Goal: Task Accomplishment & Management: Manage account settings

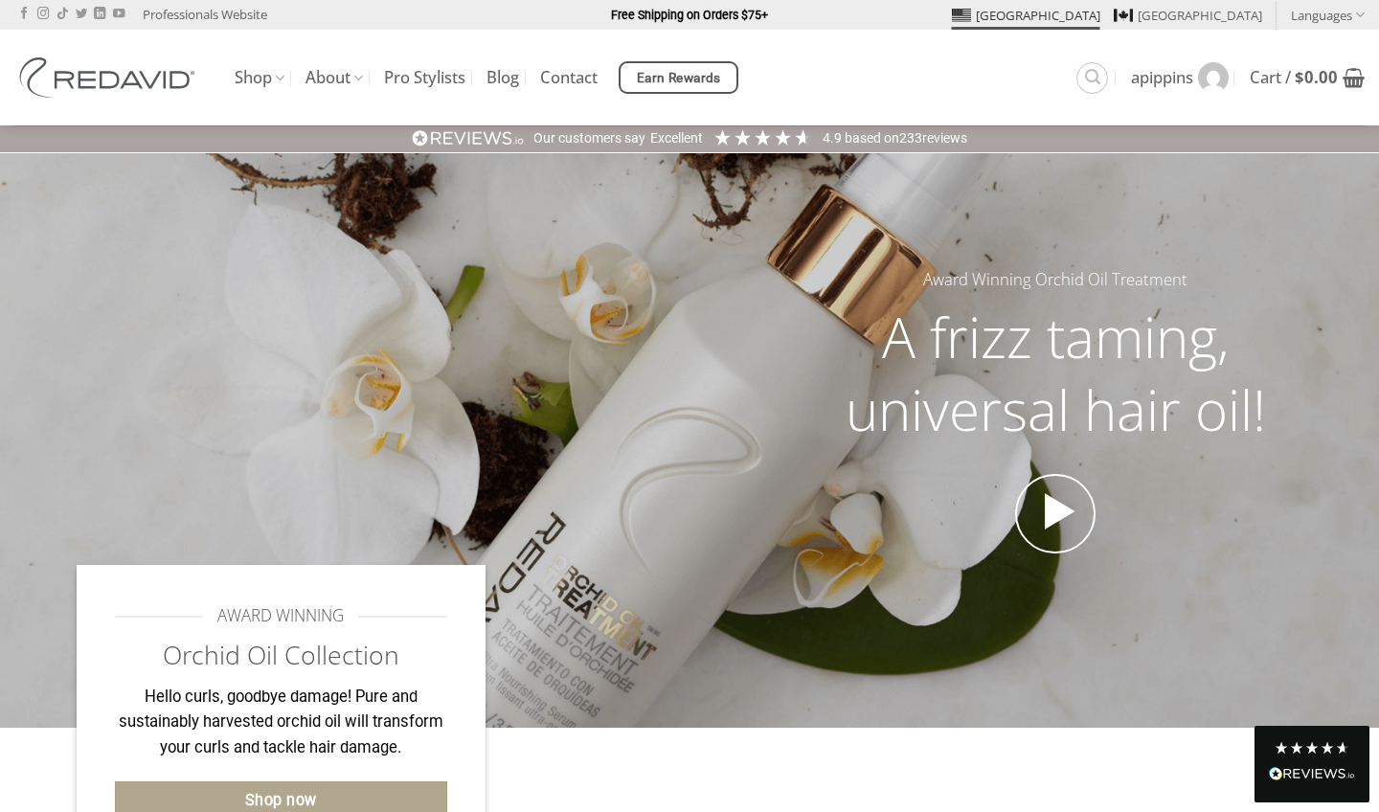
click at [1100, 17] on link "[GEOGRAPHIC_DATA]" at bounding box center [1026, 15] width 148 height 29
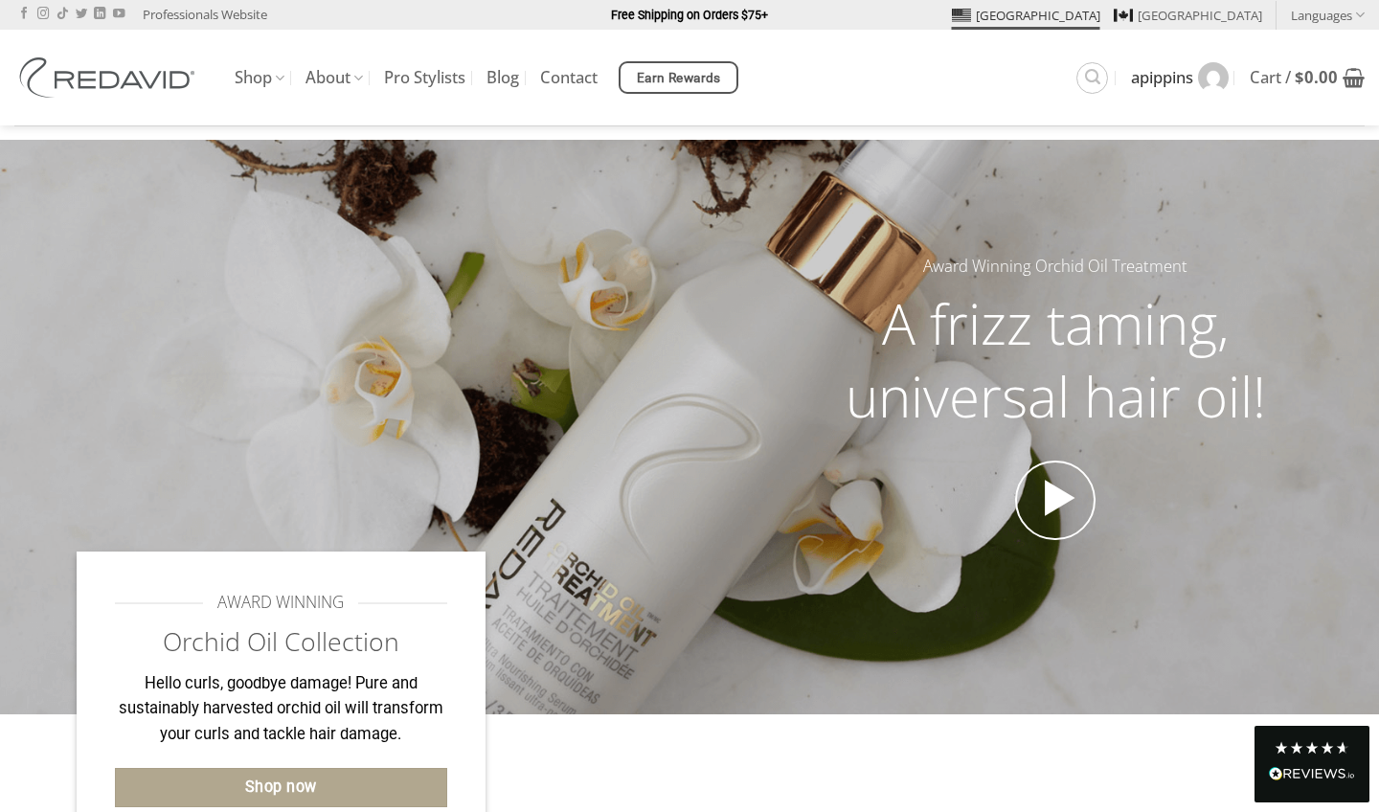
click at [1156, 79] on span "apippins" at bounding box center [1162, 77] width 62 height 15
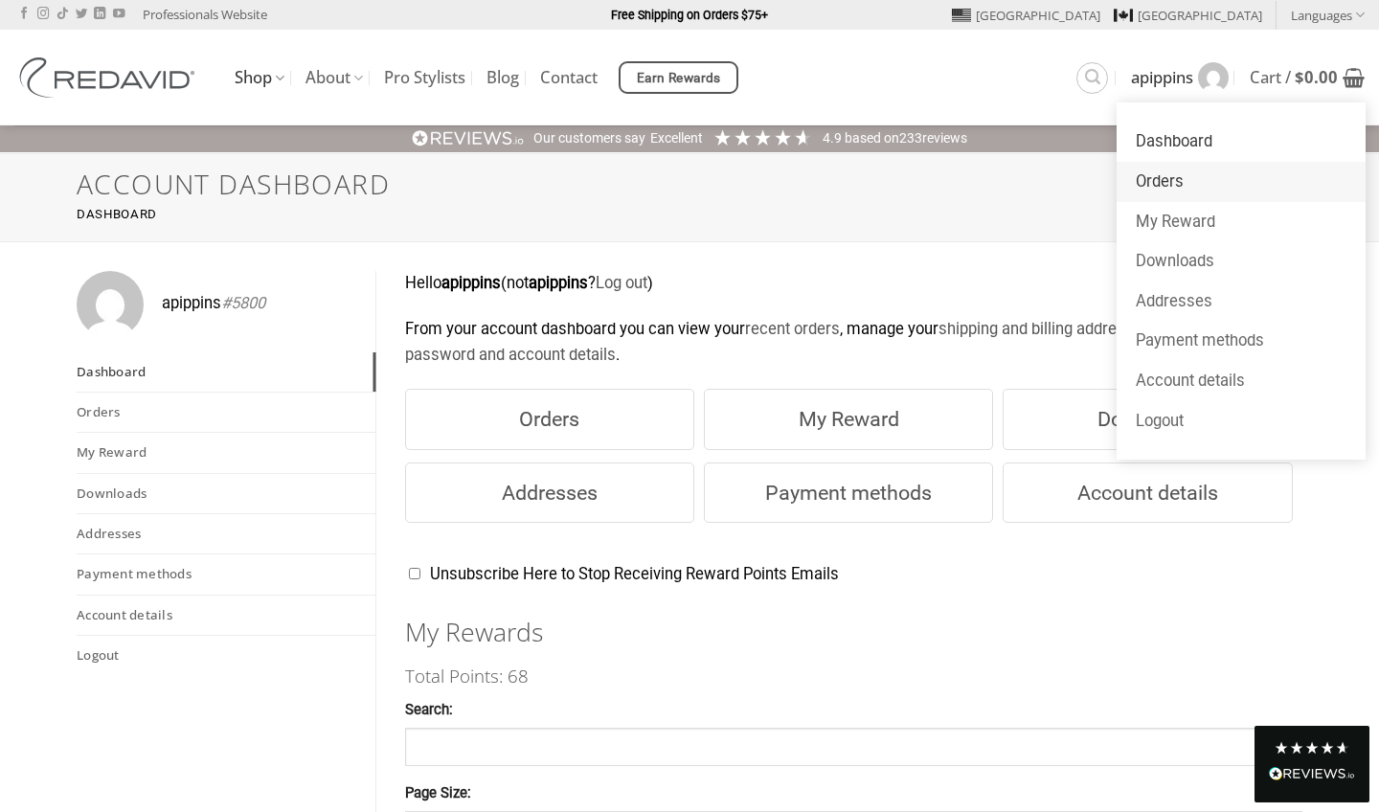
click at [1158, 179] on link "Orders" at bounding box center [1240, 182] width 249 height 40
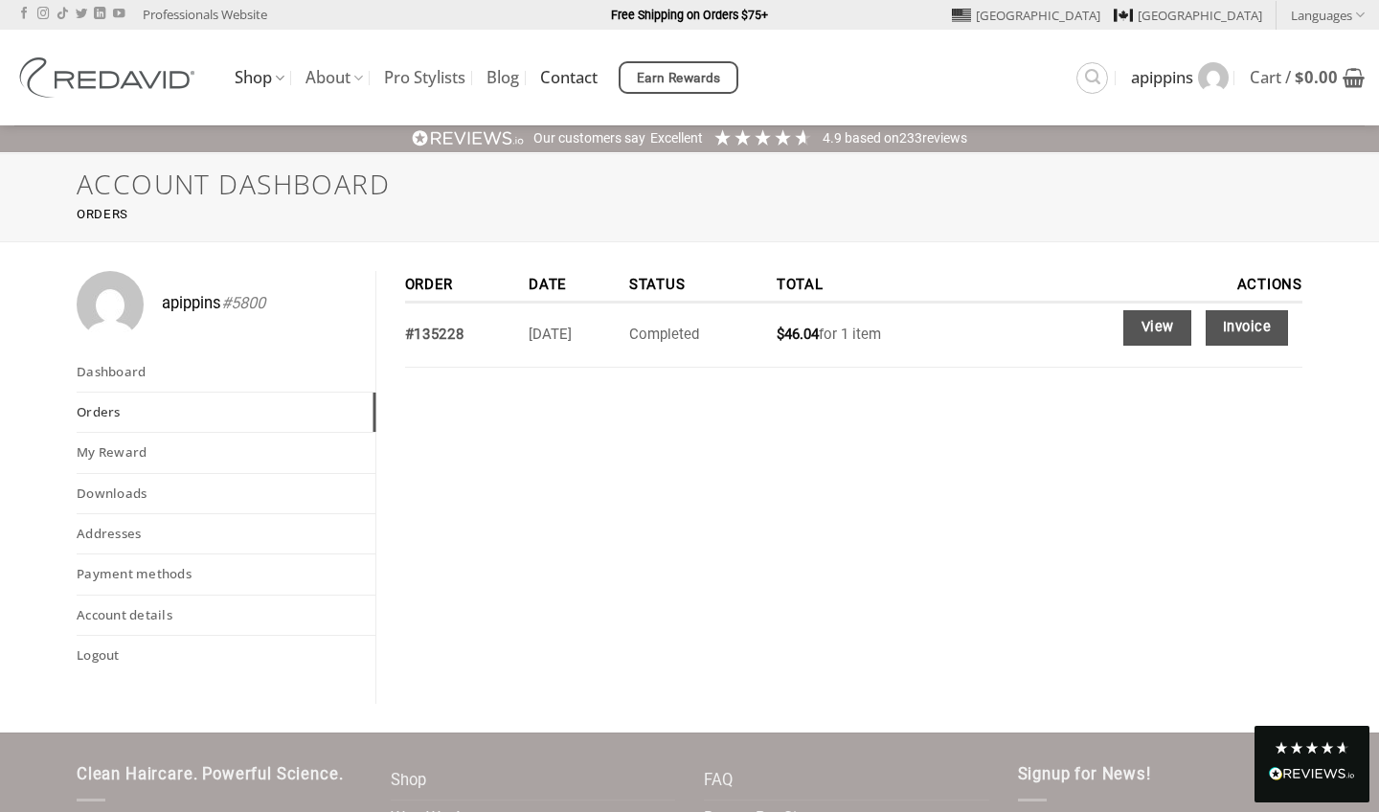
click at [590, 75] on link "Contact" at bounding box center [568, 77] width 57 height 34
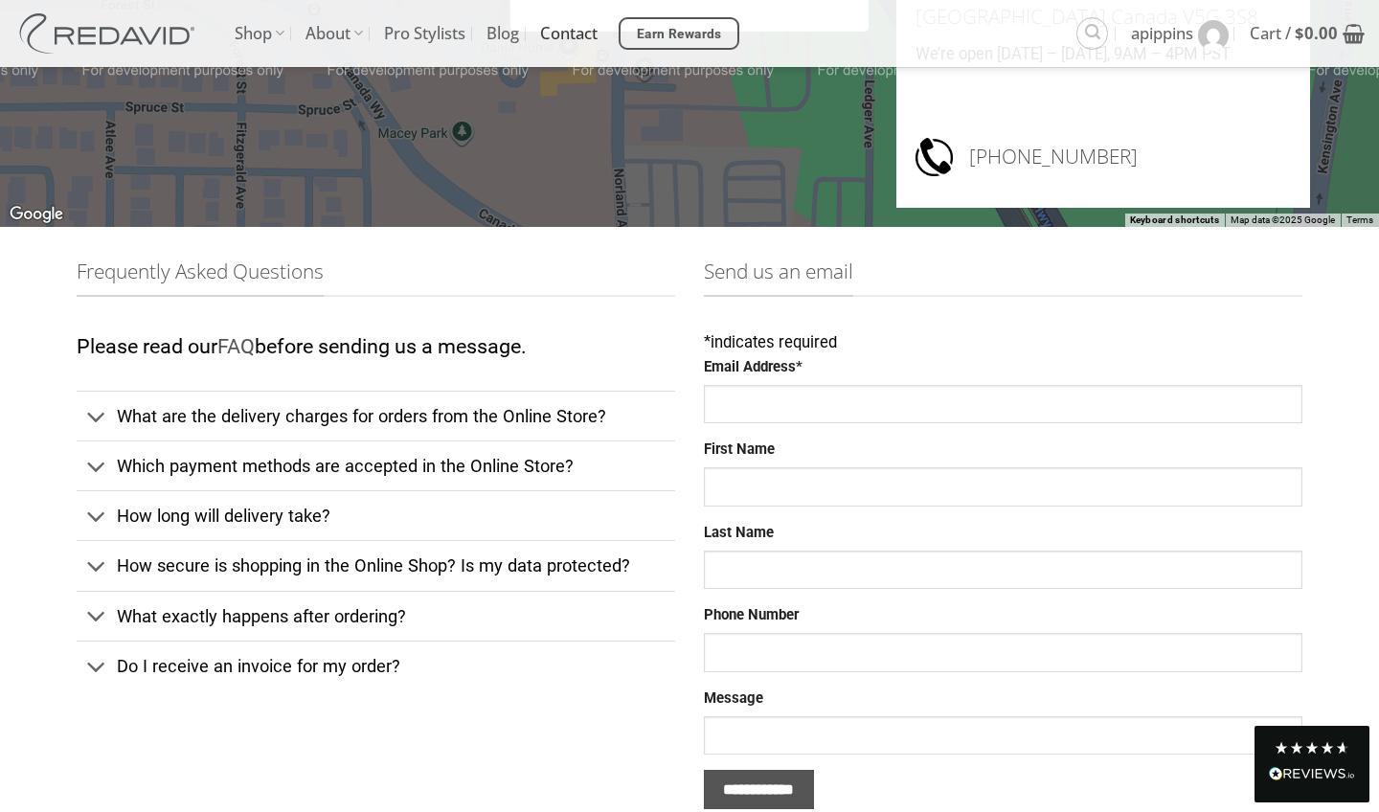
scroll to position [319, 0]
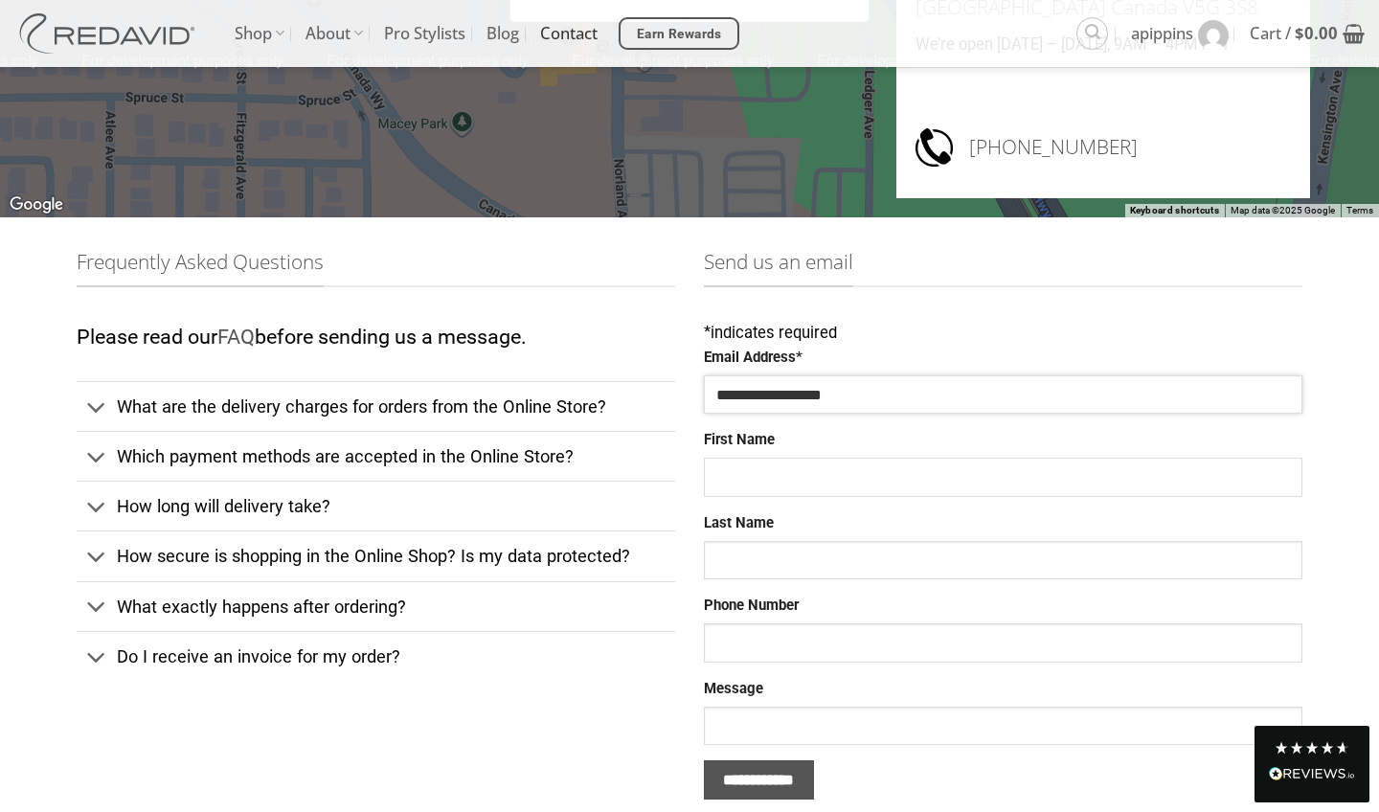
type input "**********"
type input "*****"
type input "*******"
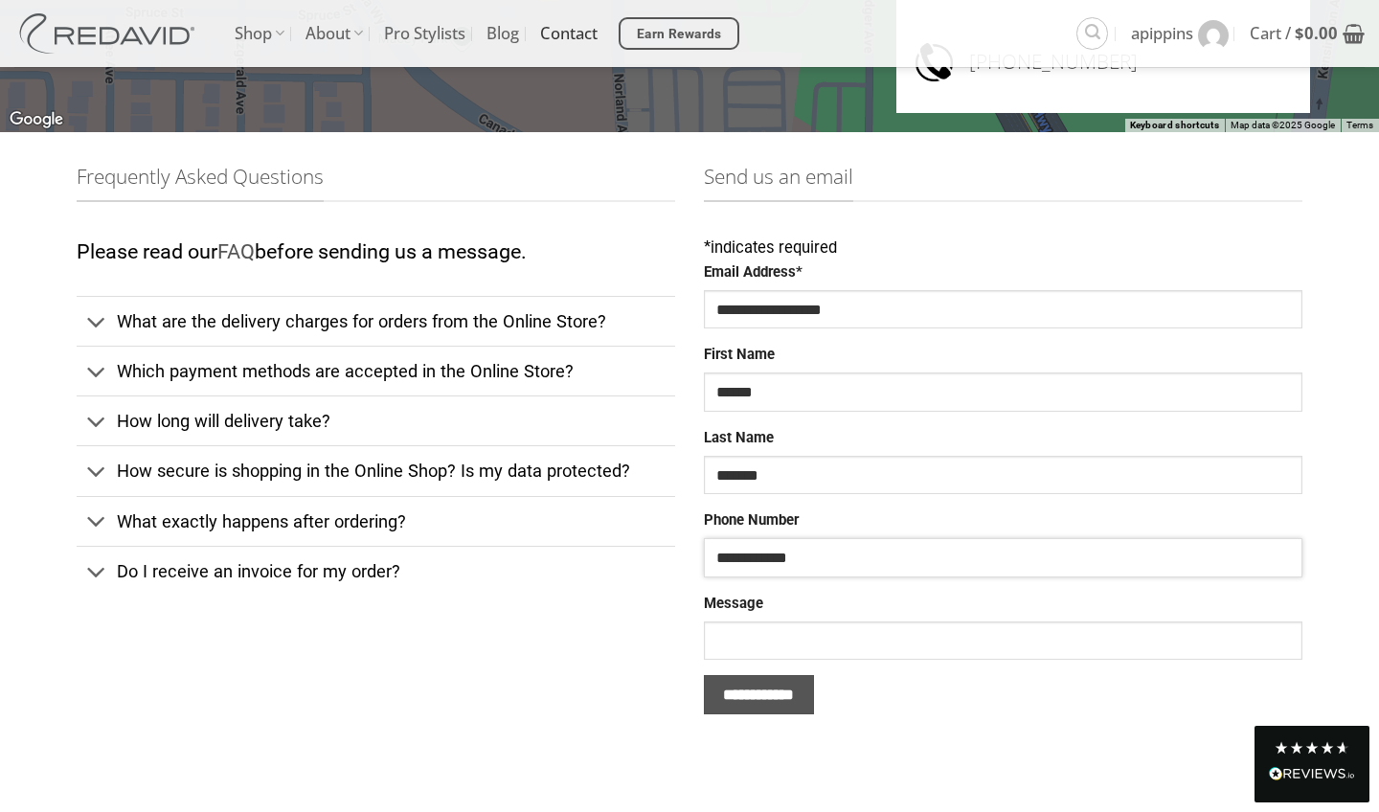
scroll to position [465, 0]
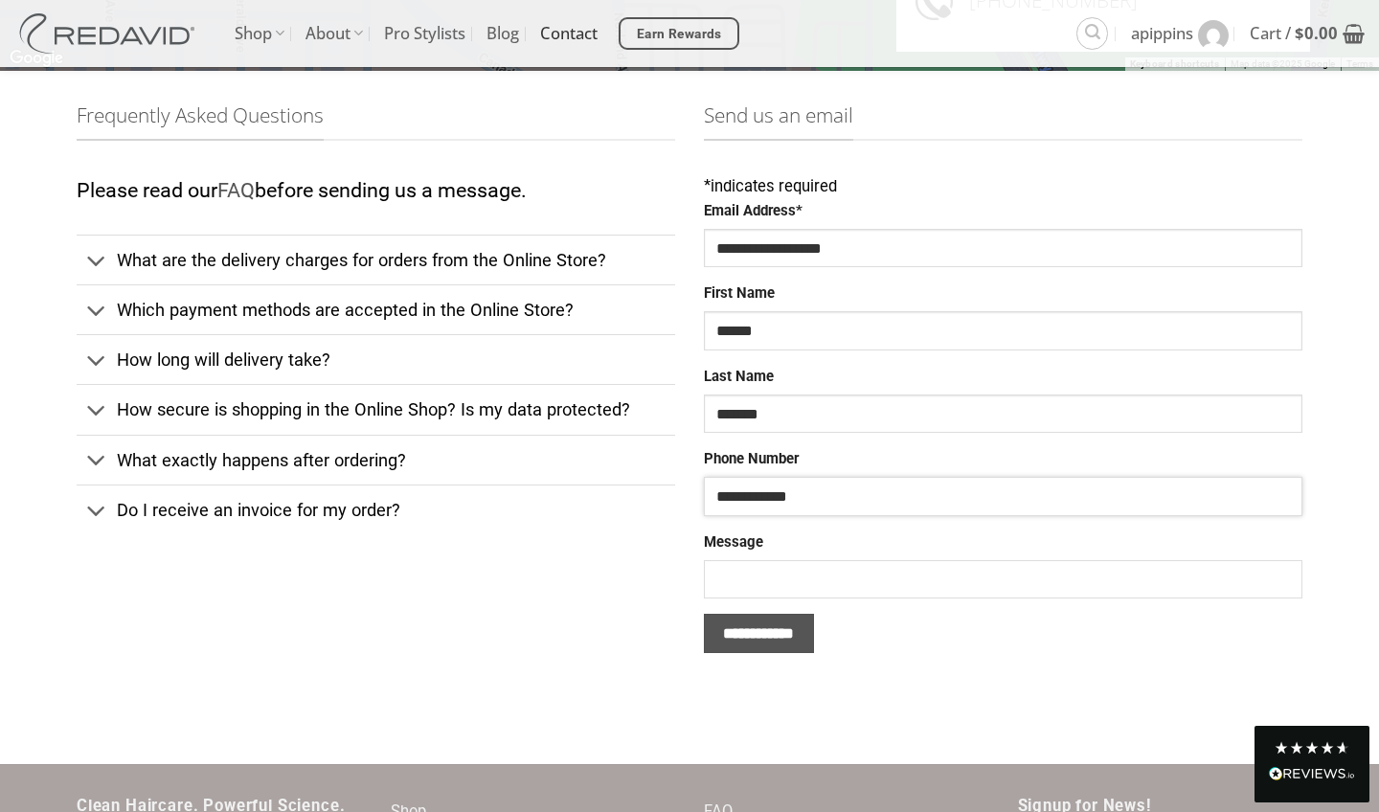
type input "**********"
click at [740, 569] on input "Message" at bounding box center [1003, 579] width 598 height 38
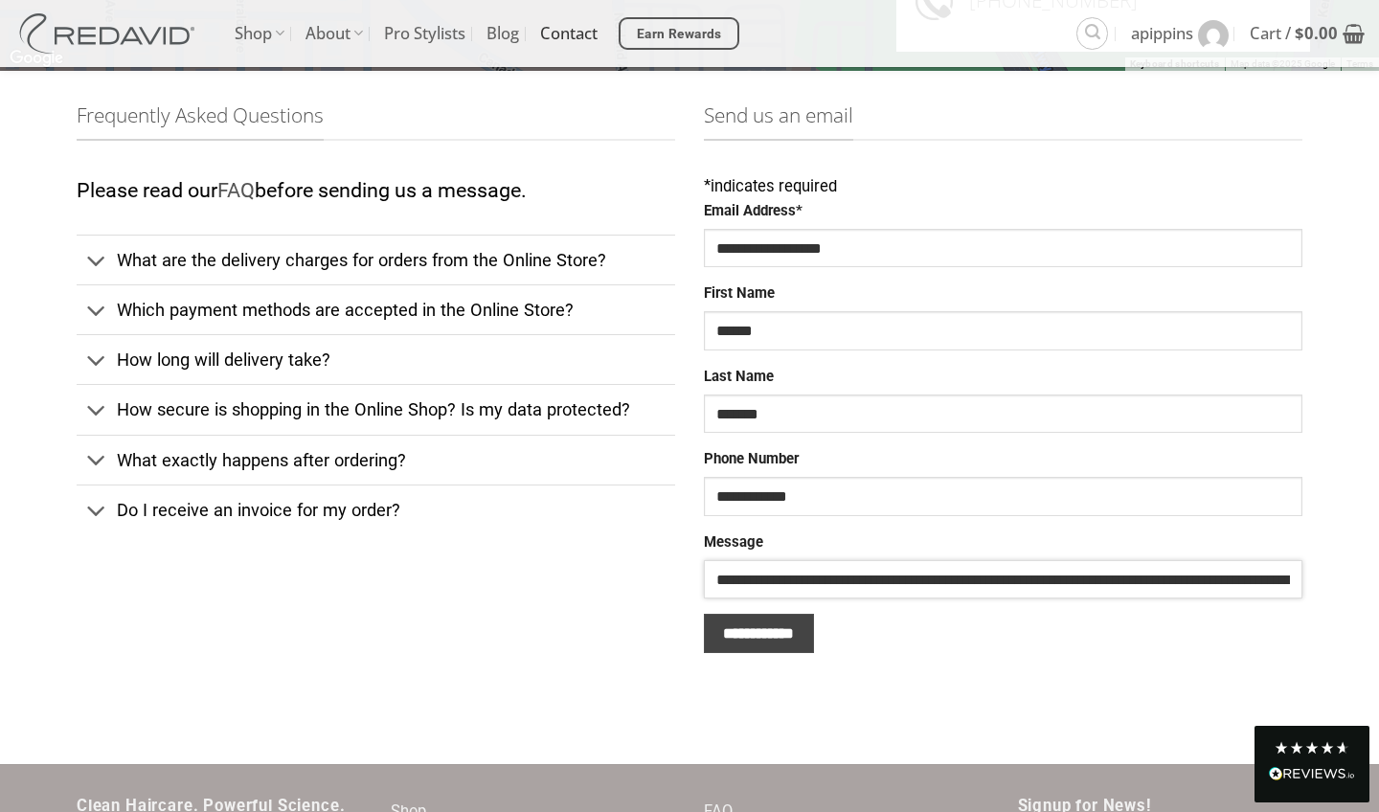
type input "**********"
click at [776, 633] on input "**********" at bounding box center [759, 633] width 110 height 39
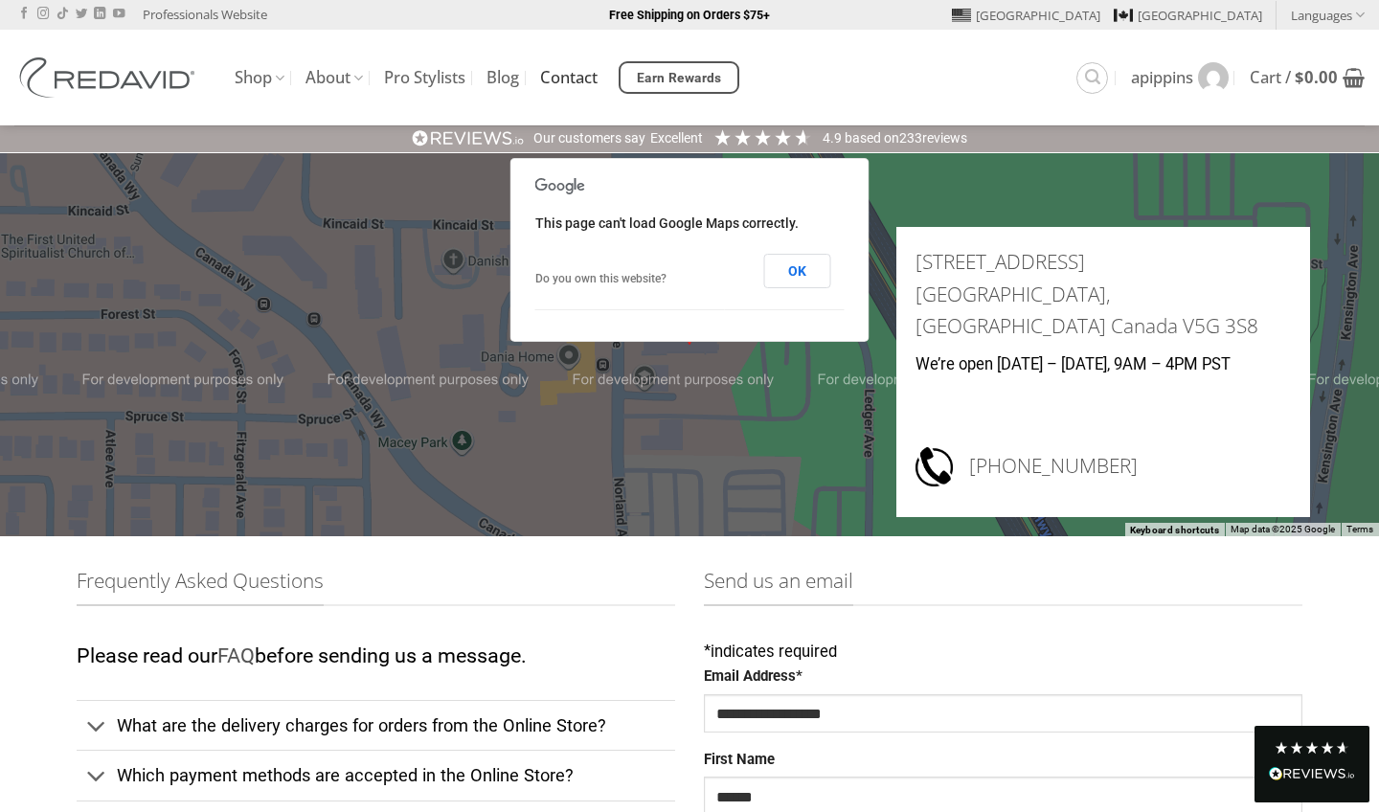
scroll to position [465, 0]
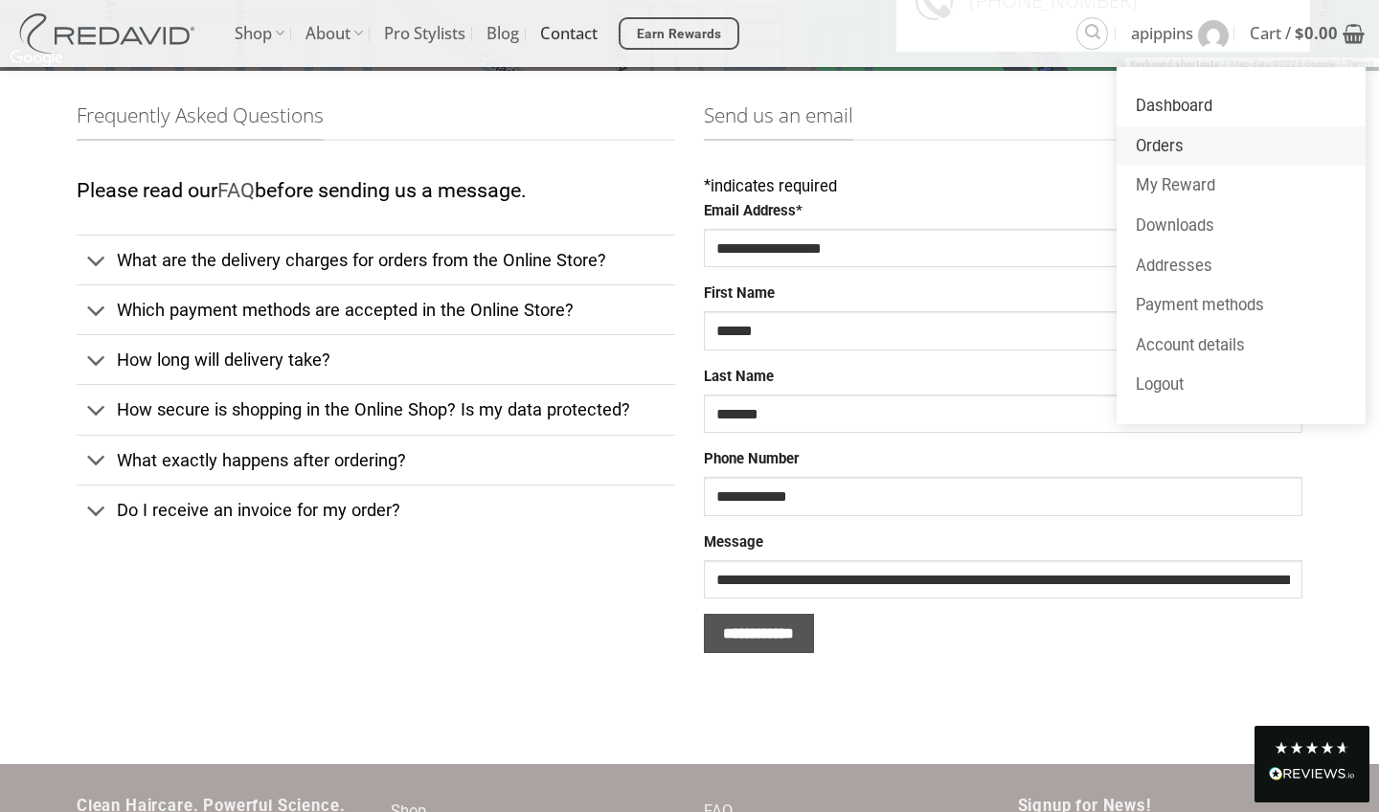
click at [1158, 145] on link "Orders" at bounding box center [1240, 146] width 249 height 40
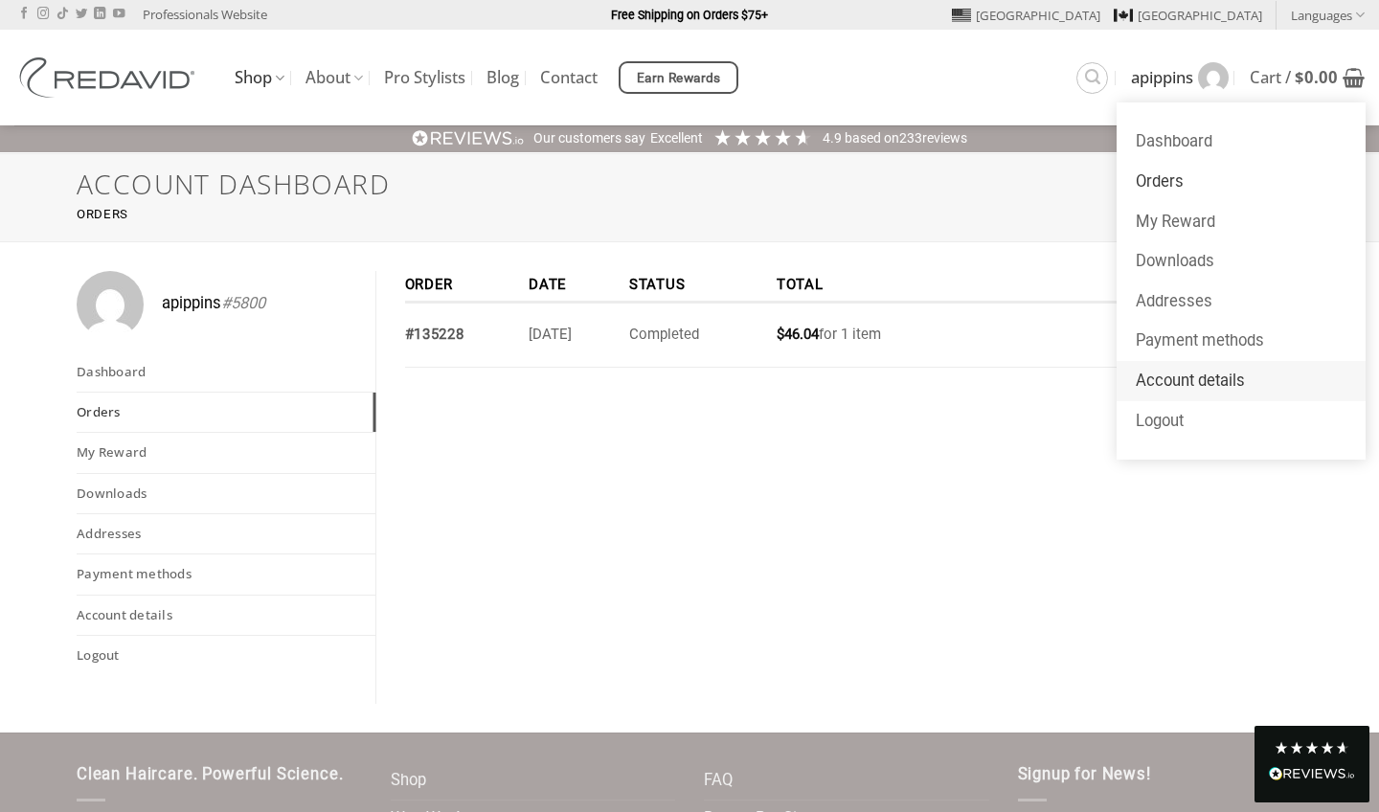
click at [1177, 376] on link "Account details" at bounding box center [1240, 381] width 249 height 40
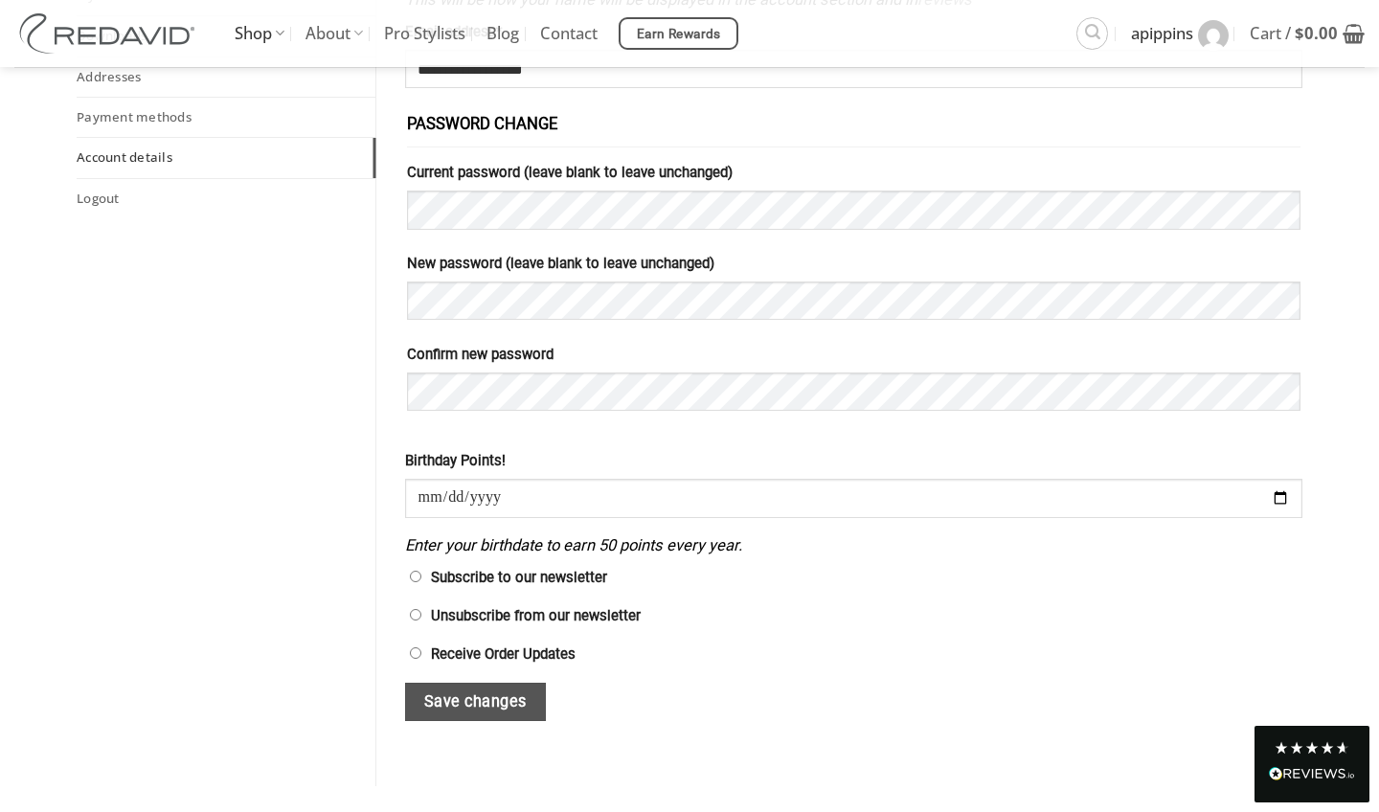
scroll to position [457, 0]
click at [470, 708] on button "Save changes" at bounding box center [476, 702] width 142 height 39
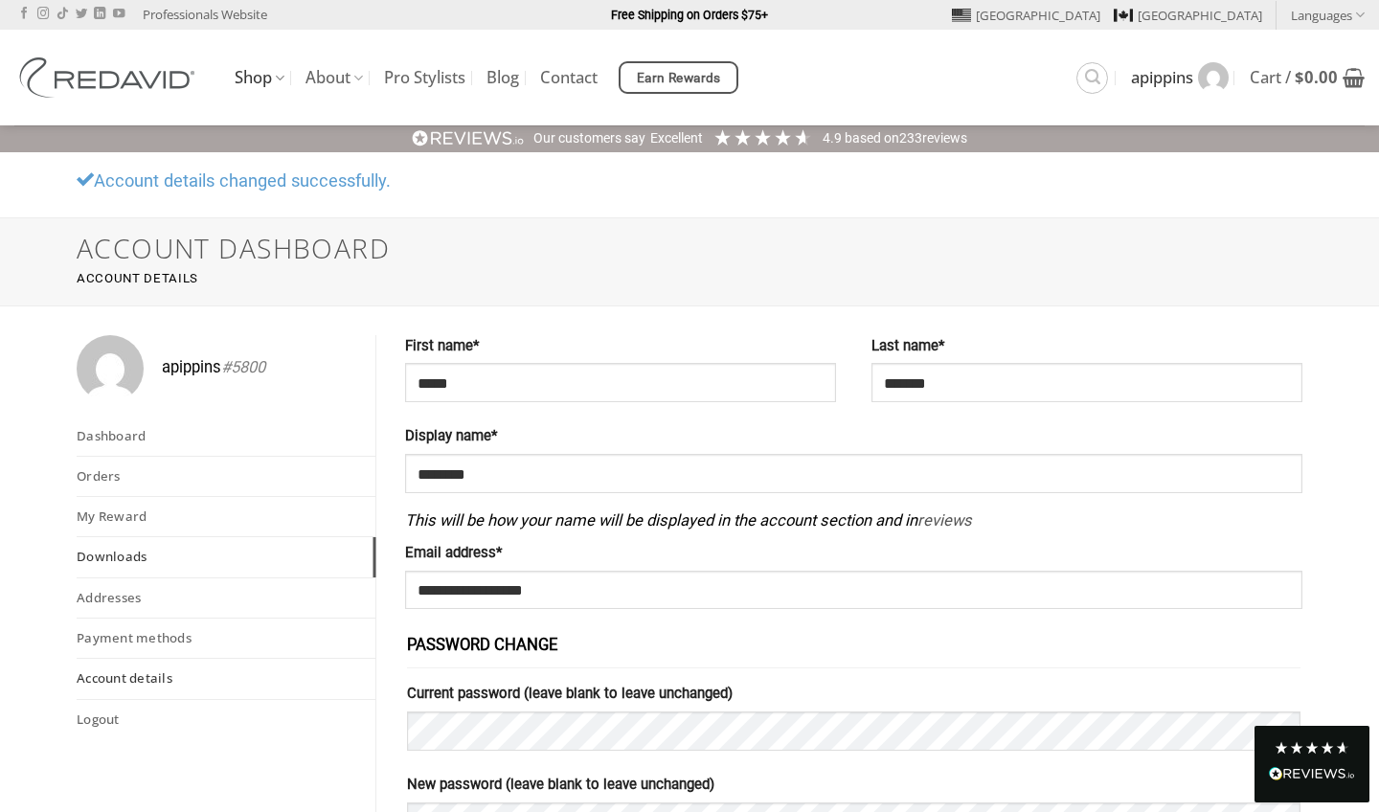
scroll to position [7, 0]
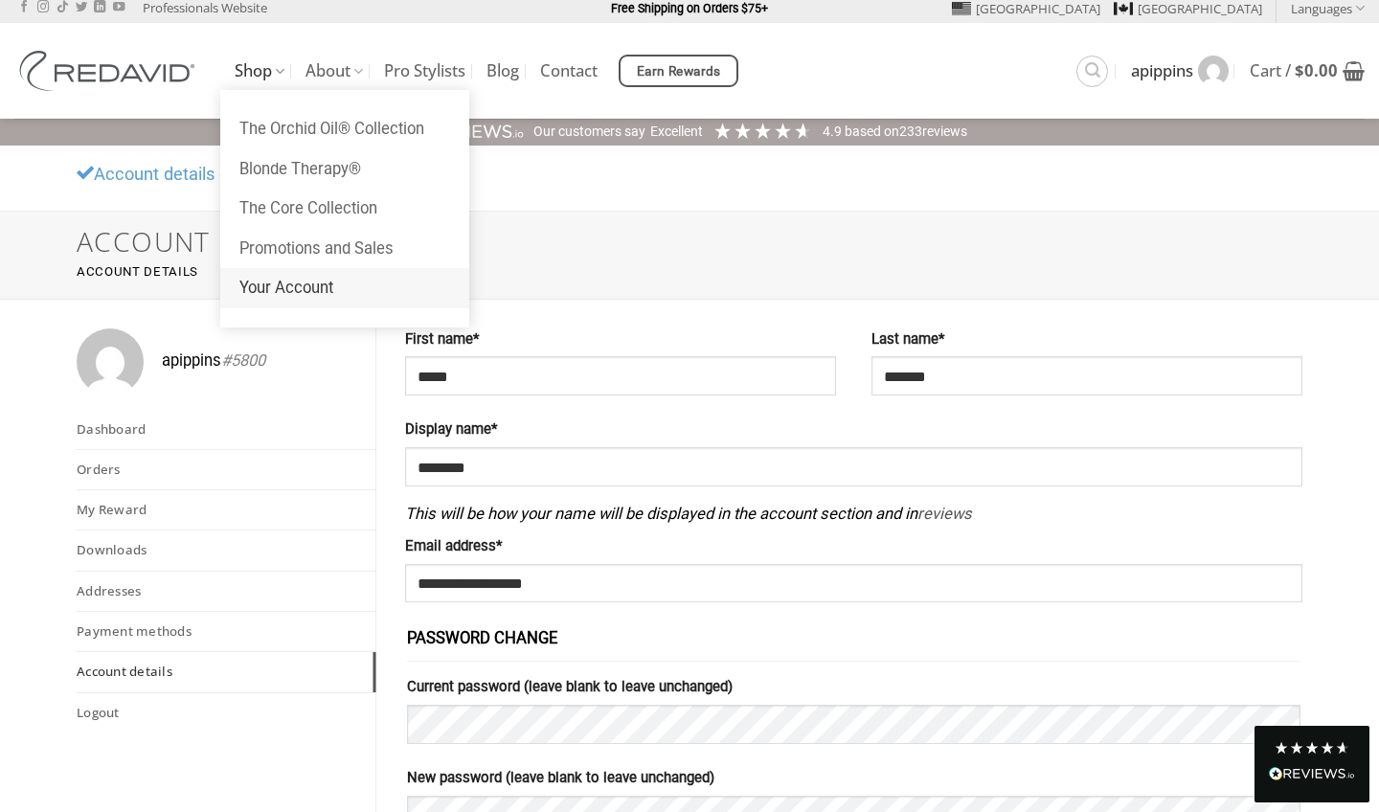
click at [294, 285] on link "Your Account" at bounding box center [344, 288] width 249 height 40
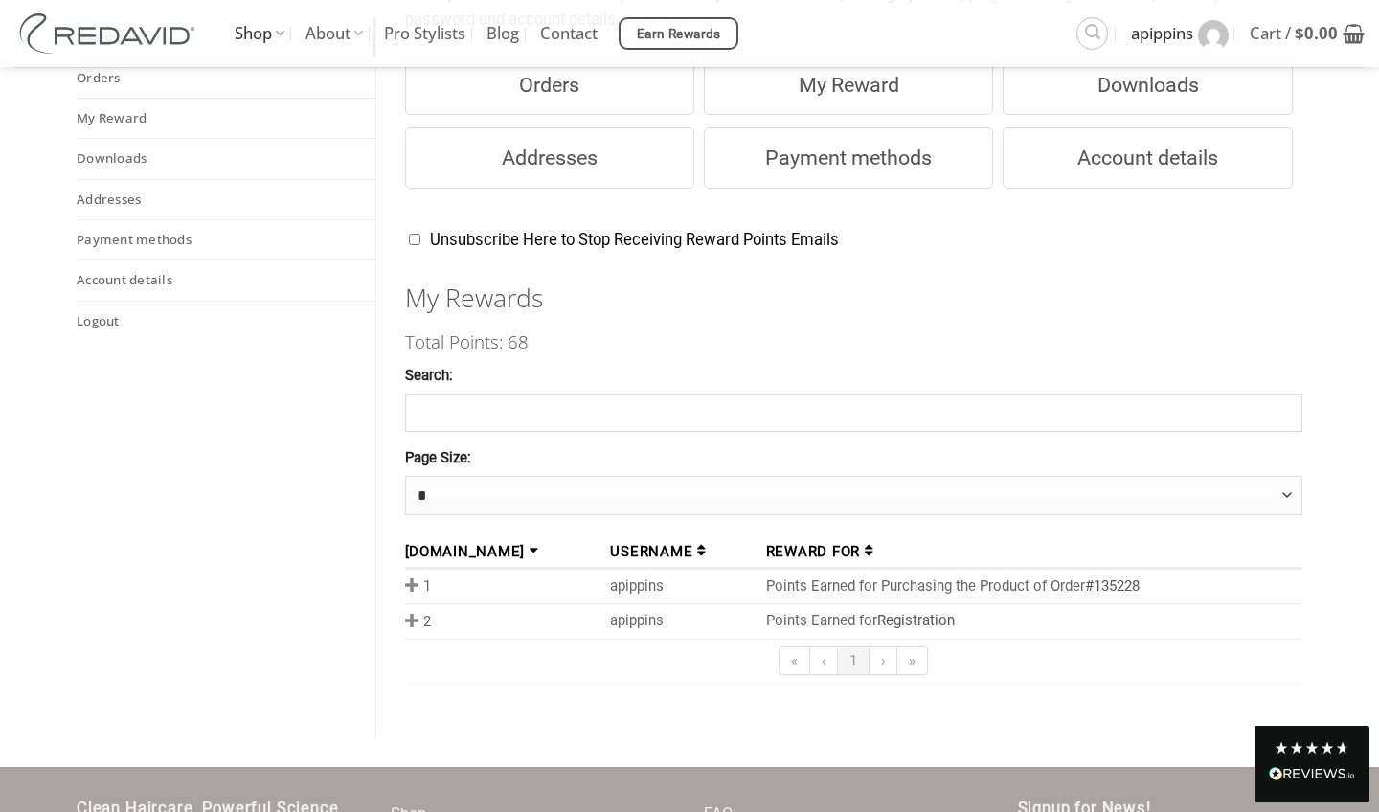
scroll to position [349, 0]
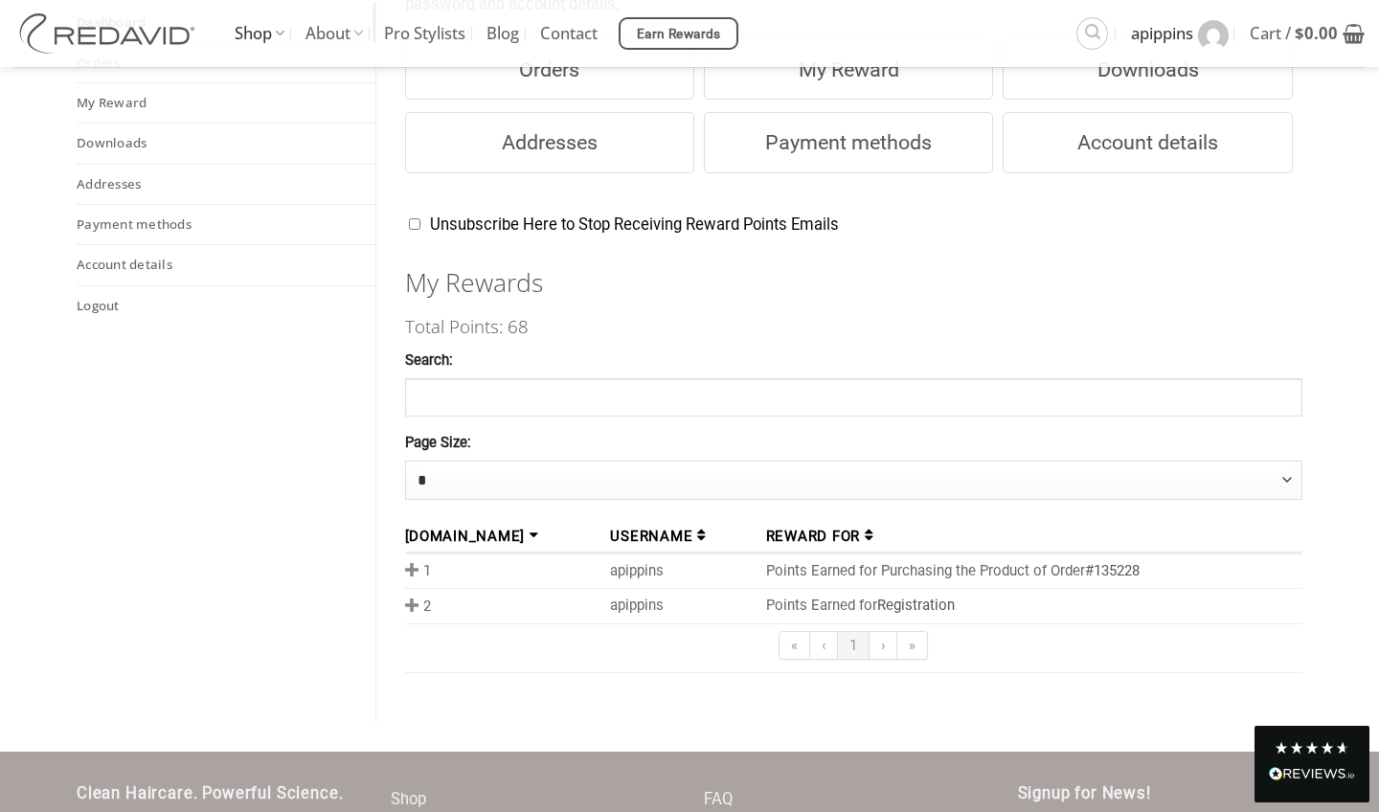
click at [758, 596] on td "Points Earned for Registration" at bounding box center [1030, 606] width 544 height 34
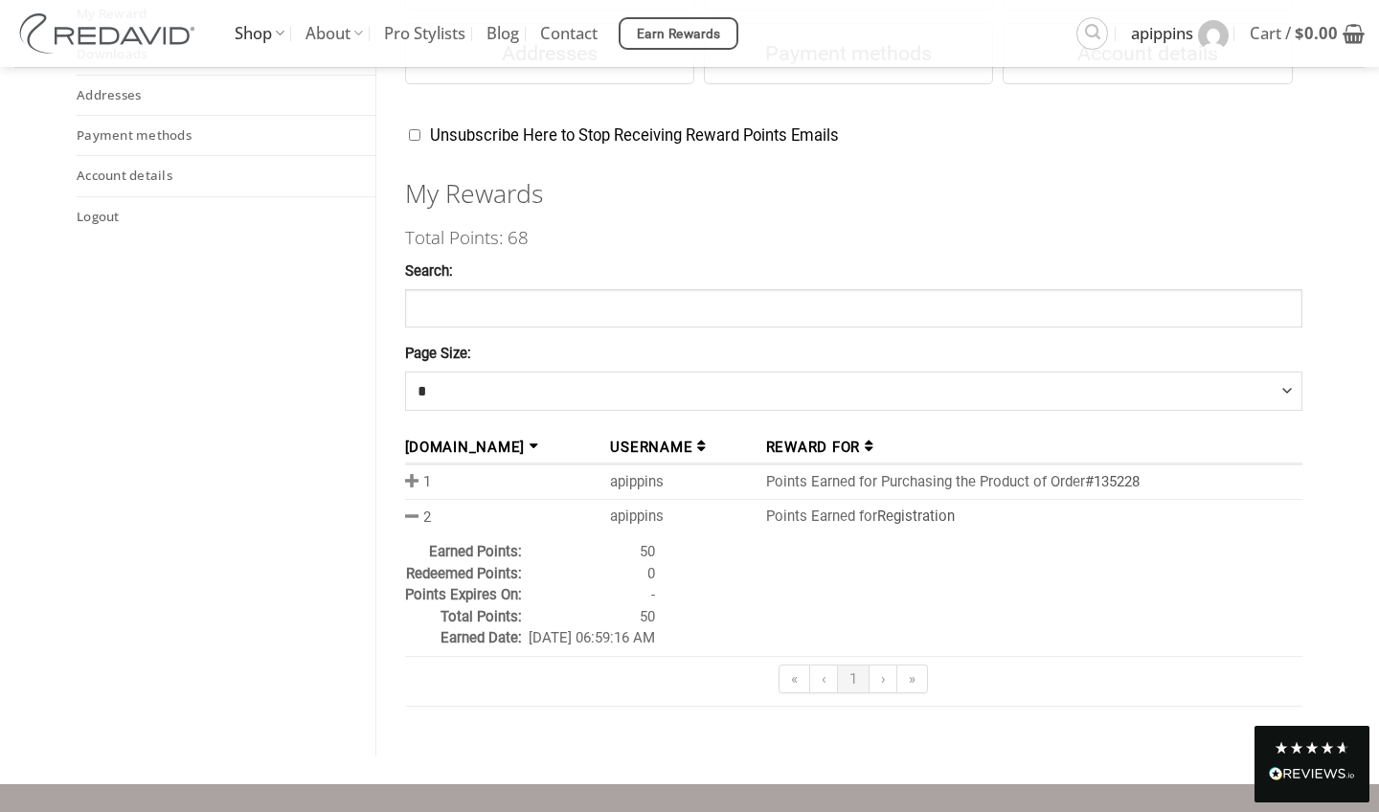
scroll to position [438, 0]
click at [148, 172] on link "Account details" at bounding box center [226, 175] width 299 height 39
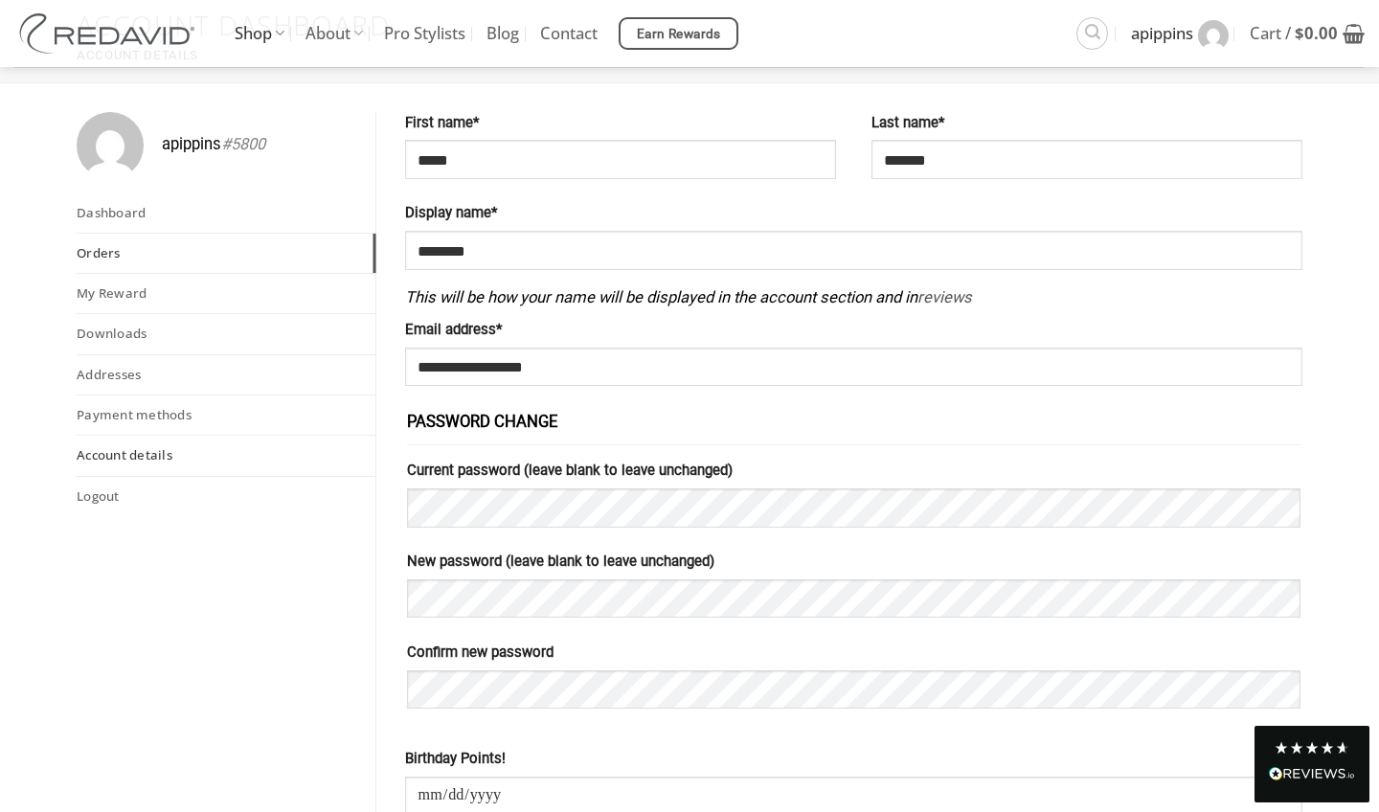
scroll to position [95, 0]
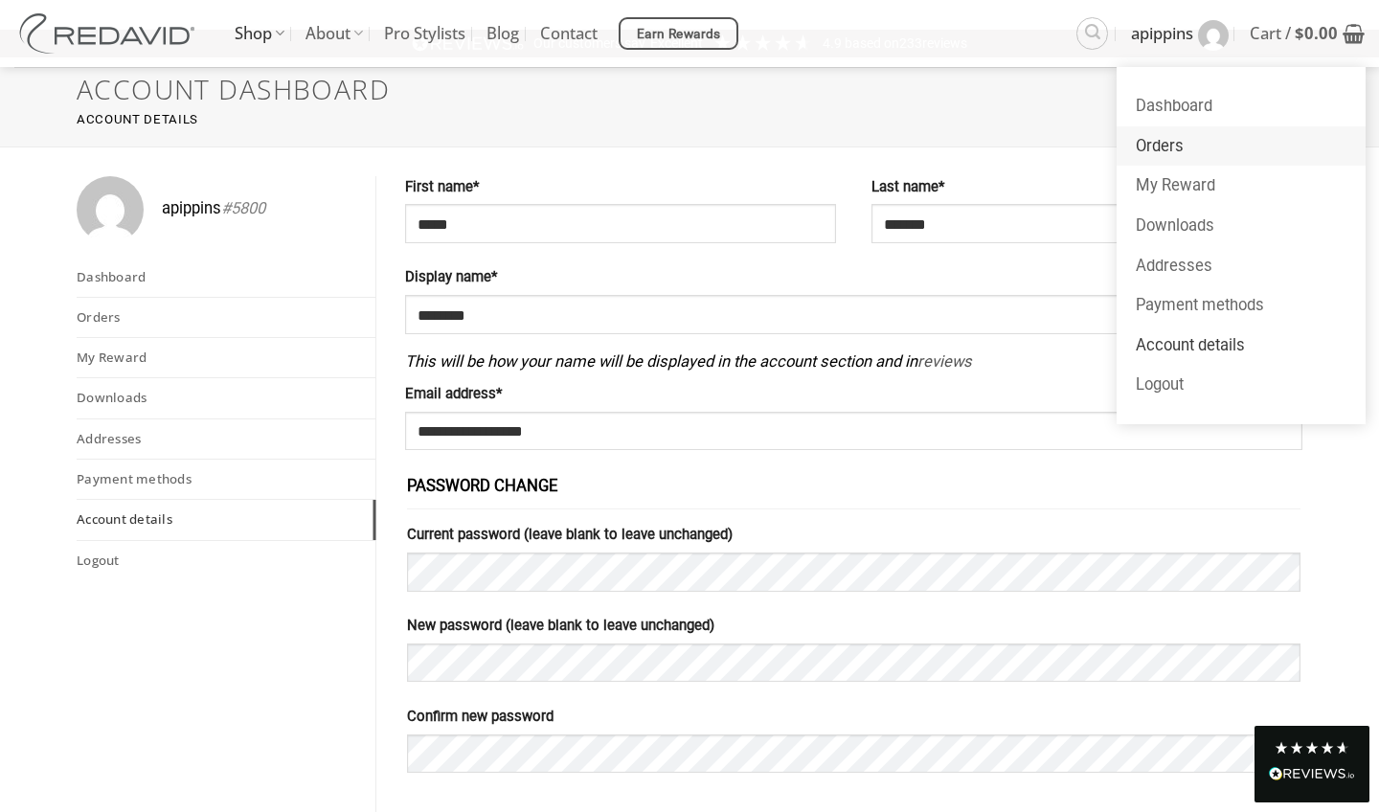
click at [1176, 140] on link "Orders" at bounding box center [1240, 146] width 249 height 40
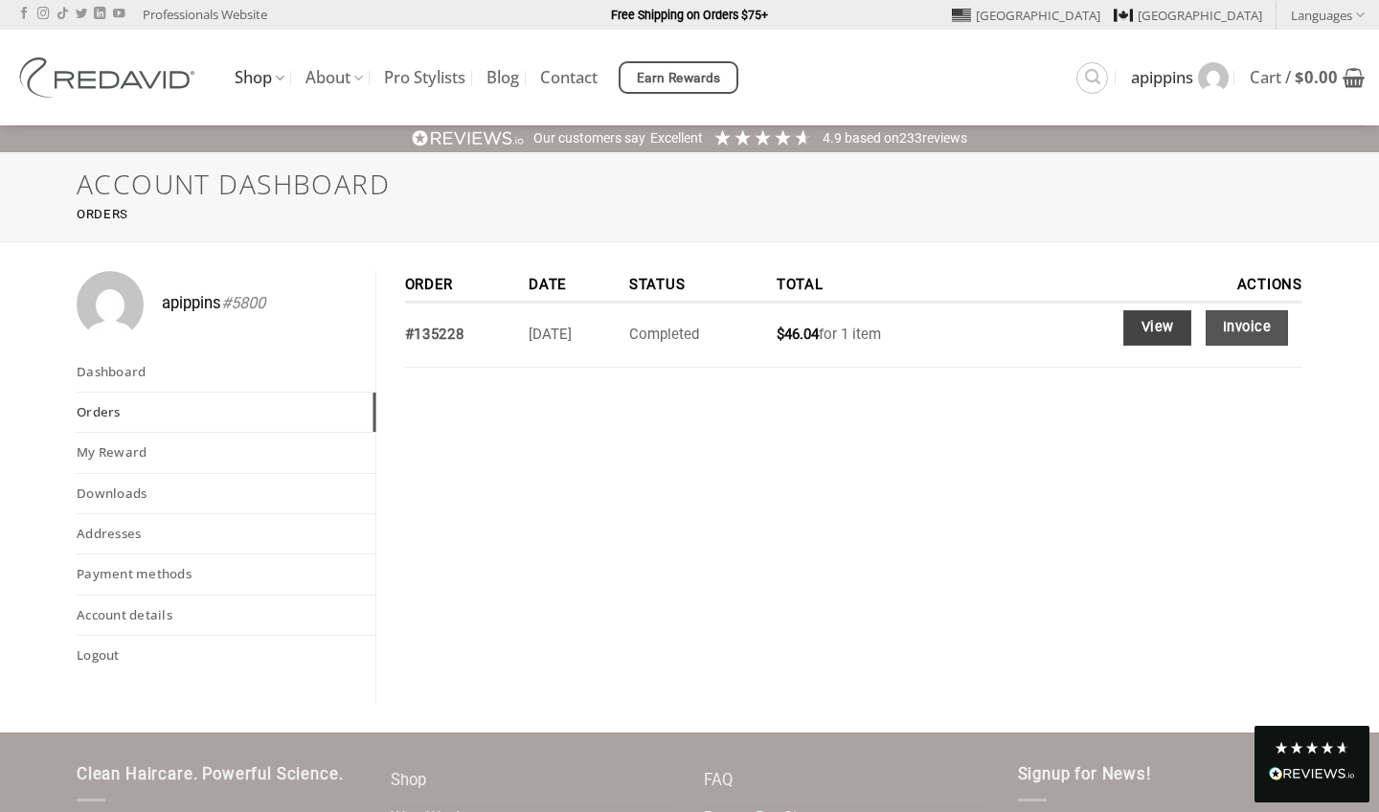
click at [1150, 326] on link "View" at bounding box center [1157, 327] width 68 height 35
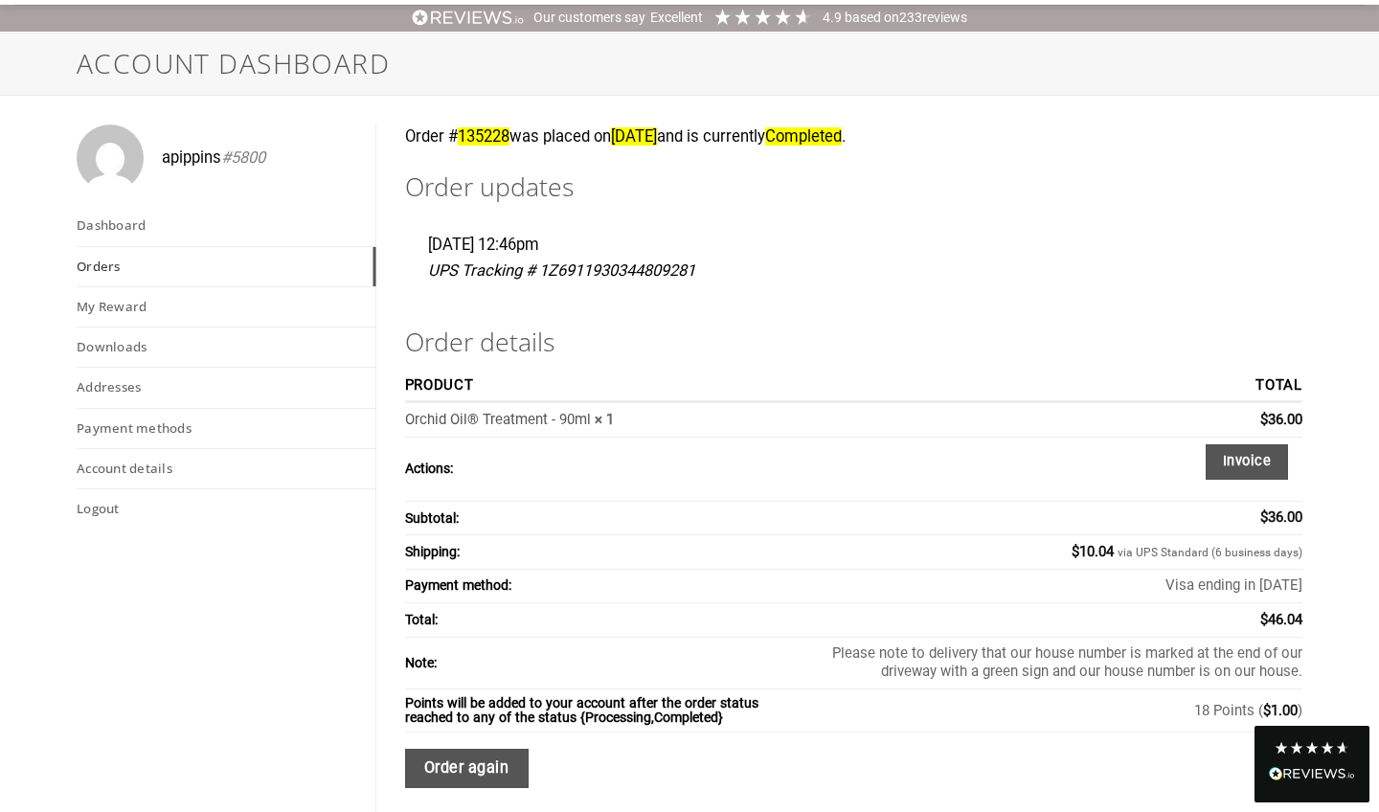
scroll to position [129, 0]
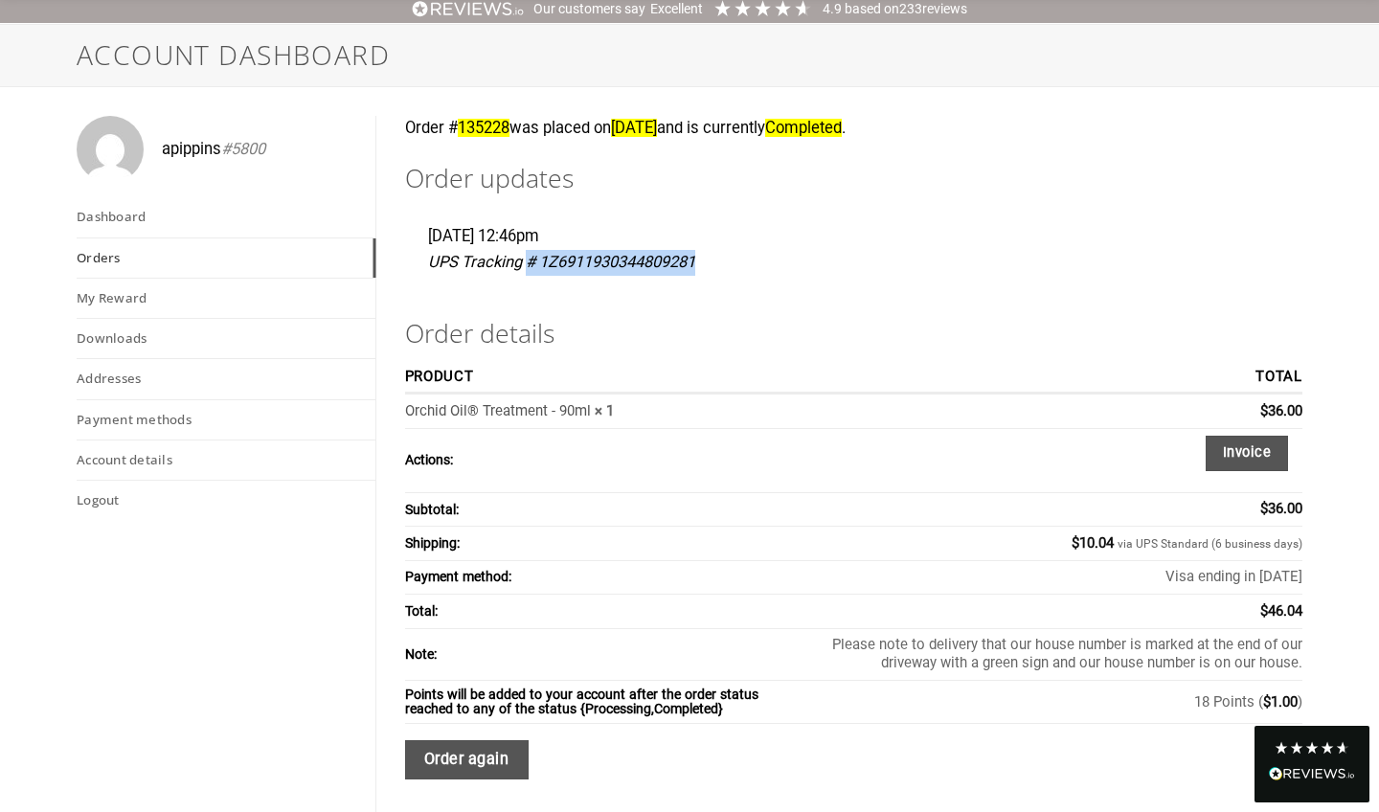
drag, startPoint x: 528, startPoint y: 257, endPoint x: 717, endPoint y: 274, distance: 190.4
click at [717, 274] on div "[DATE] 12:46pm UPS Tracking # 1Z6911930344809281" at bounding box center [854, 260] width 898 height 72
copy p "# 1Z6911930344809281"
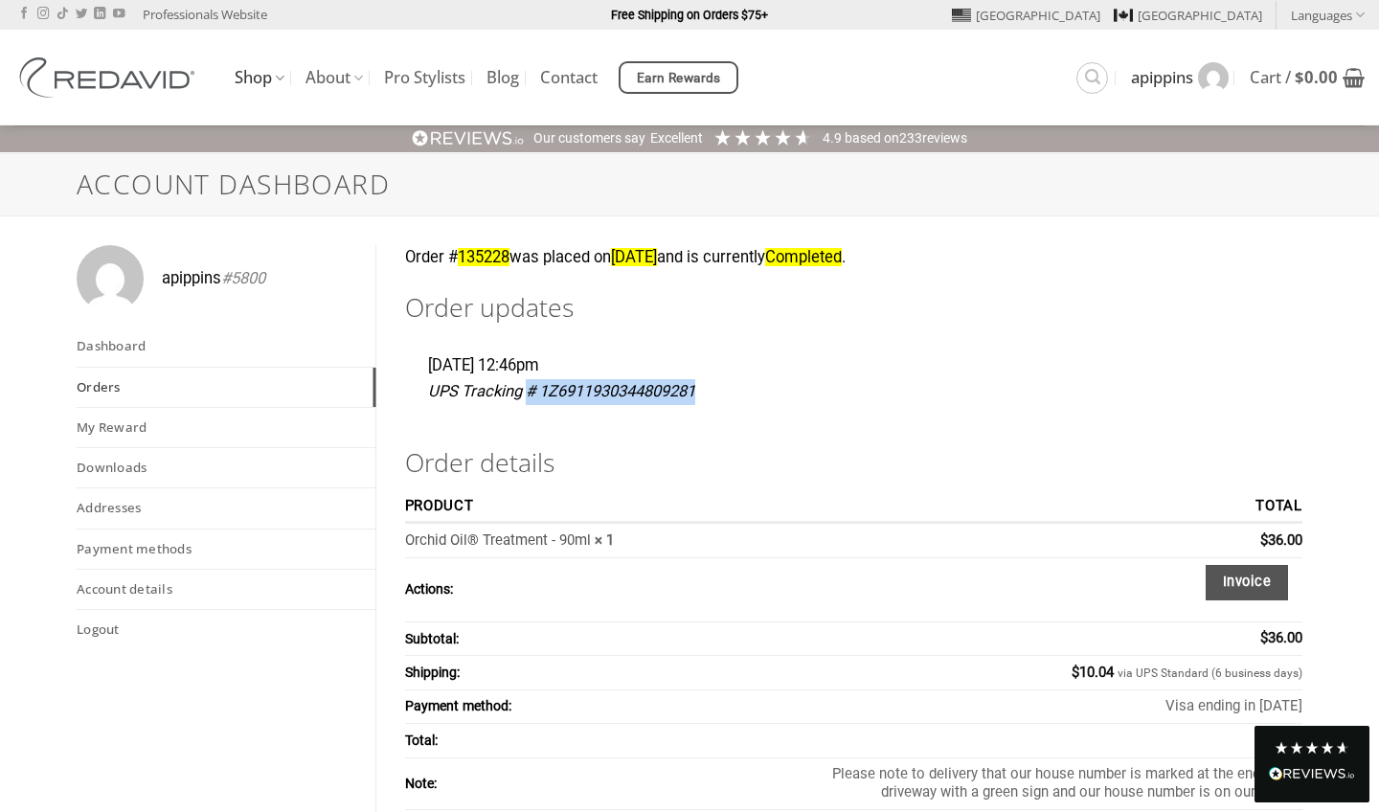
scroll to position [0, 0]
click at [130, 348] on link "Dashboard" at bounding box center [226, 345] width 299 height 39
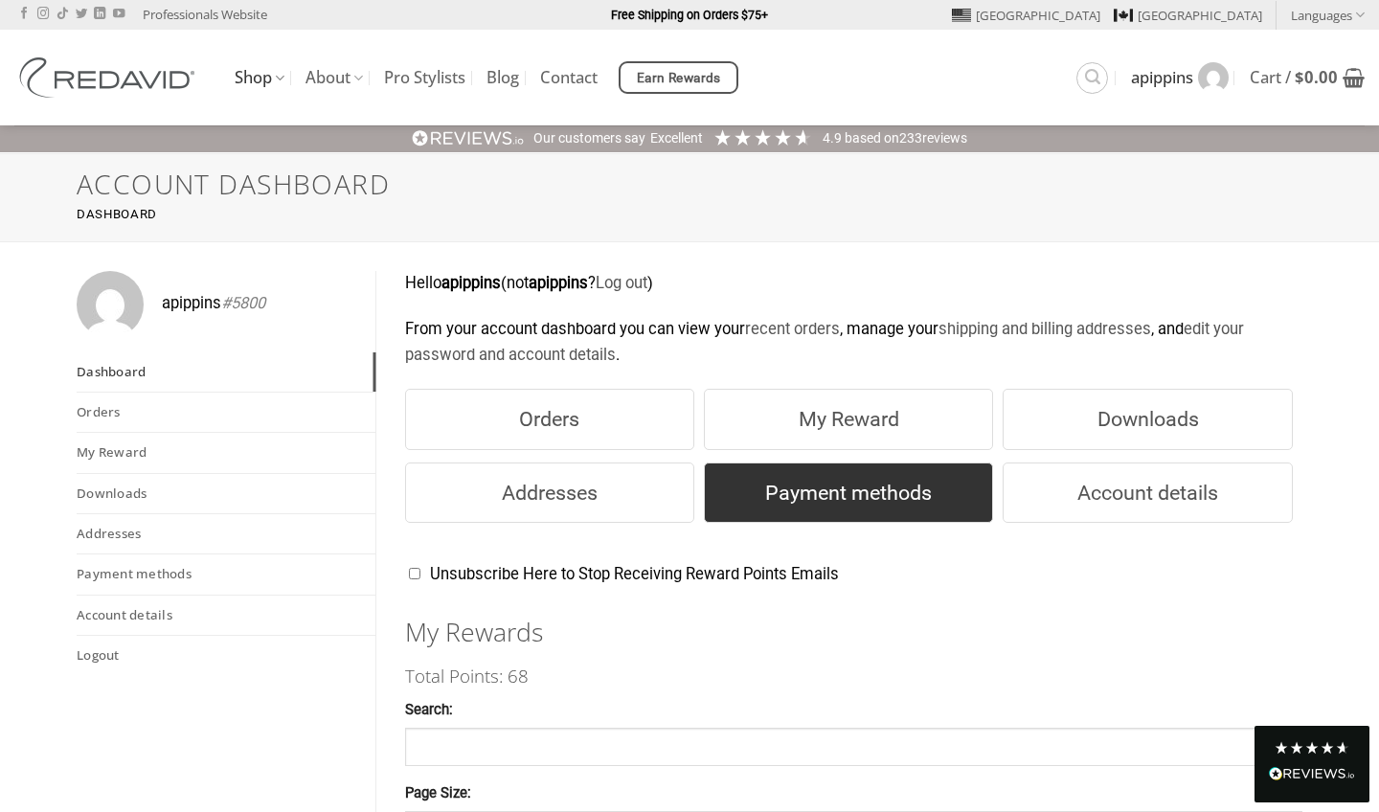
click at [822, 502] on link "Payment methods" at bounding box center [848, 492] width 289 height 61
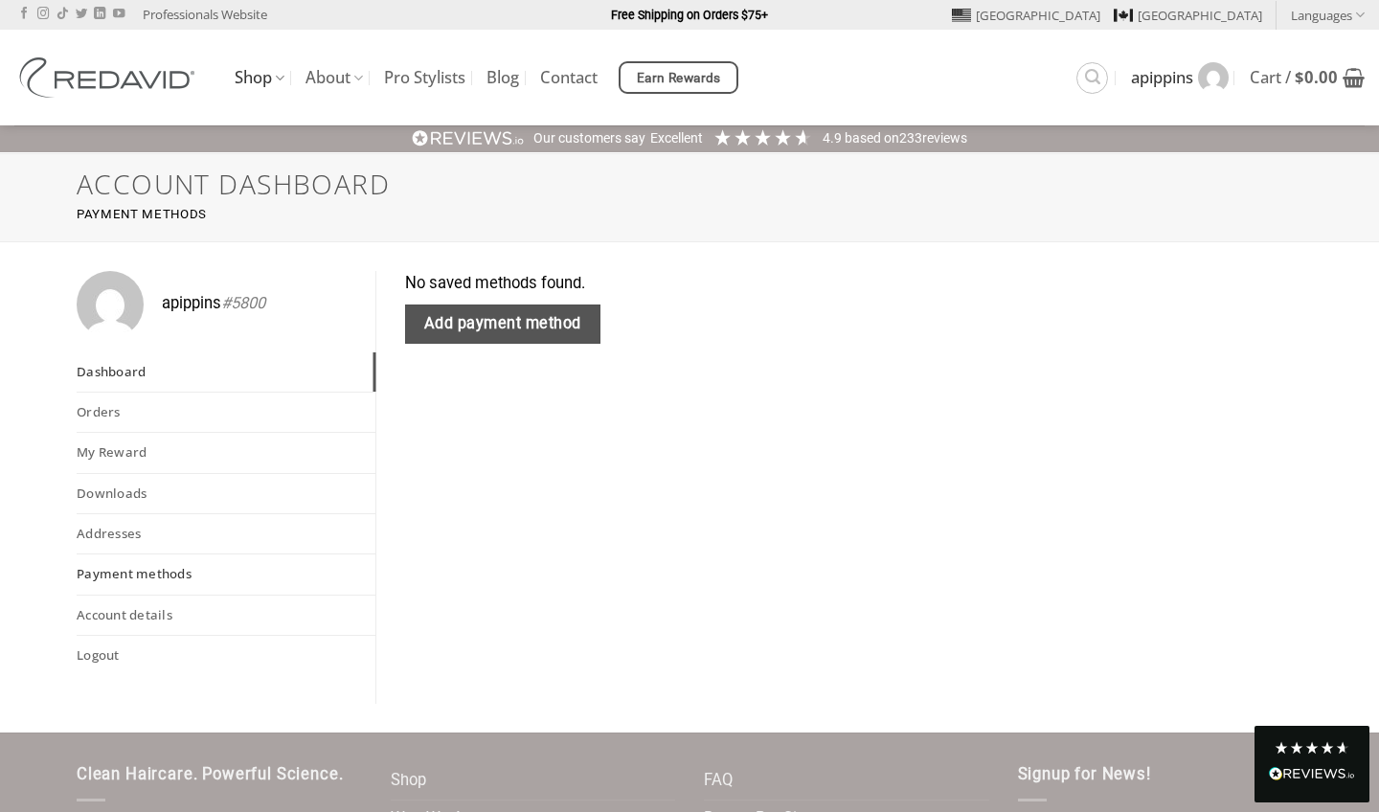
click at [134, 367] on link "Dashboard" at bounding box center [226, 371] width 299 height 39
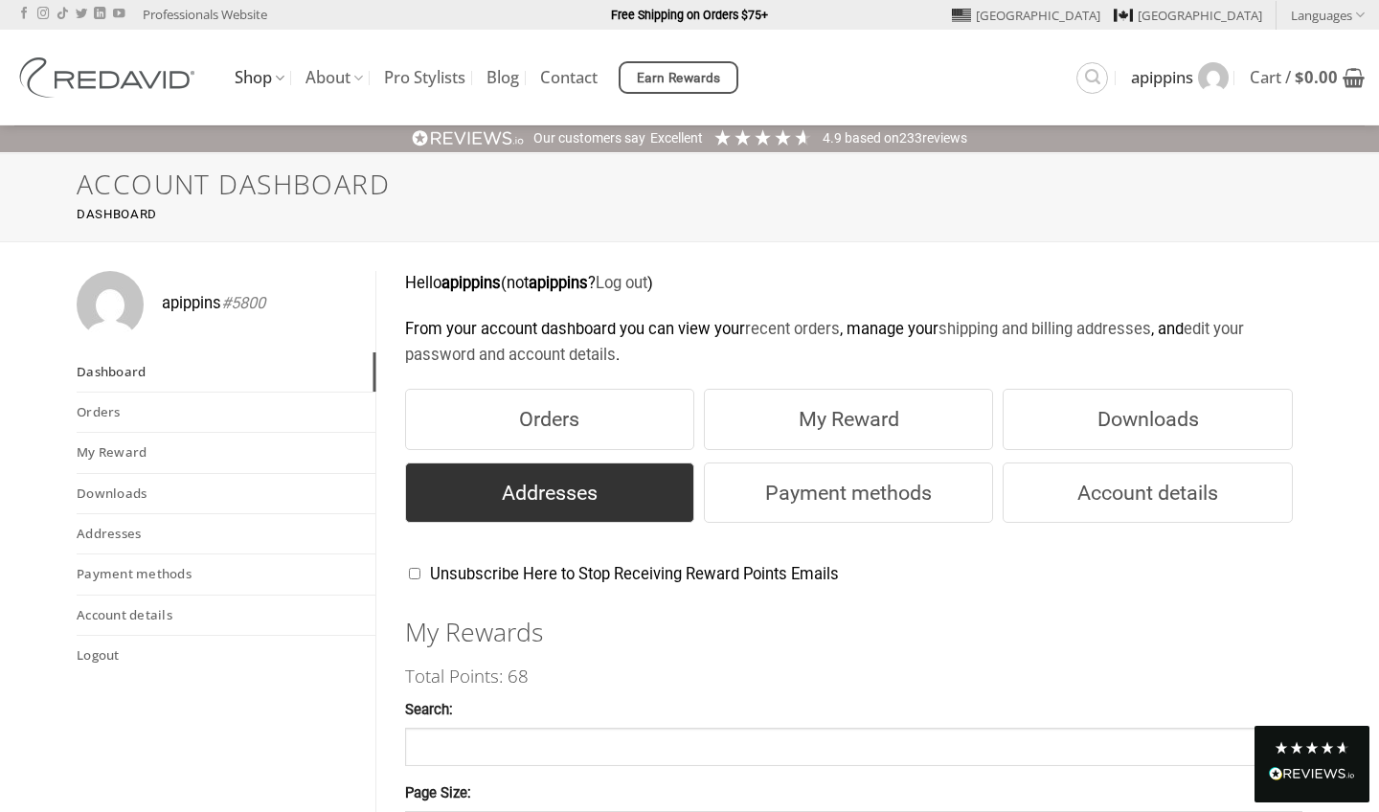
click at [536, 489] on link "Addresses" at bounding box center [549, 492] width 289 height 61
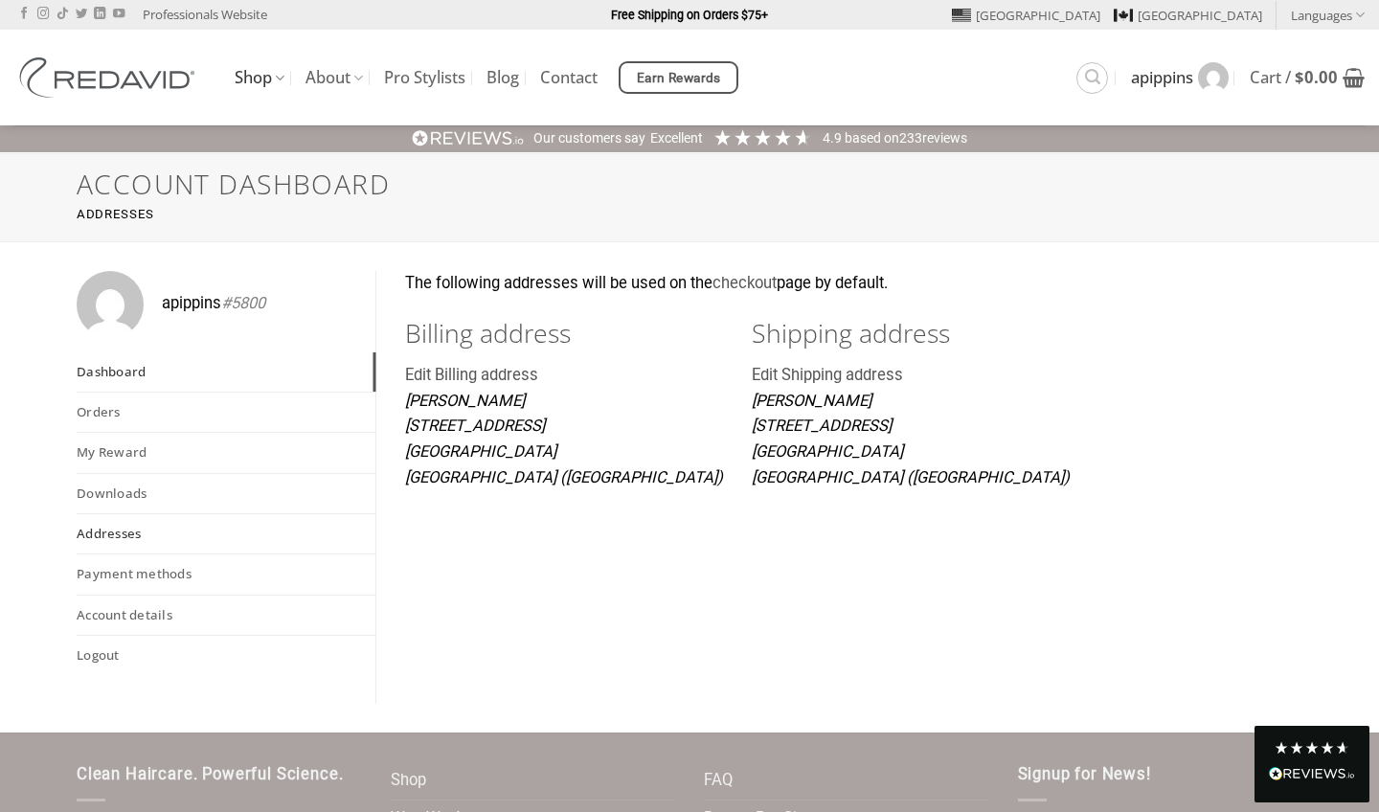
click at [143, 366] on link "Dashboard" at bounding box center [226, 371] width 299 height 39
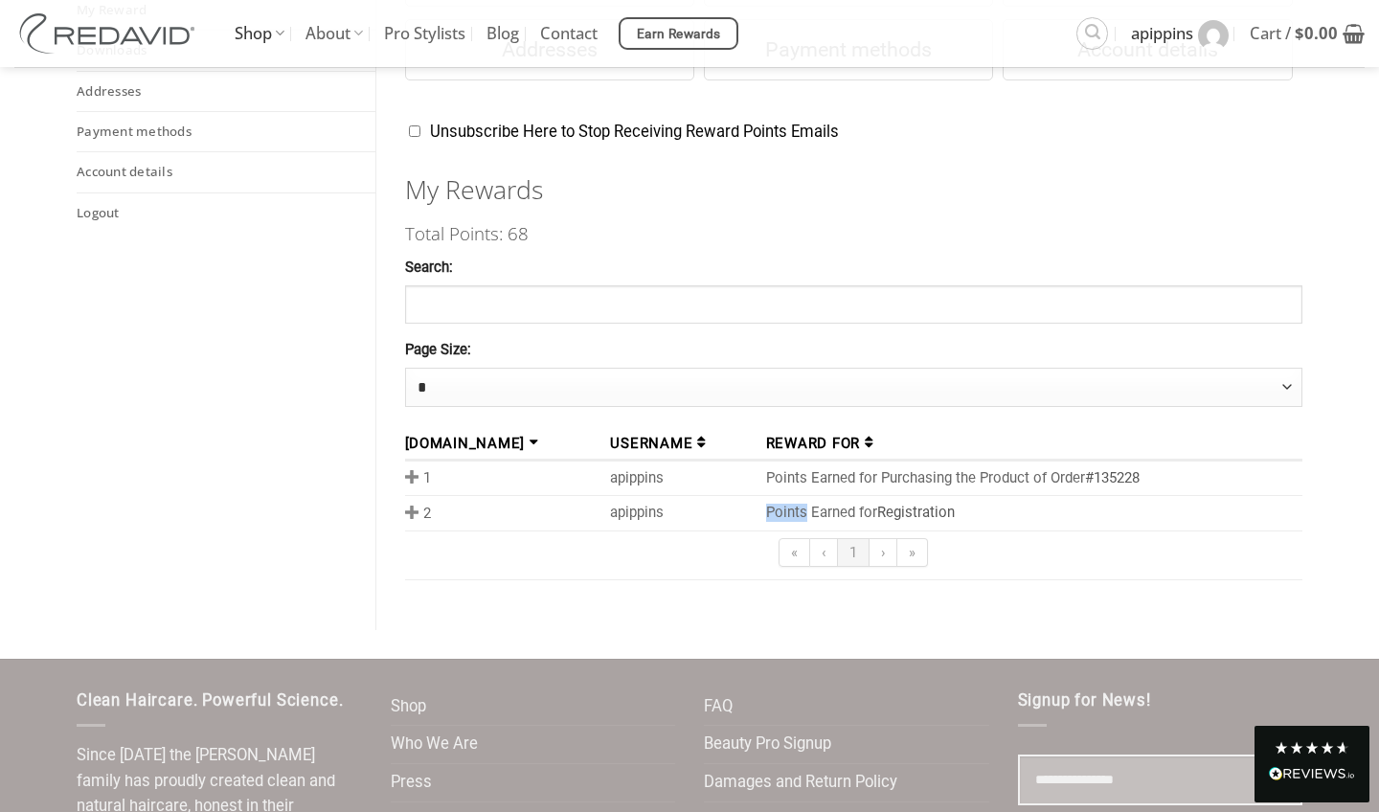
scroll to position [443, 0]
click at [758, 504] on td "Points Earned for Registration" at bounding box center [1030, 512] width 544 height 34
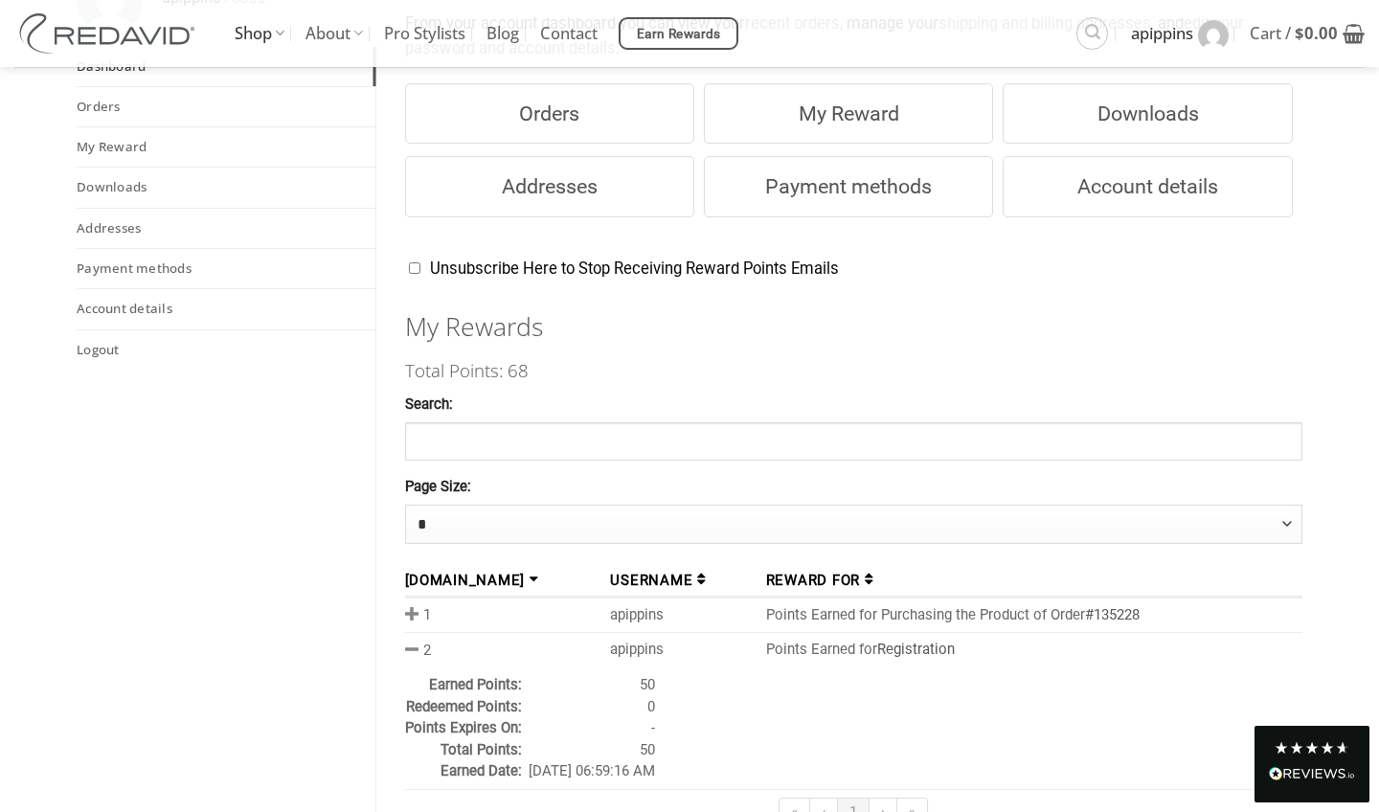
scroll to position [303, 0]
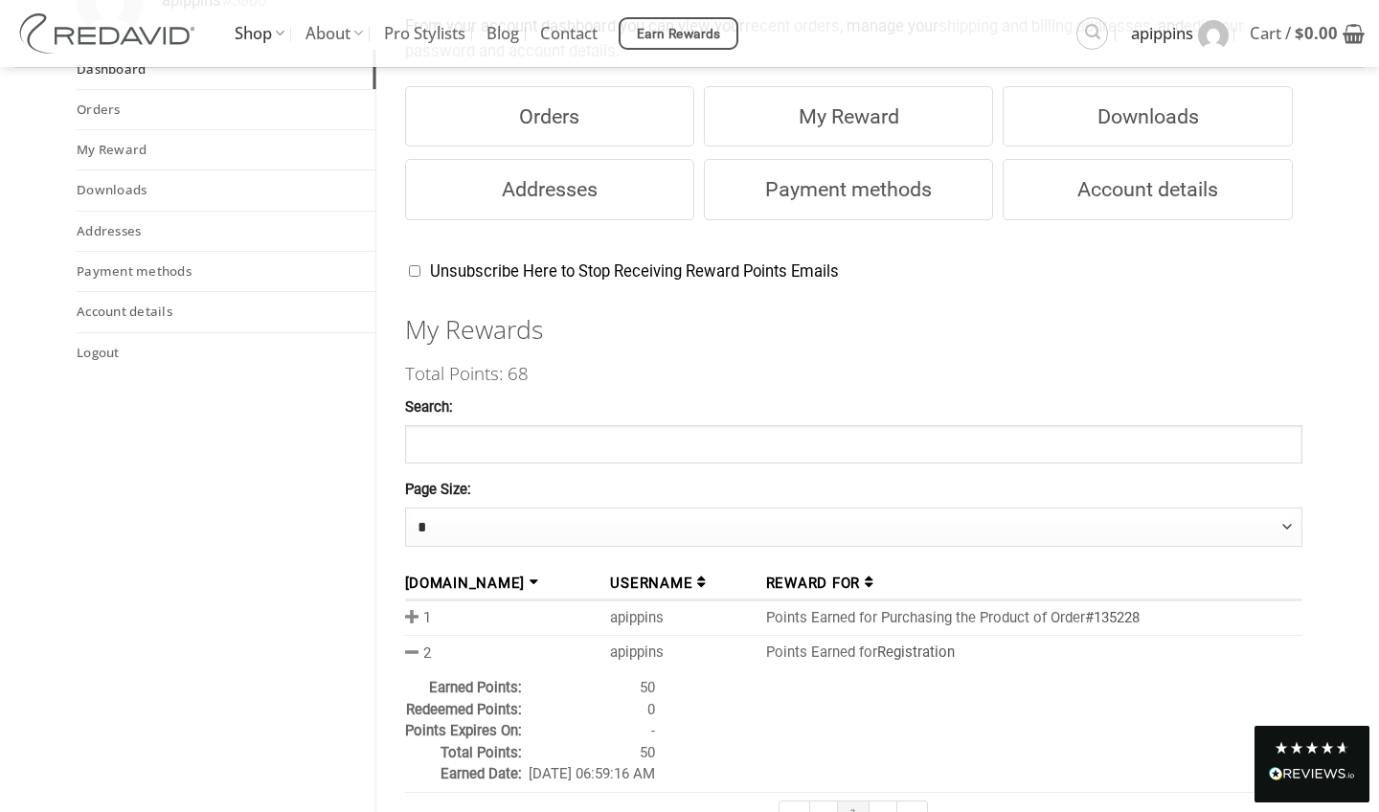
click at [411, 643] on span at bounding box center [414, 651] width 18 height 17
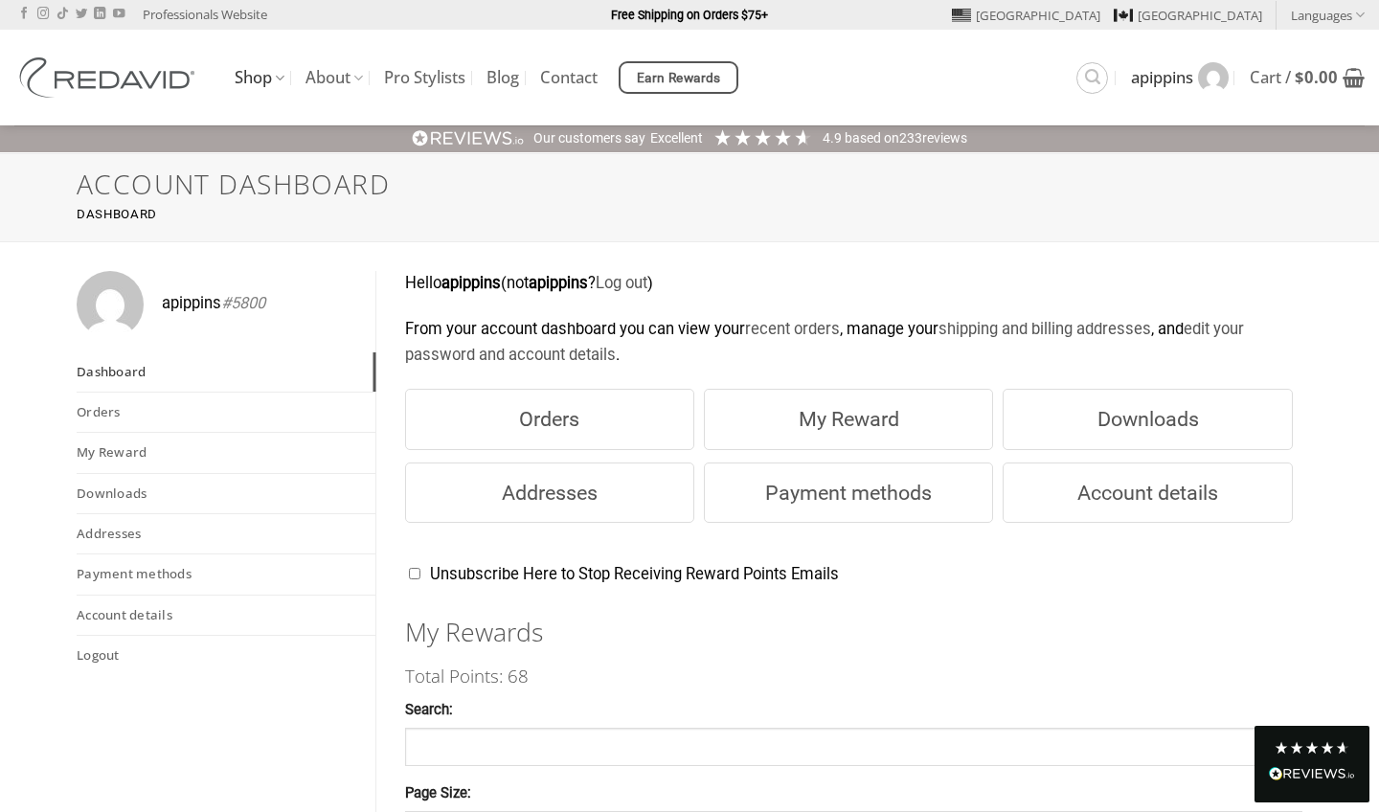
scroll to position [0, 0]
click at [580, 79] on link "Contact" at bounding box center [568, 77] width 57 height 34
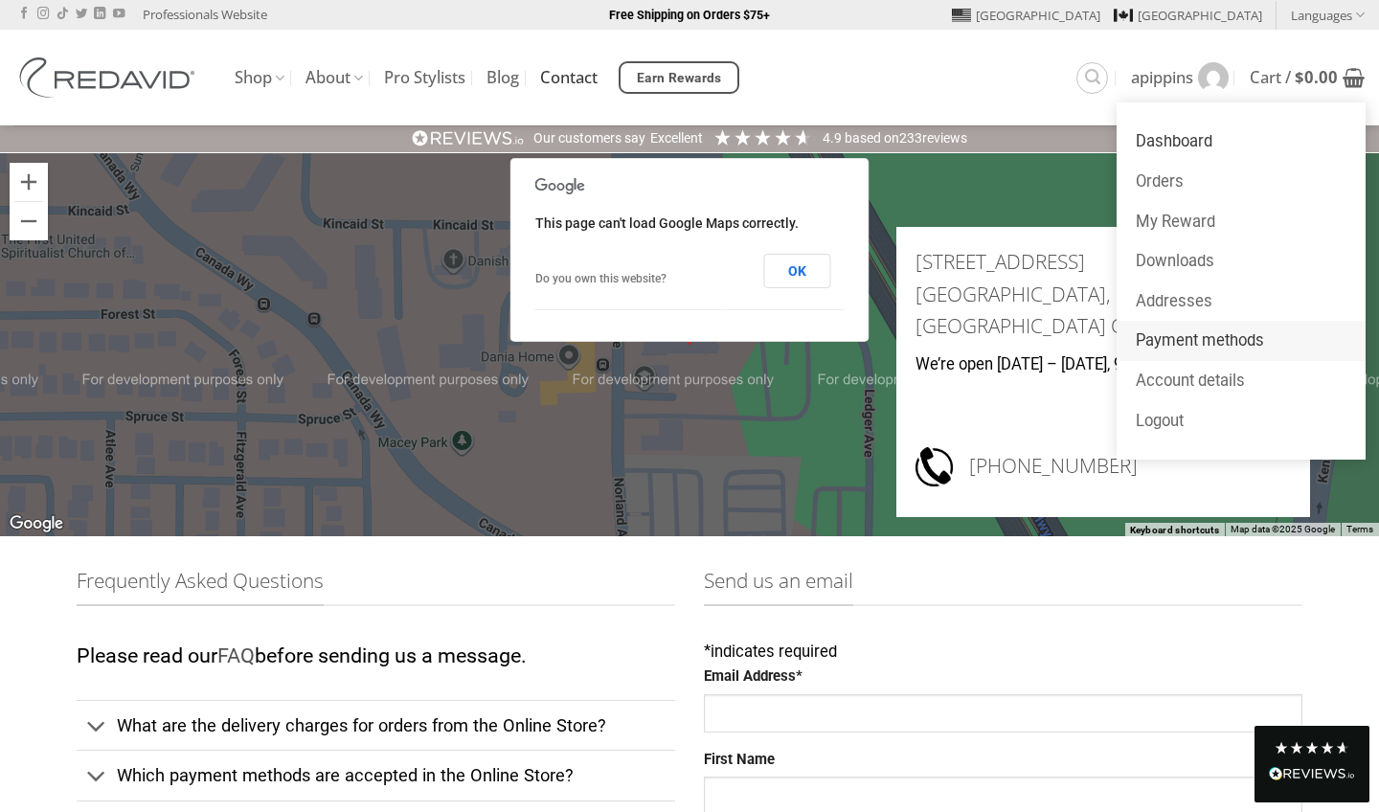
click at [1165, 338] on link "Payment methods" at bounding box center [1240, 341] width 249 height 40
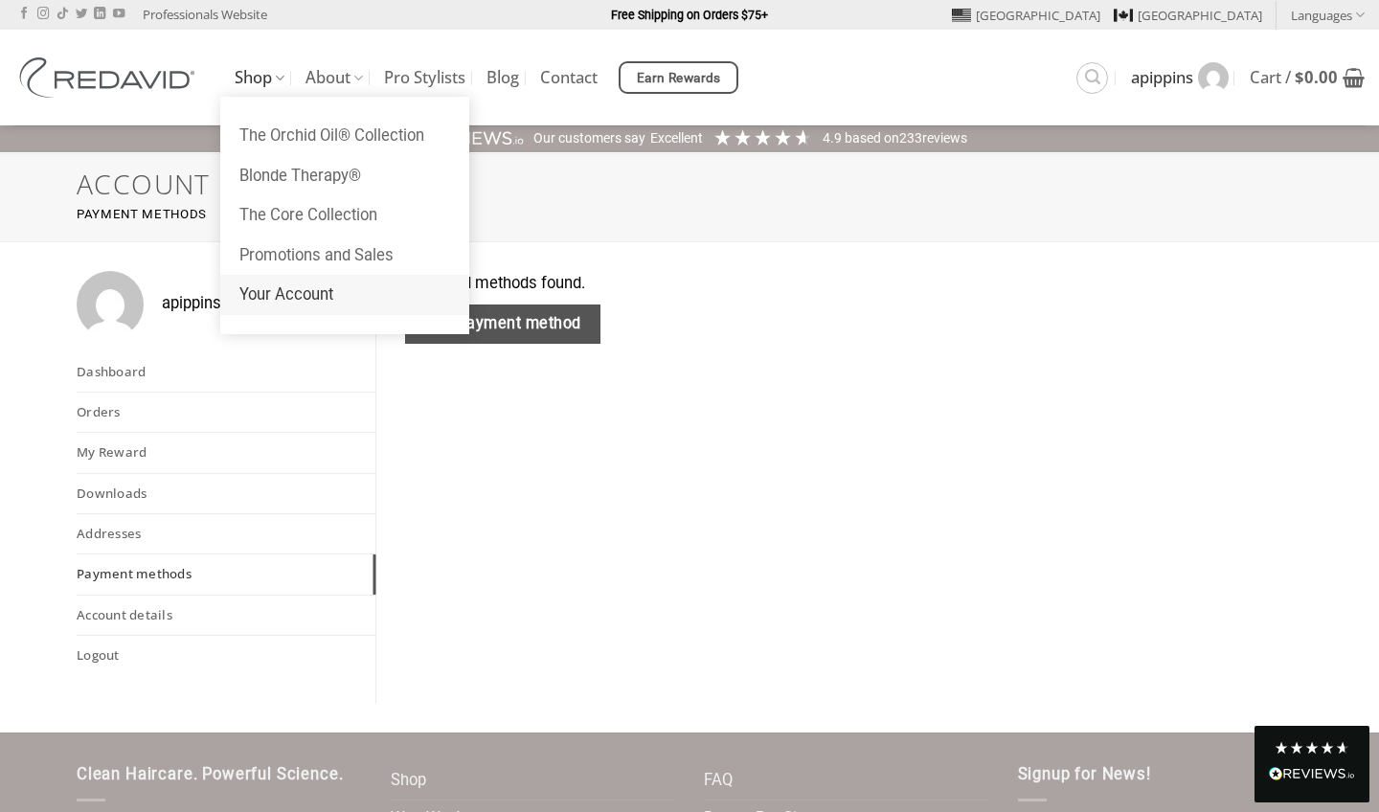
click at [305, 289] on link "Your Account" at bounding box center [344, 295] width 249 height 40
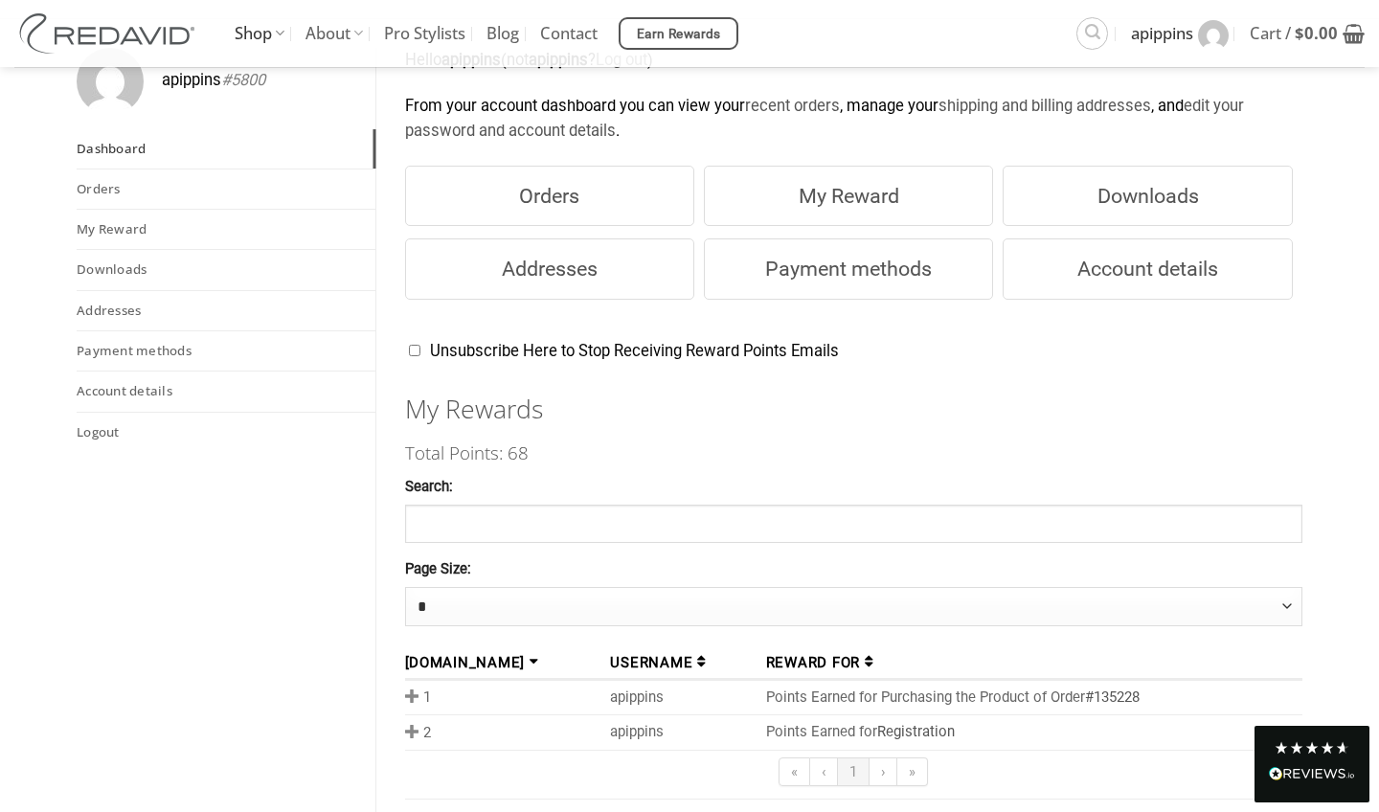
scroll to position [221, 0]
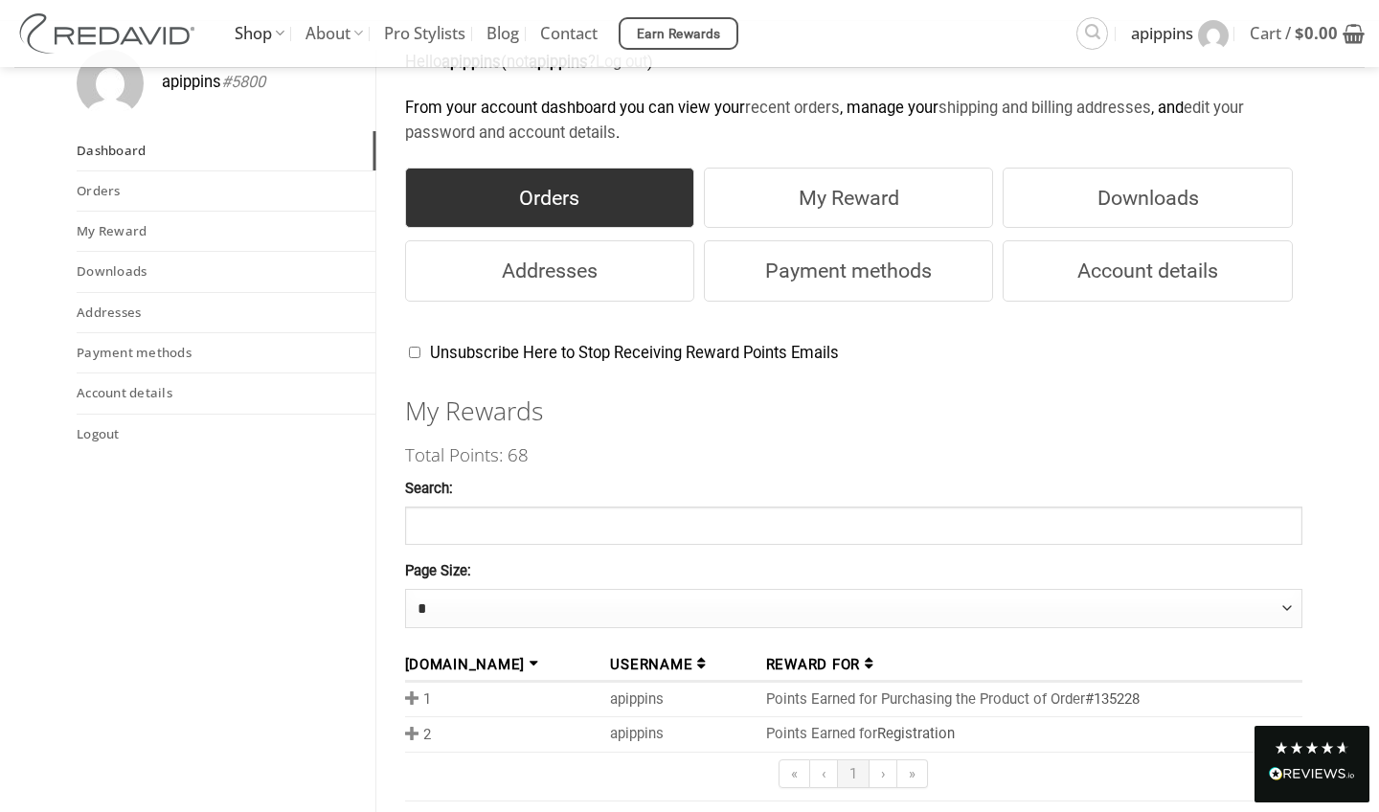
click at [564, 208] on link "Orders" at bounding box center [549, 198] width 289 height 61
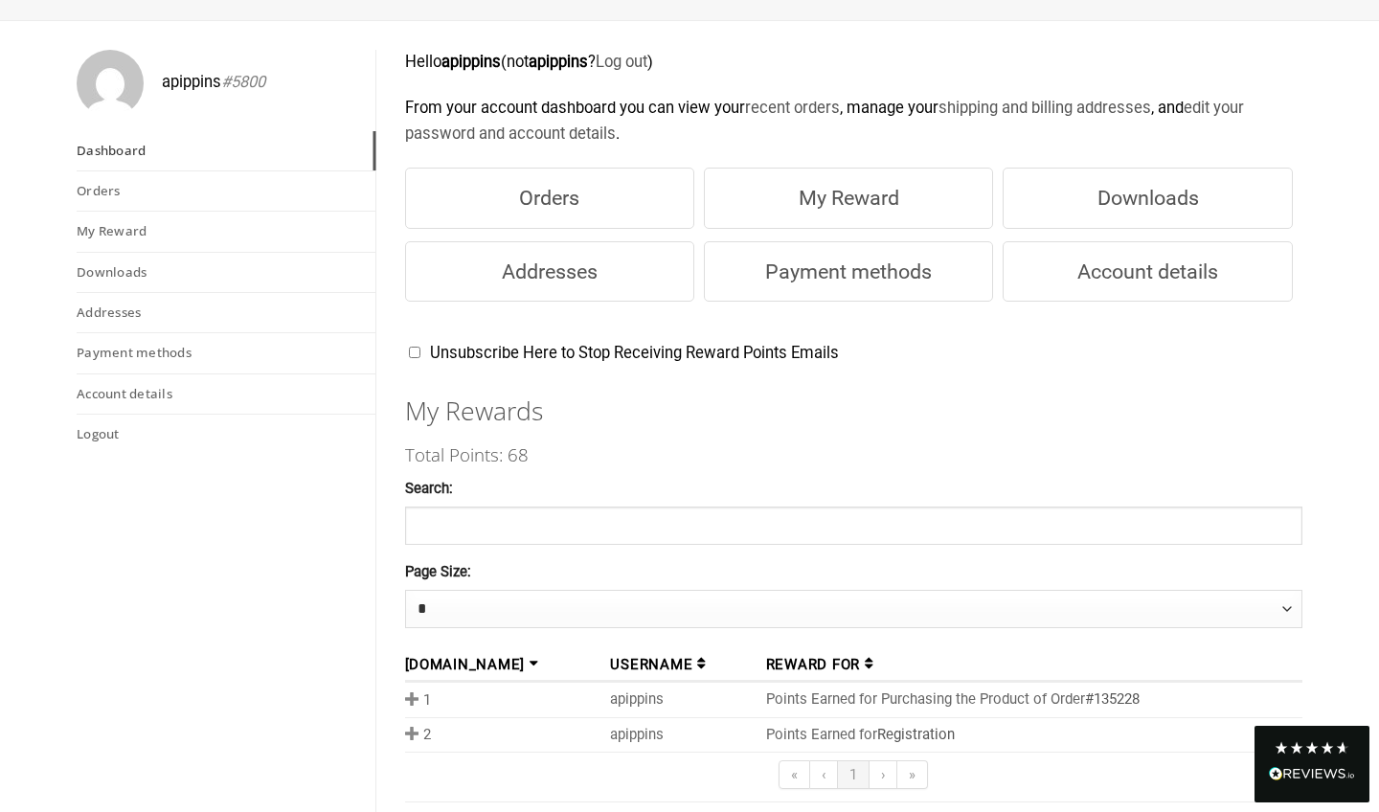
click at [1319, 770] on img "Read All Reviews" at bounding box center [1312, 773] width 86 height 13
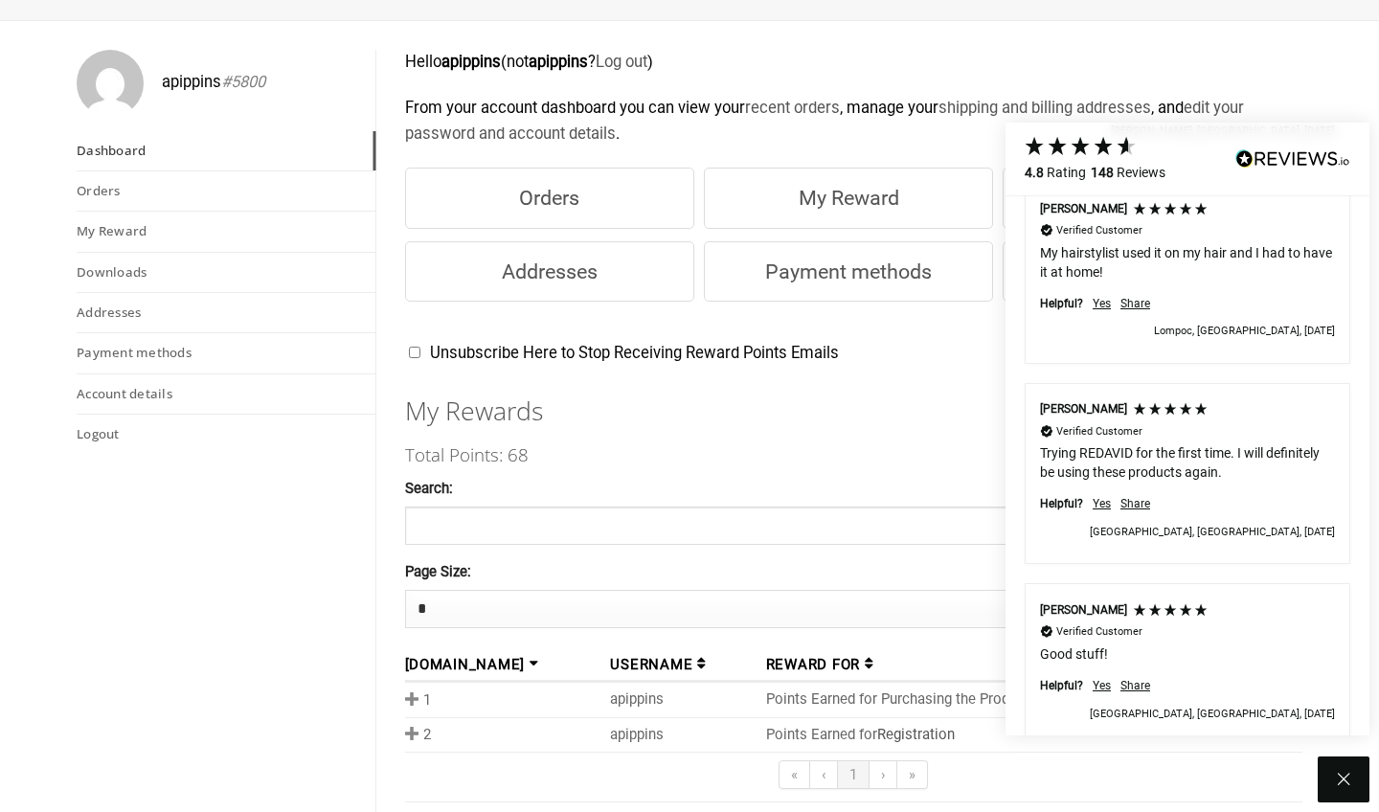
scroll to position [3181, 0]
click at [1348, 780] on icon at bounding box center [1343, 779] width 23 height 23
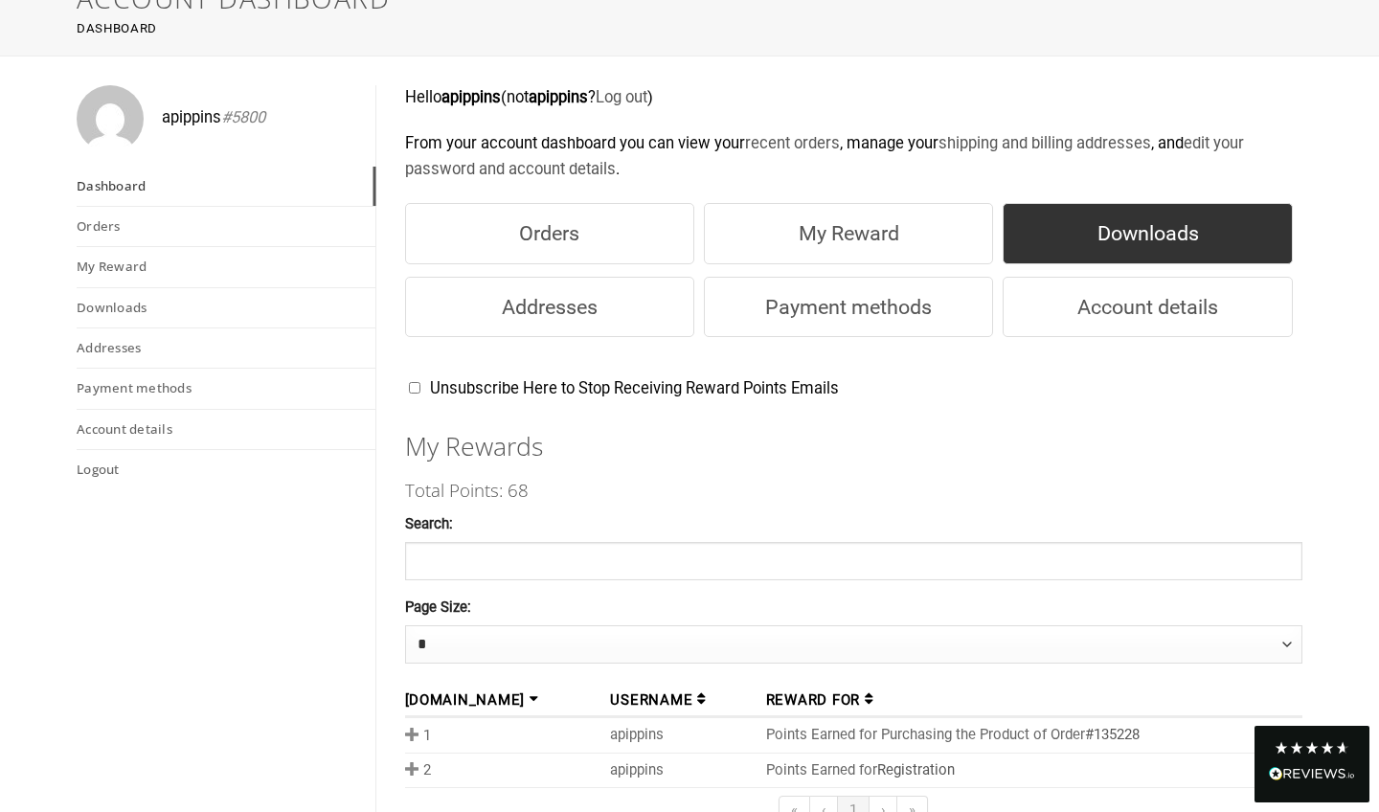
scroll to position [173, 0]
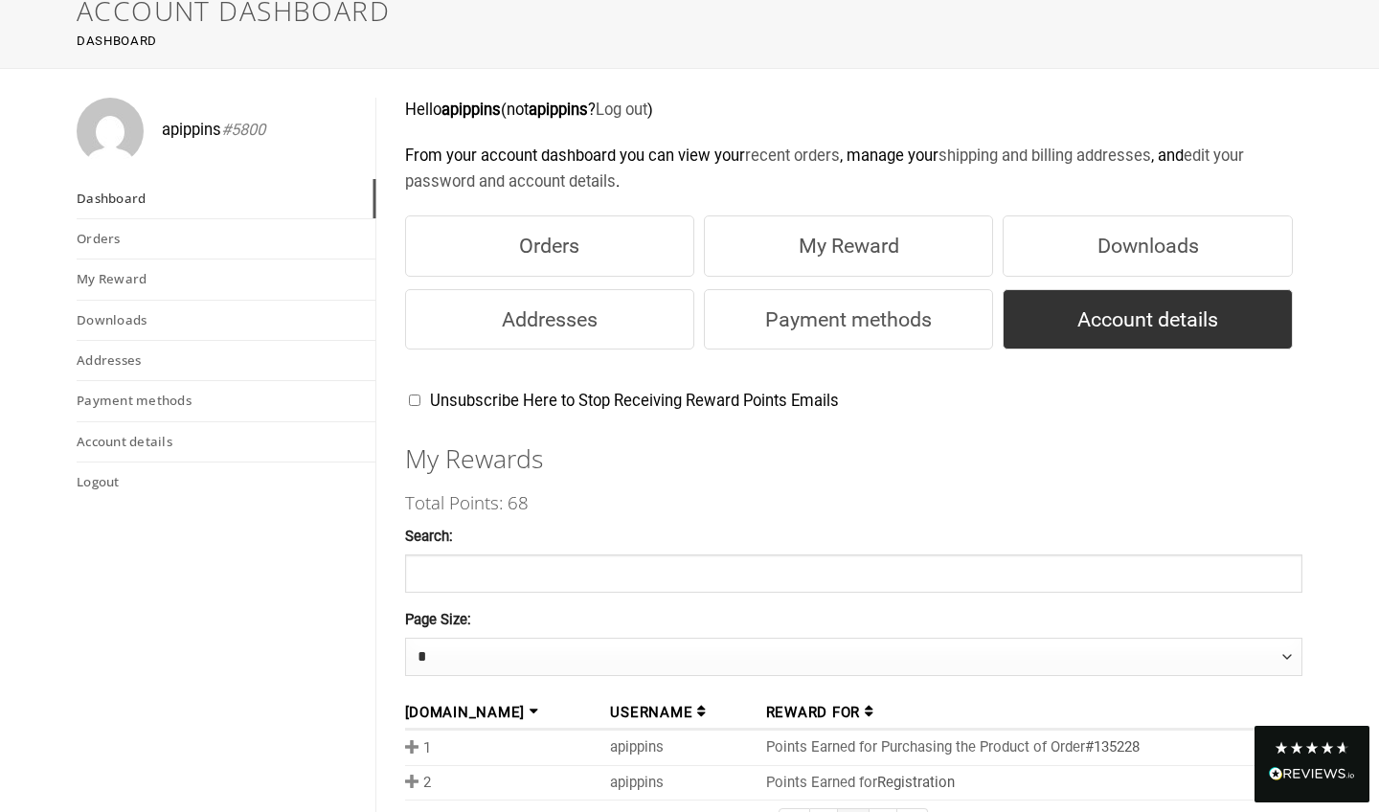
click at [1192, 312] on link "Account details" at bounding box center [1146, 319] width 289 height 61
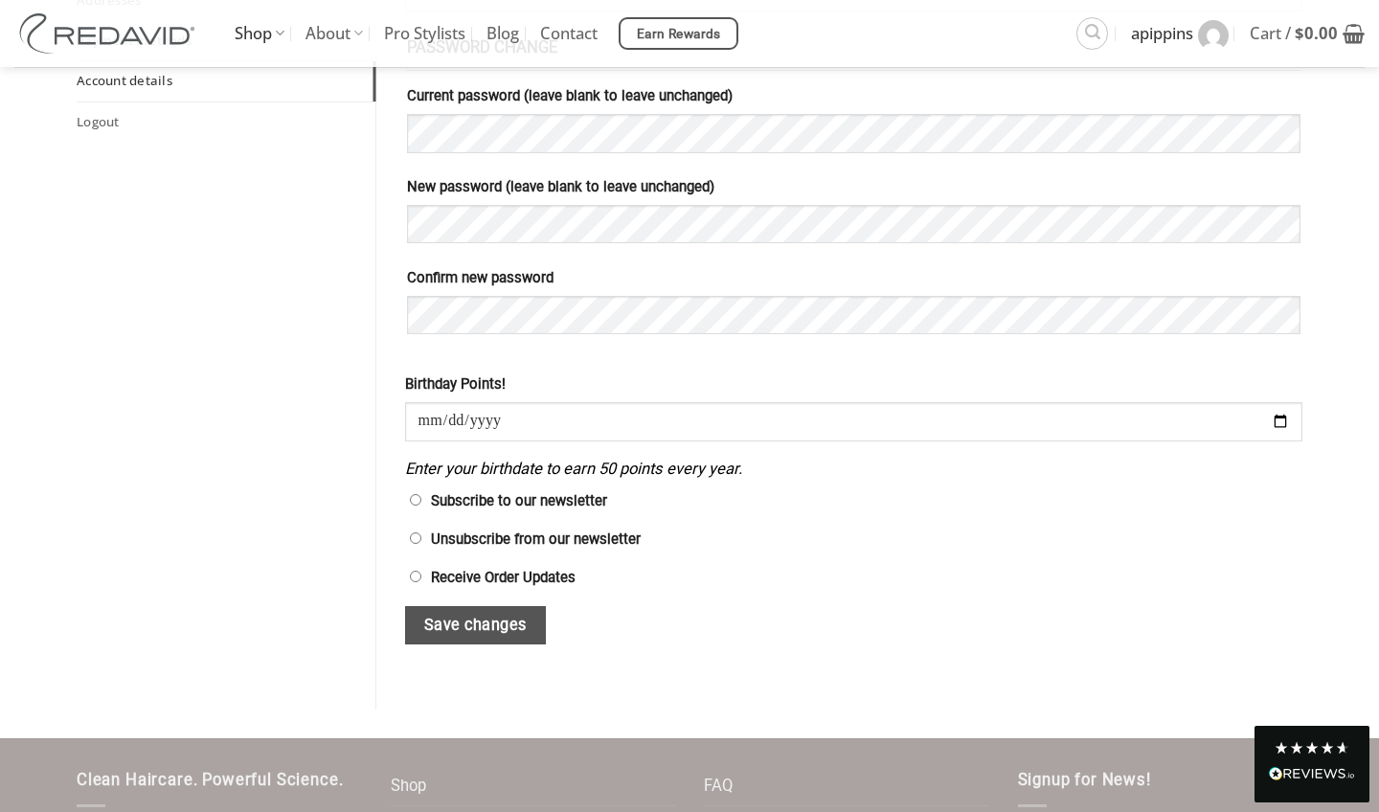
scroll to position [533, 0]
click at [488, 620] on button "Save changes" at bounding box center [476, 625] width 142 height 39
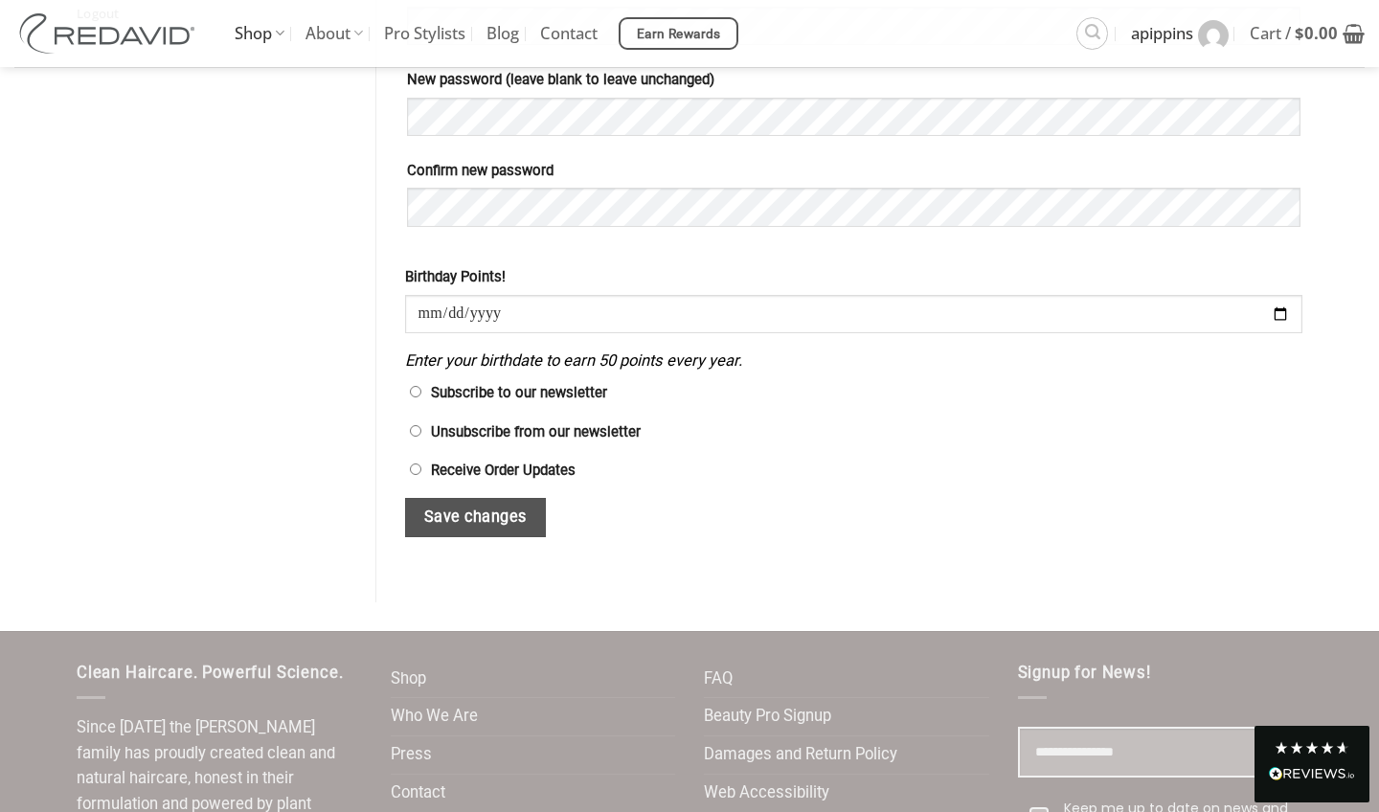
scroll to position [708, 0]
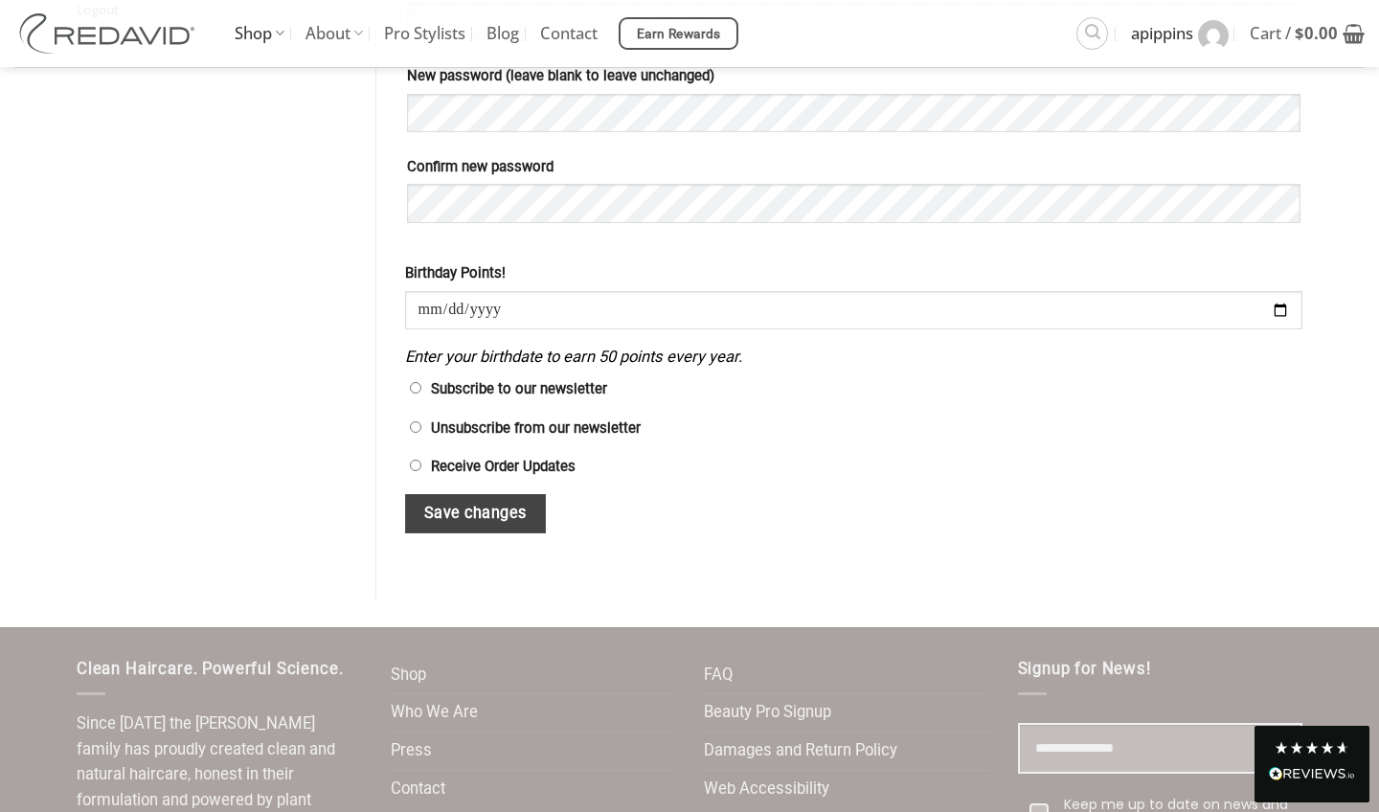
click at [466, 515] on button "Save changes" at bounding box center [476, 513] width 142 height 39
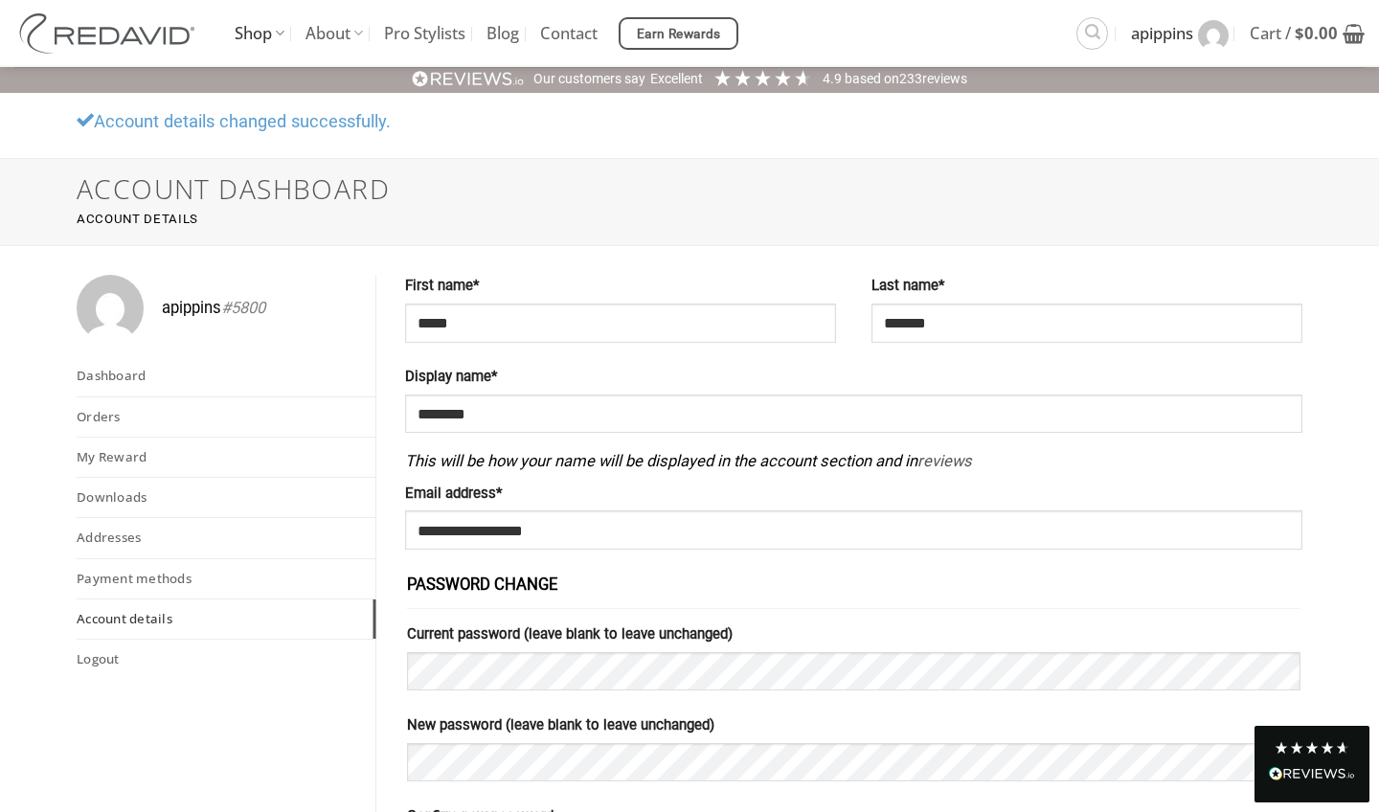
scroll to position [35, 0]
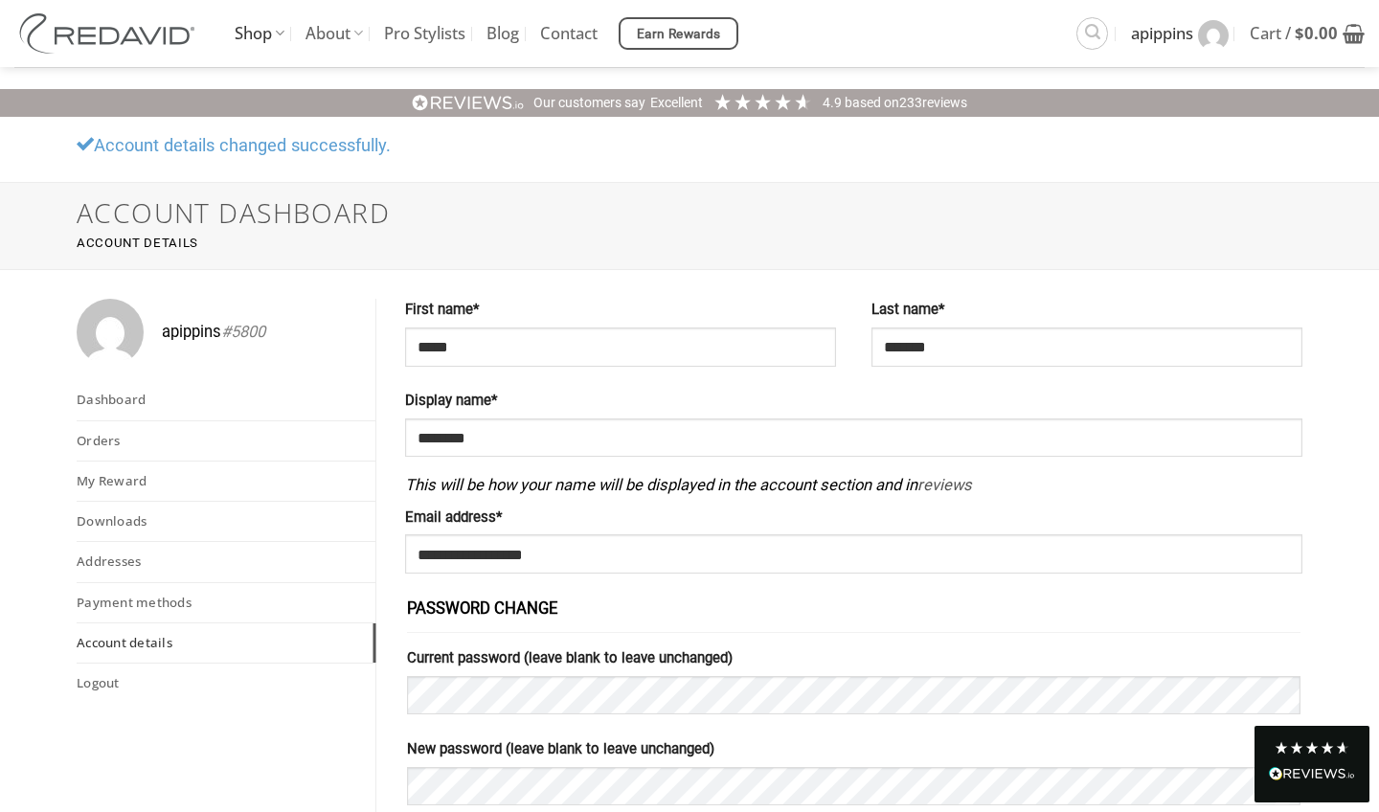
click at [160, 636] on link "Account details" at bounding box center [226, 642] width 299 height 39
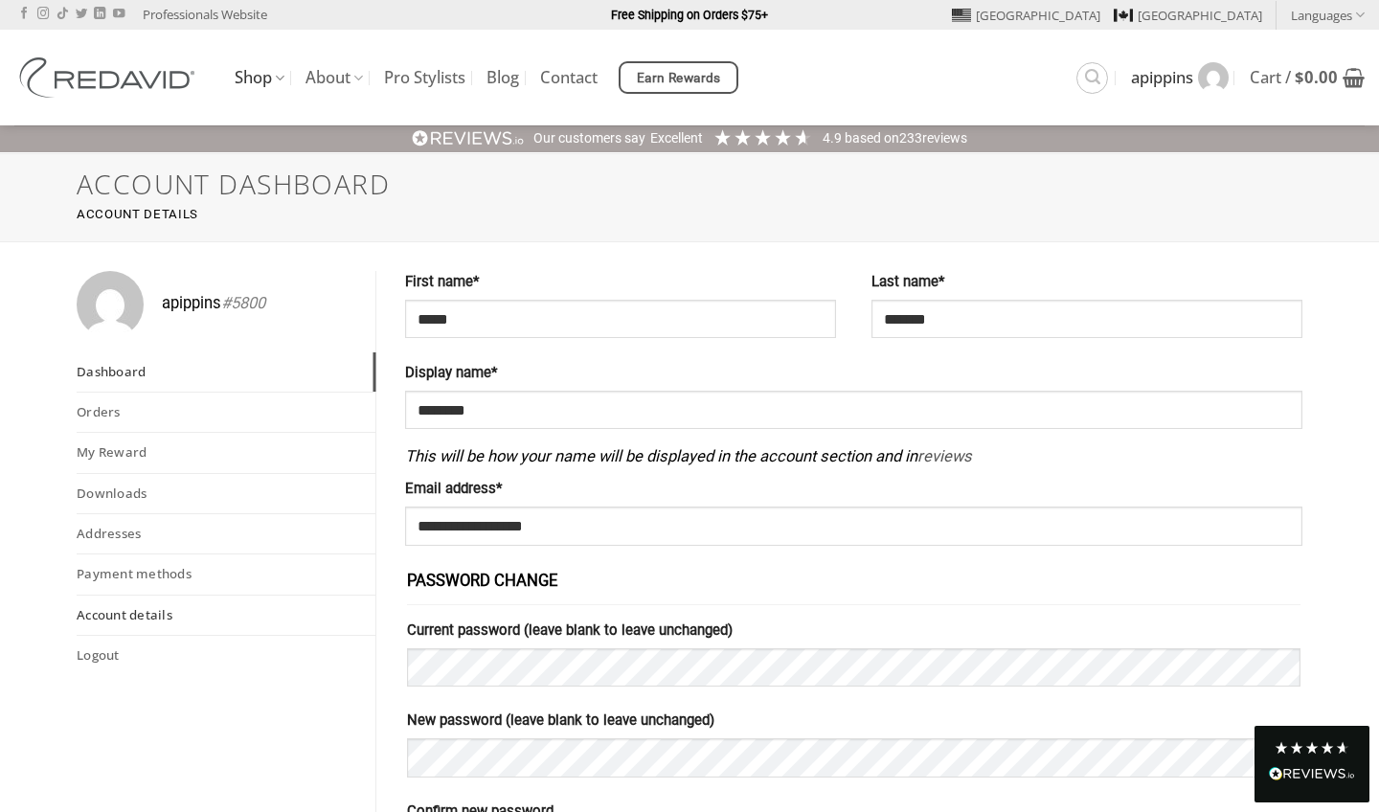
click at [151, 374] on link "Dashboard" at bounding box center [226, 371] width 299 height 39
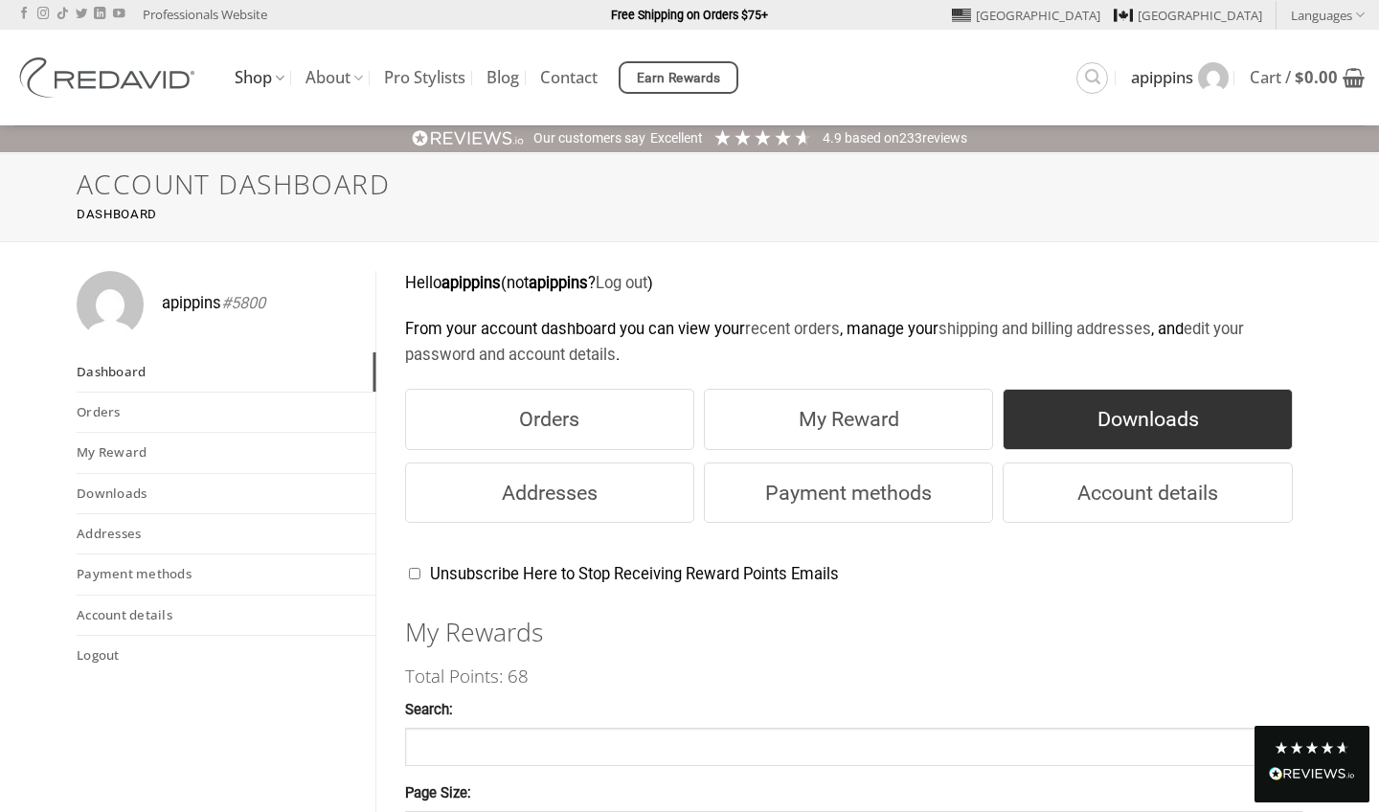
click at [1113, 405] on link "Downloads" at bounding box center [1146, 419] width 289 height 61
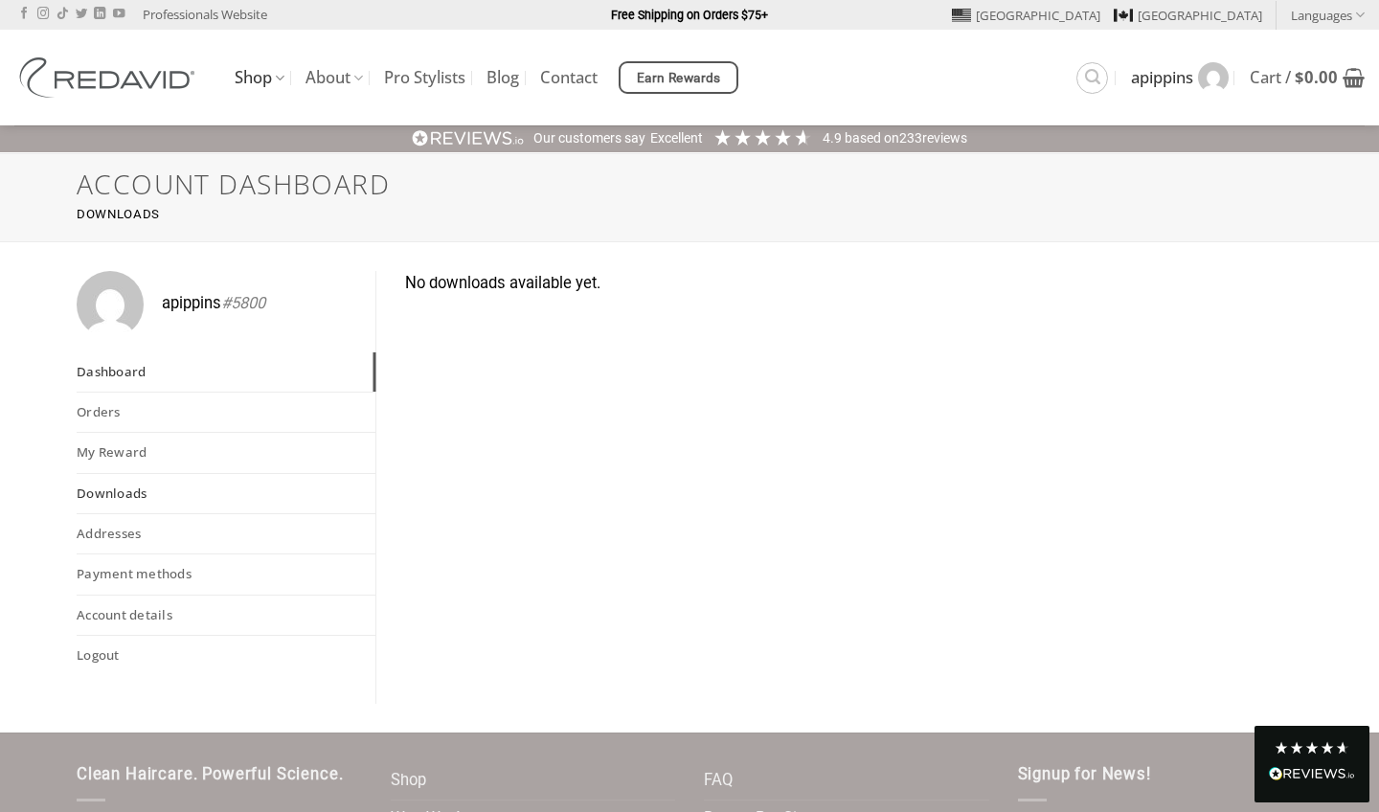
click at [146, 371] on link "Dashboard" at bounding box center [226, 371] width 299 height 39
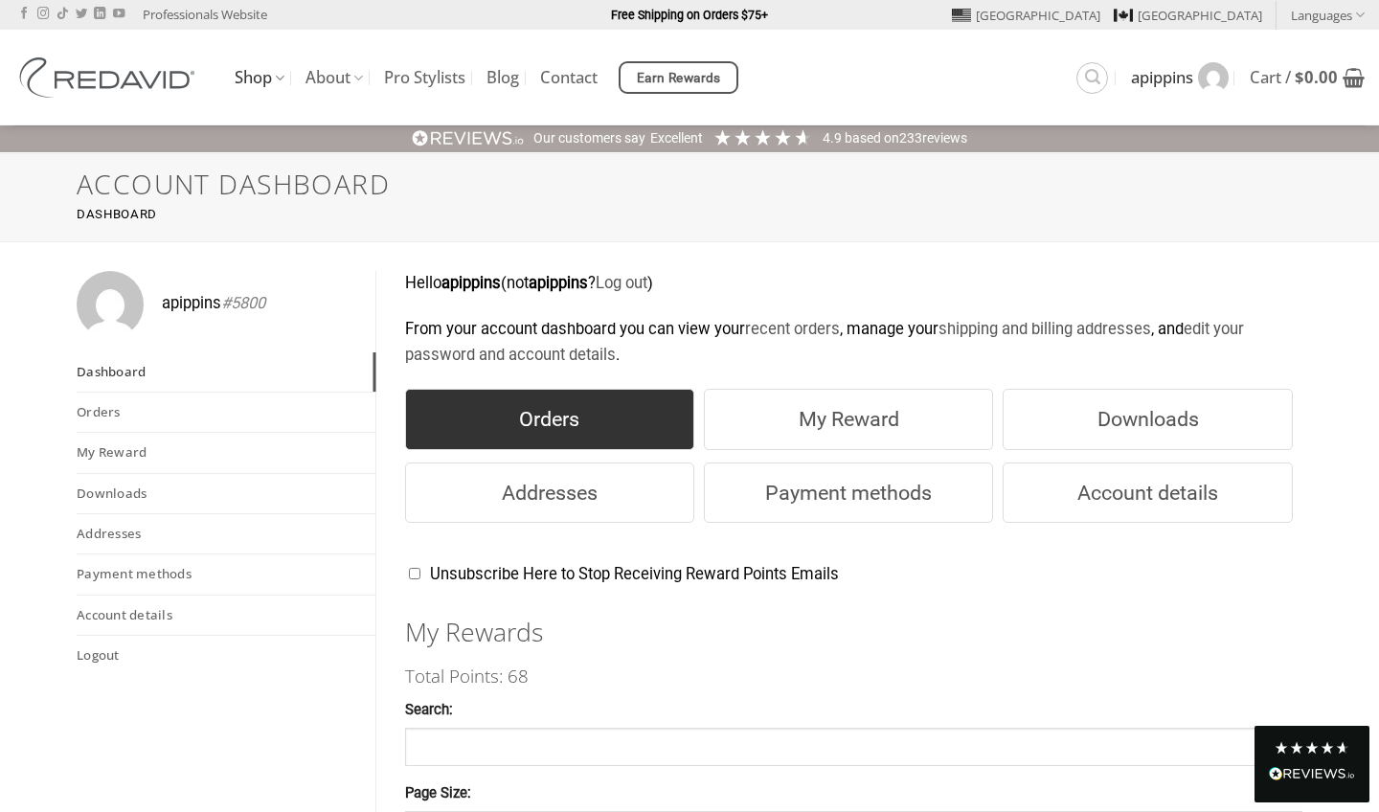
click at [568, 409] on link "Orders" at bounding box center [549, 419] width 289 height 61
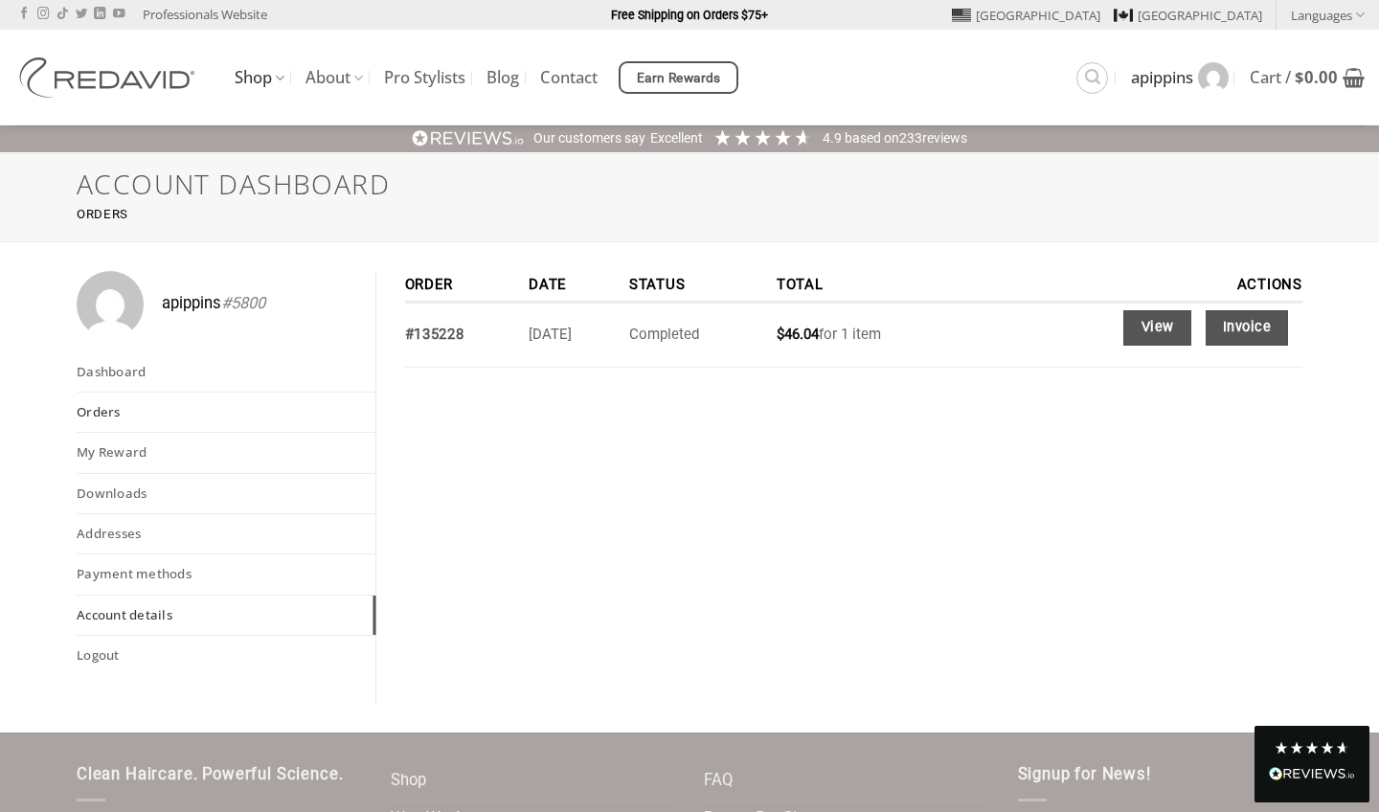
scroll to position [3, 0]
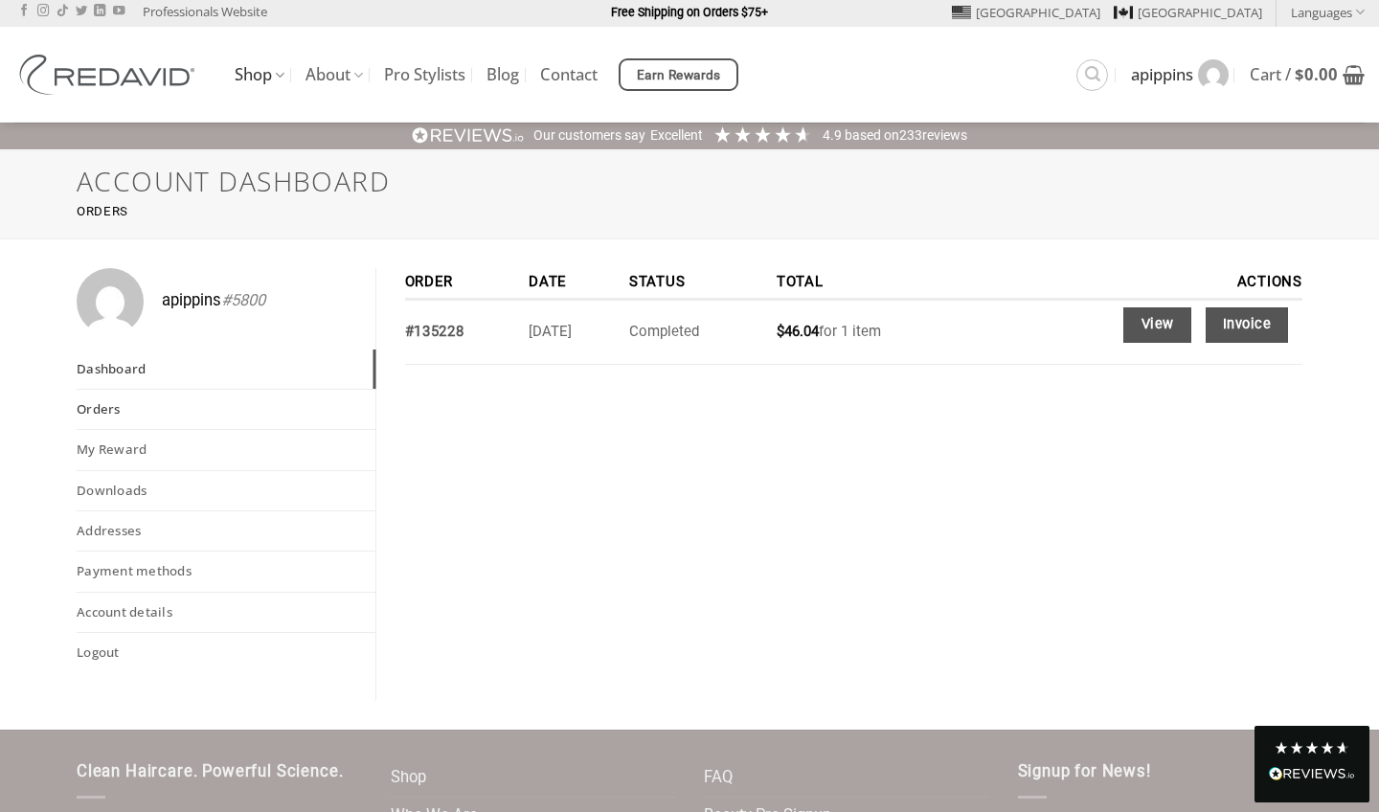
click at [153, 368] on link "Dashboard" at bounding box center [226, 368] width 299 height 39
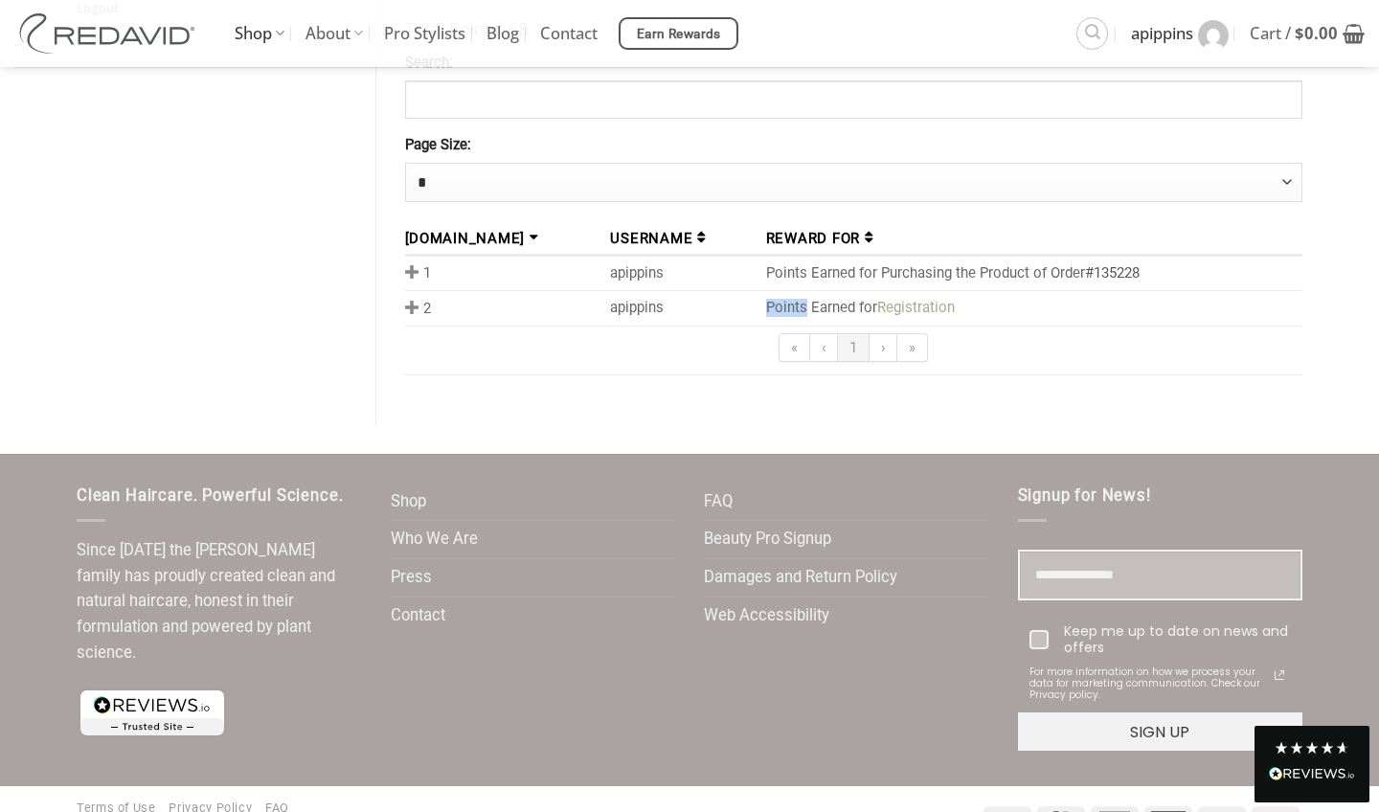
scroll to position [649, 0]
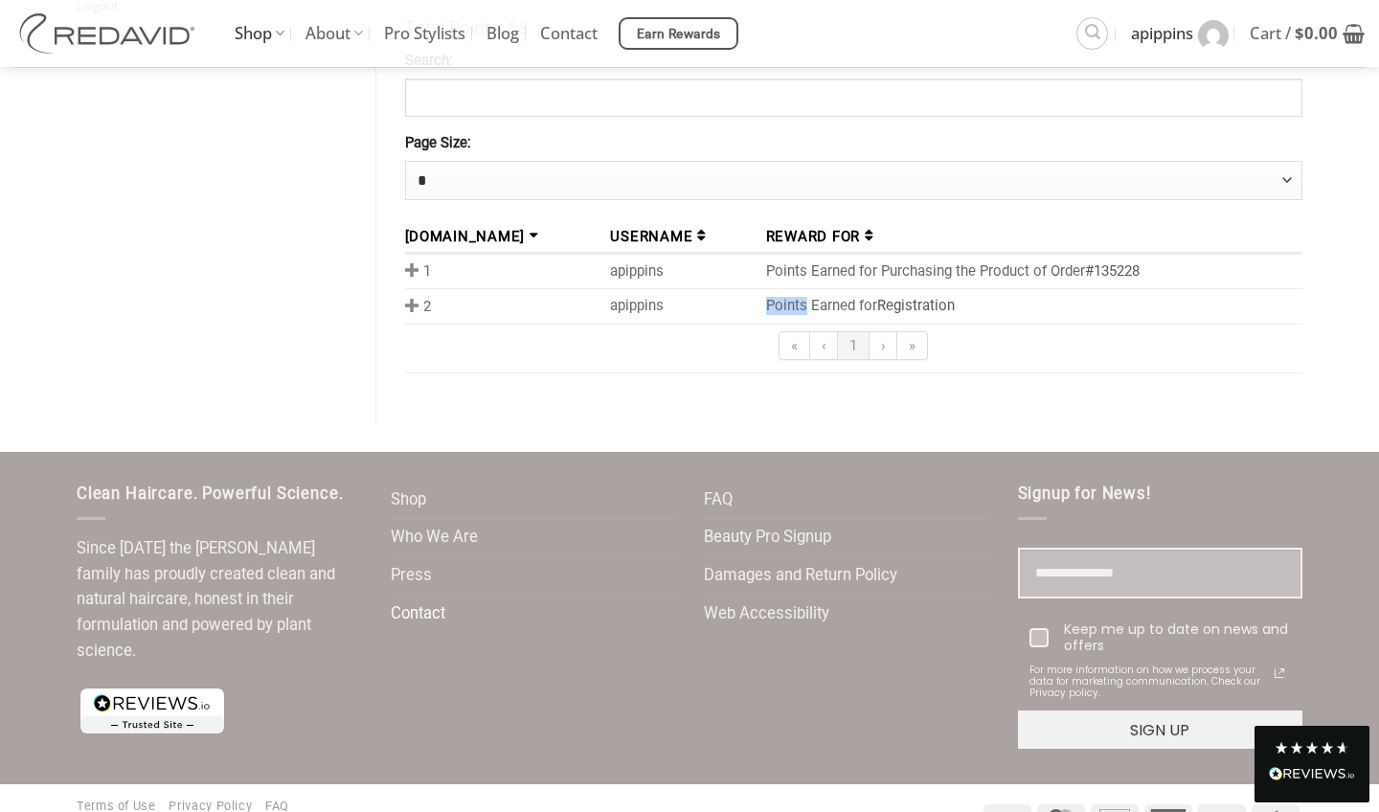
click at [428, 598] on link "Contact" at bounding box center [418, 614] width 55 height 37
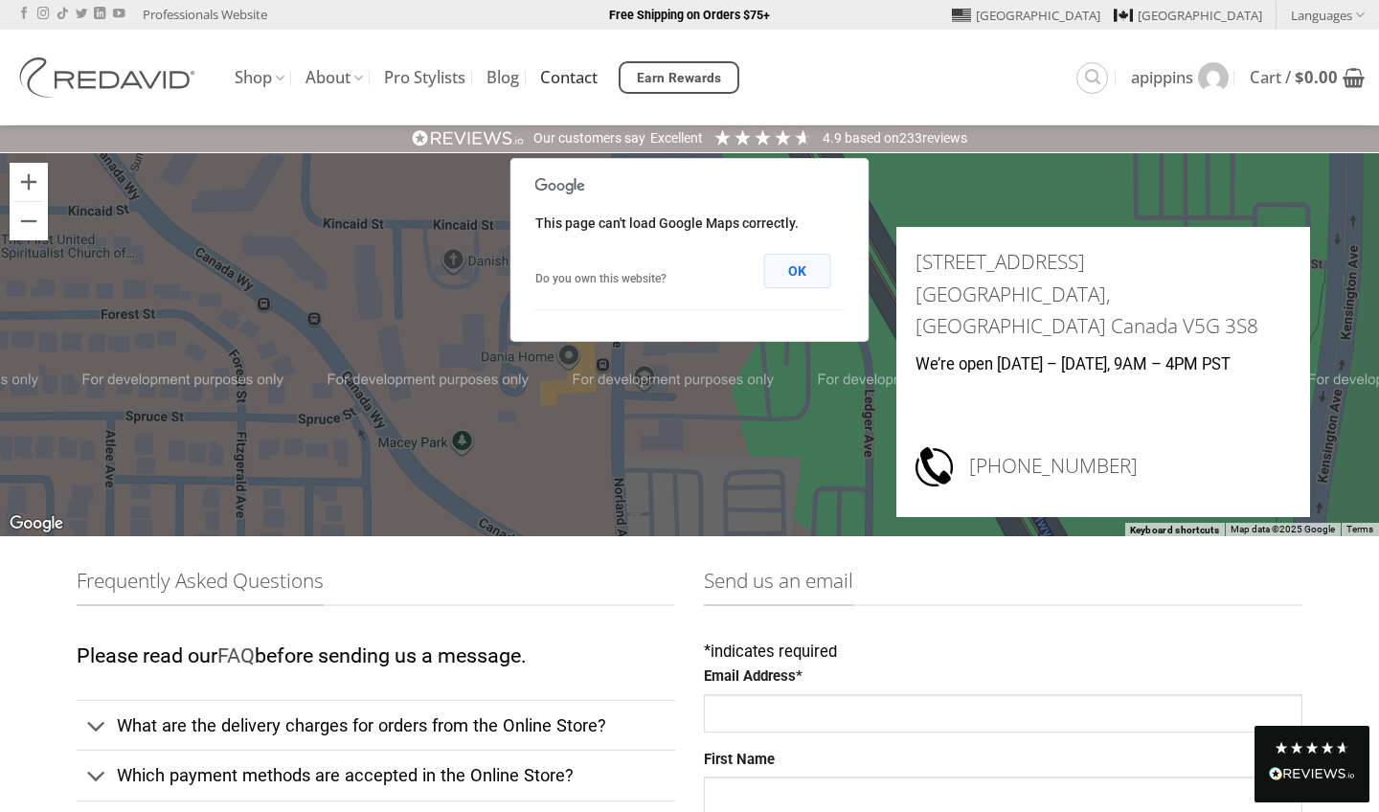
click at [803, 268] on button "OK" at bounding box center [797, 271] width 67 height 34
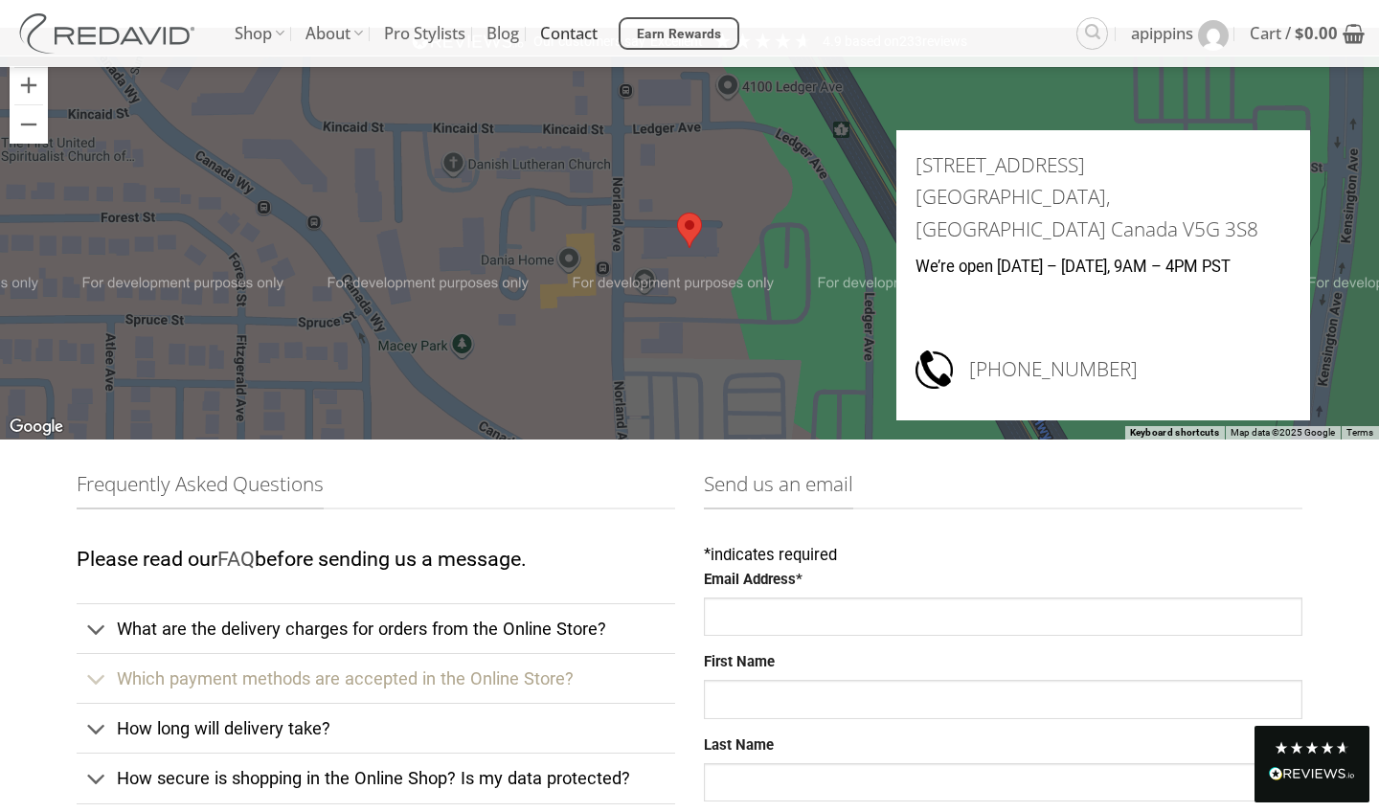
scroll to position [96, 0]
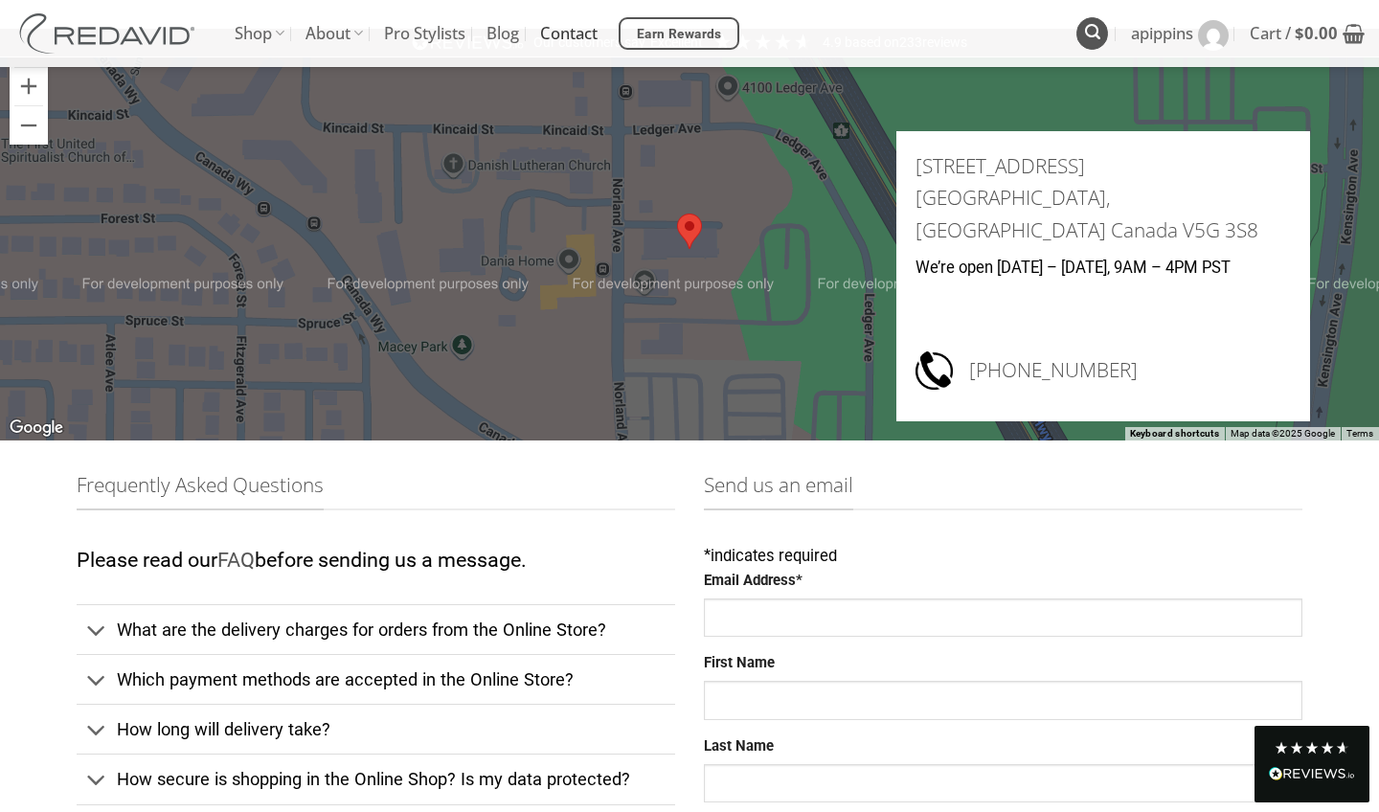
click at [1089, 37] on icon "Search" at bounding box center [1092, 32] width 15 height 18
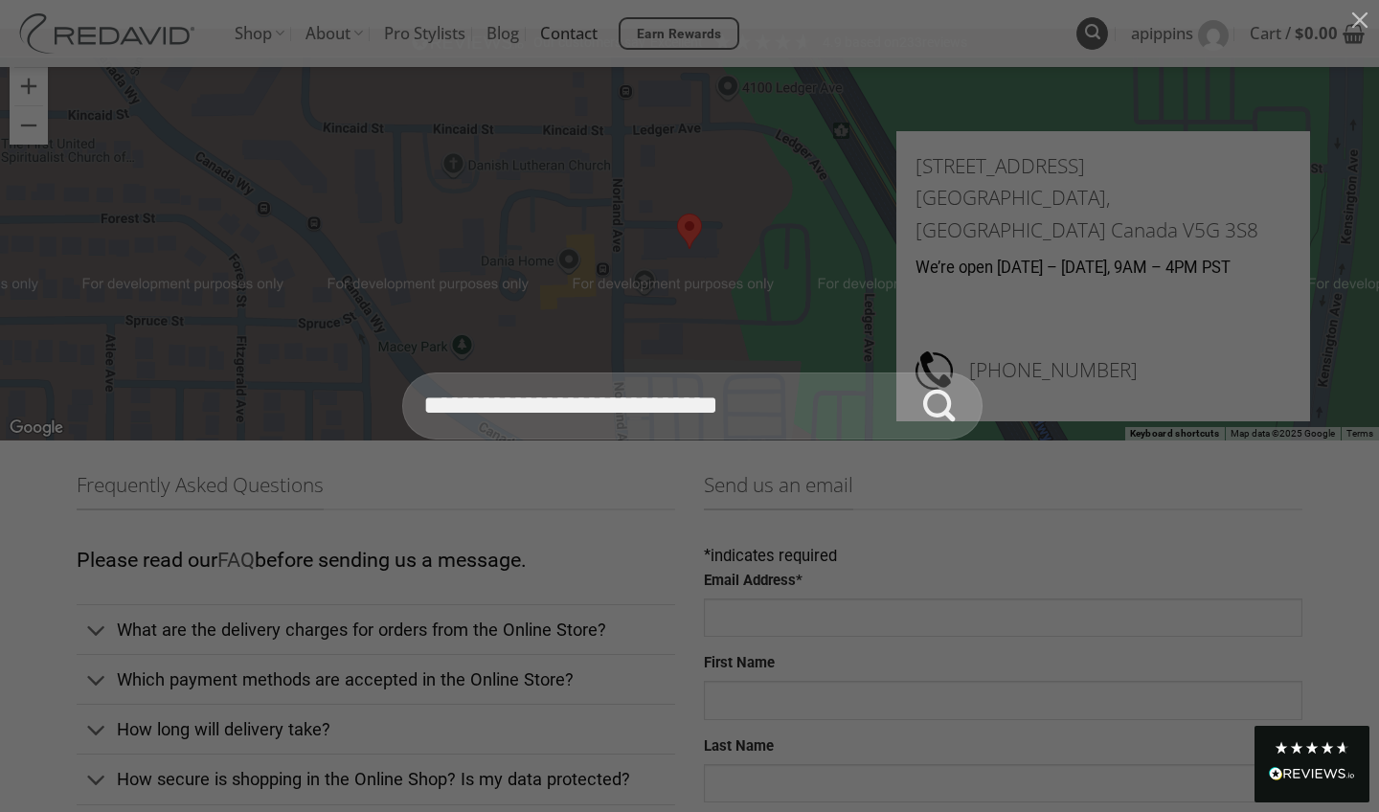
type input "**********"
click at [1089, 37] on div "**********" at bounding box center [689, 406] width 1379 height 812
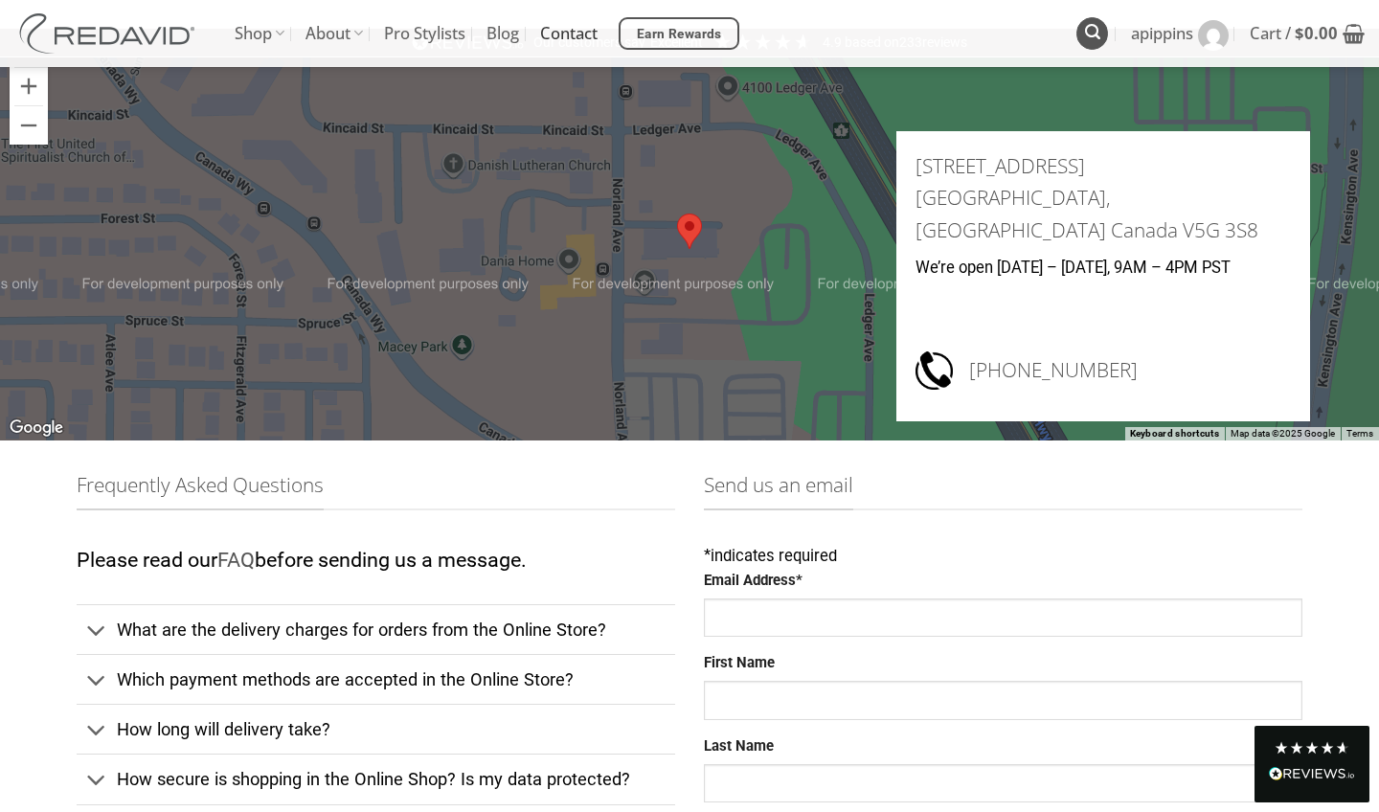
click at [1091, 35] on icon "Search" at bounding box center [1092, 32] width 15 height 18
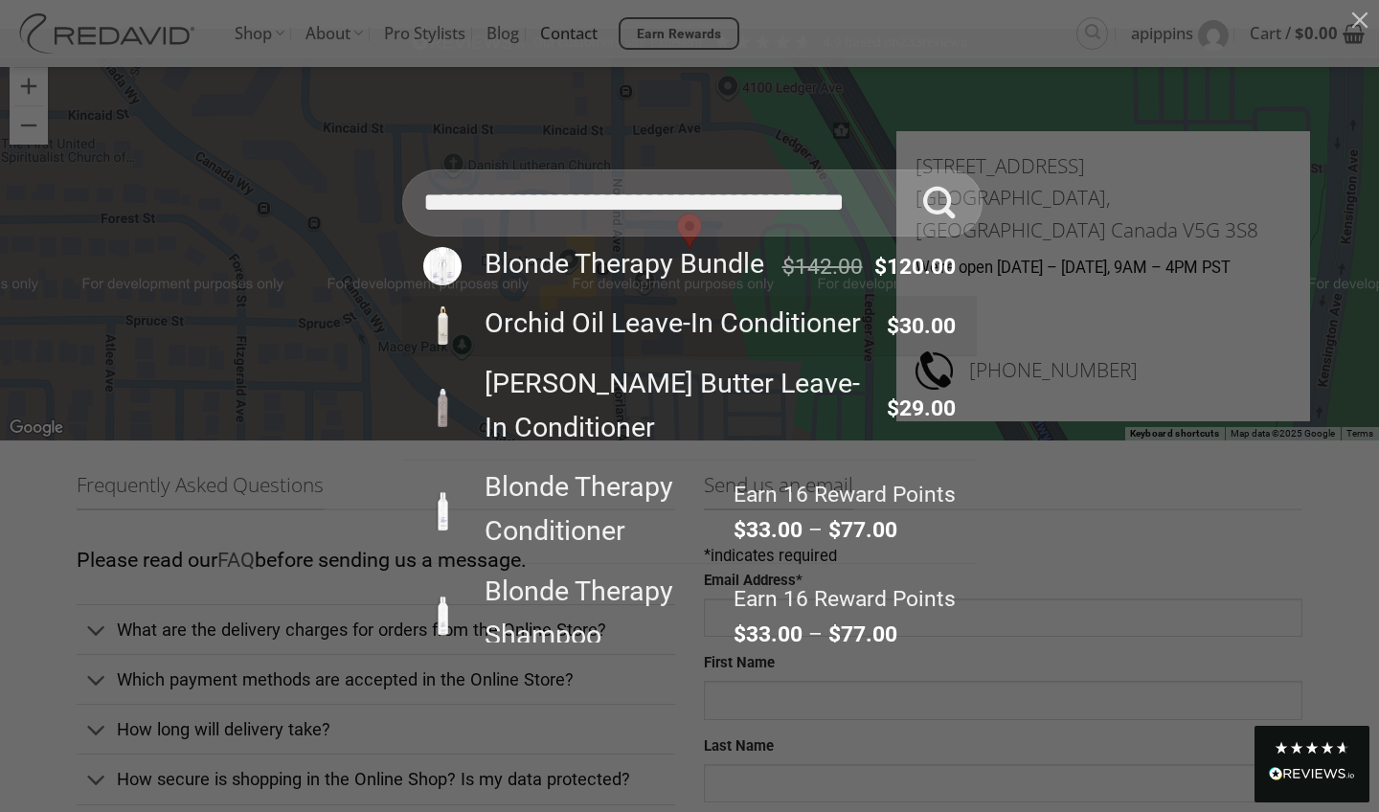
type input "**********"
click at [939, 236] on button "Submit" at bounding box center [939, 202] width 67 height 67
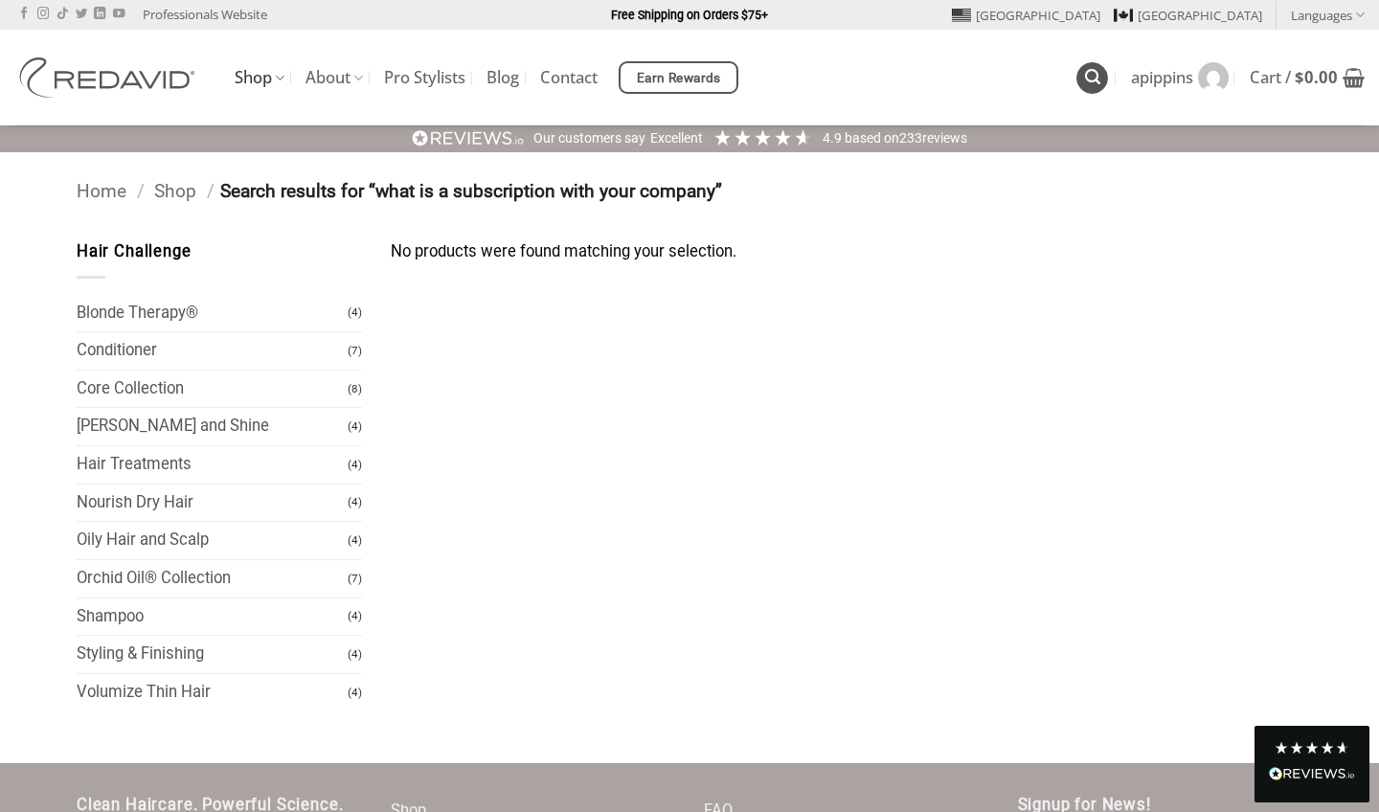
click at [1094, 78] on icon "Search" at bounding box center [1092, 77] width 15 height 18
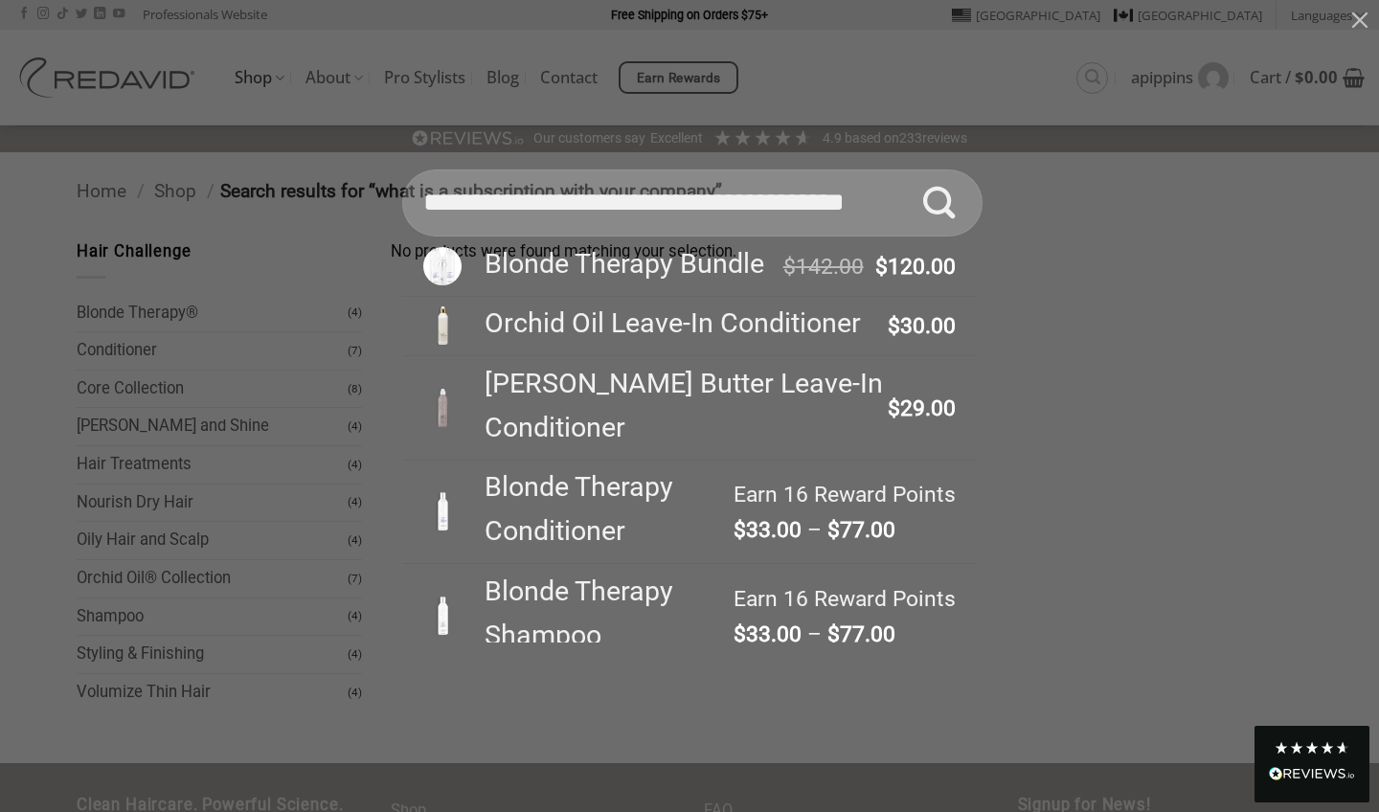
click at [900, 201] on input "**********" at bounding box center [692, 202] width 580 height 67
type input "*"
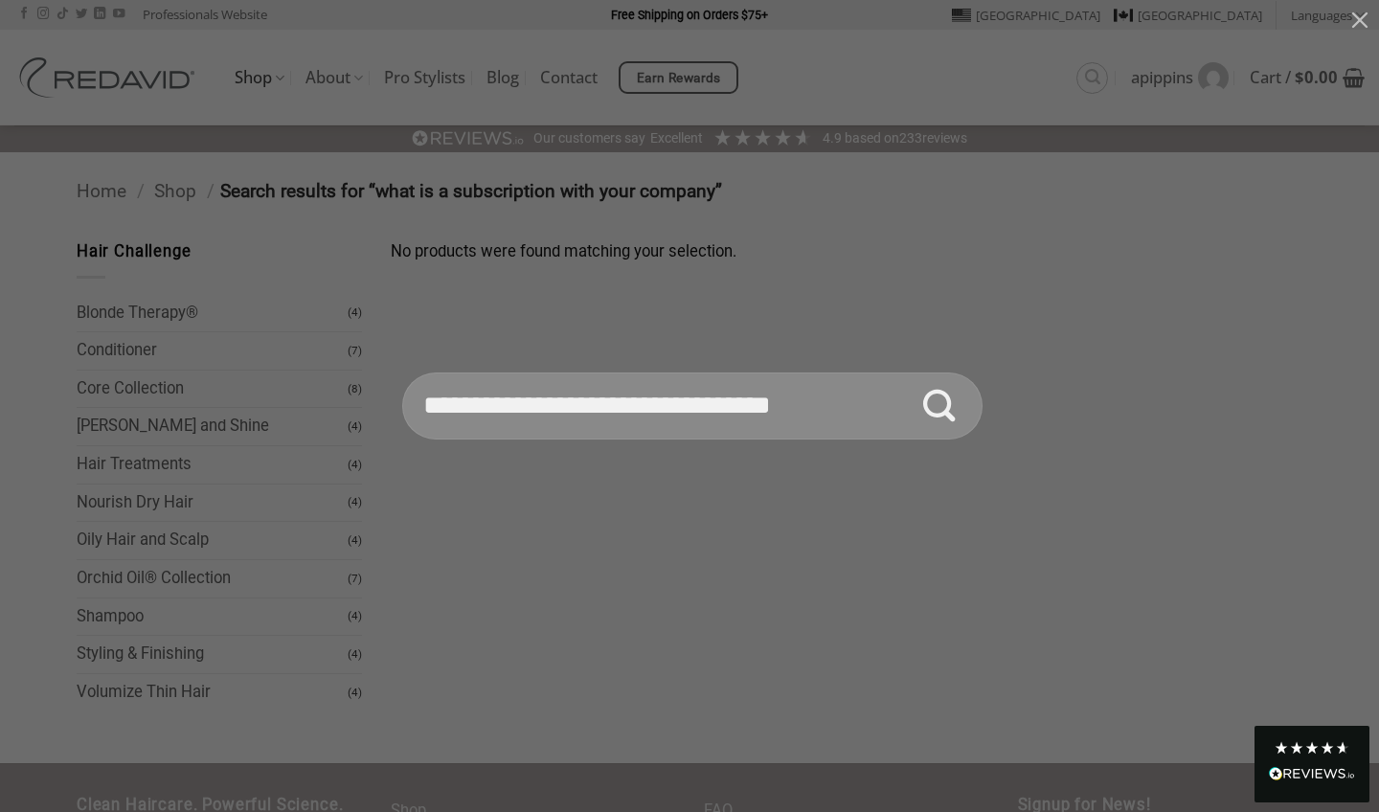
type input "**********"
click at [939, 405] on button "Submit" at bounding box center [939, 405] width 67 height 67
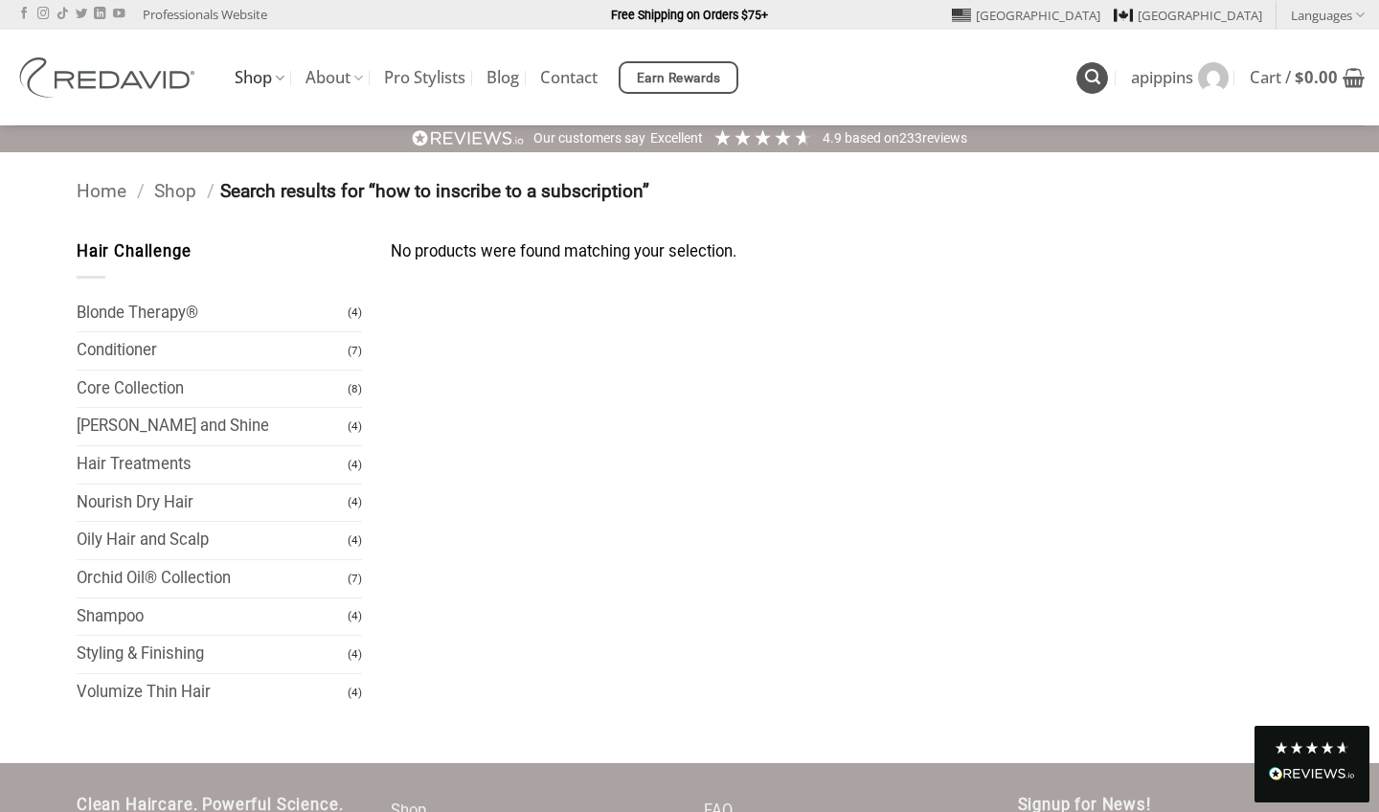
click at [1085, 73] on icon "Search" at bounding box center [1092, 77] width 15 height 18
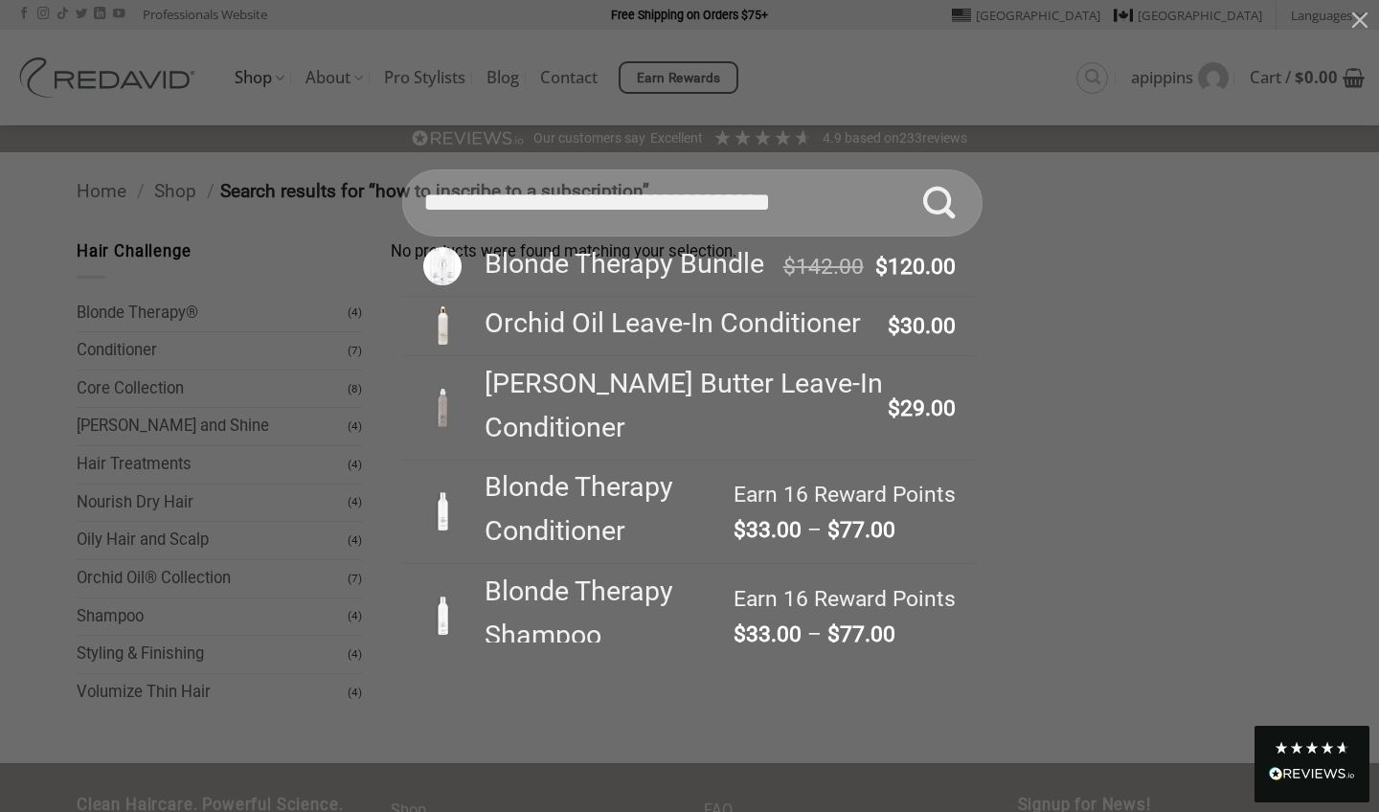
click at [513, 207] on input "**********" at bounding box center [692, 202] width 580 height 67
type input "**********"
click at [939, 236] on button "Submit" at bounding box center [939, 202] width 67 height 67
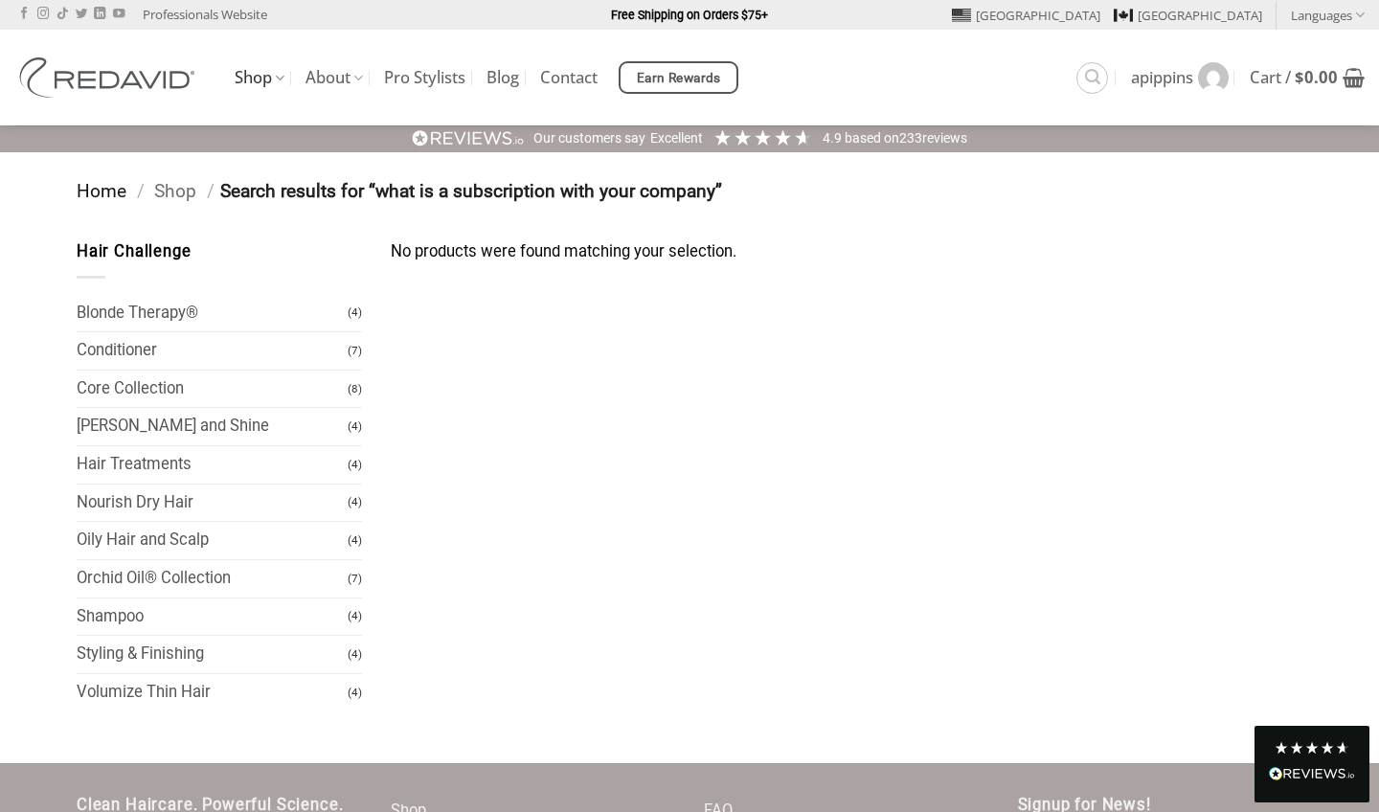
click at [116, 191] on link "Home" at bounding box center [102, 191] width 50 height 22
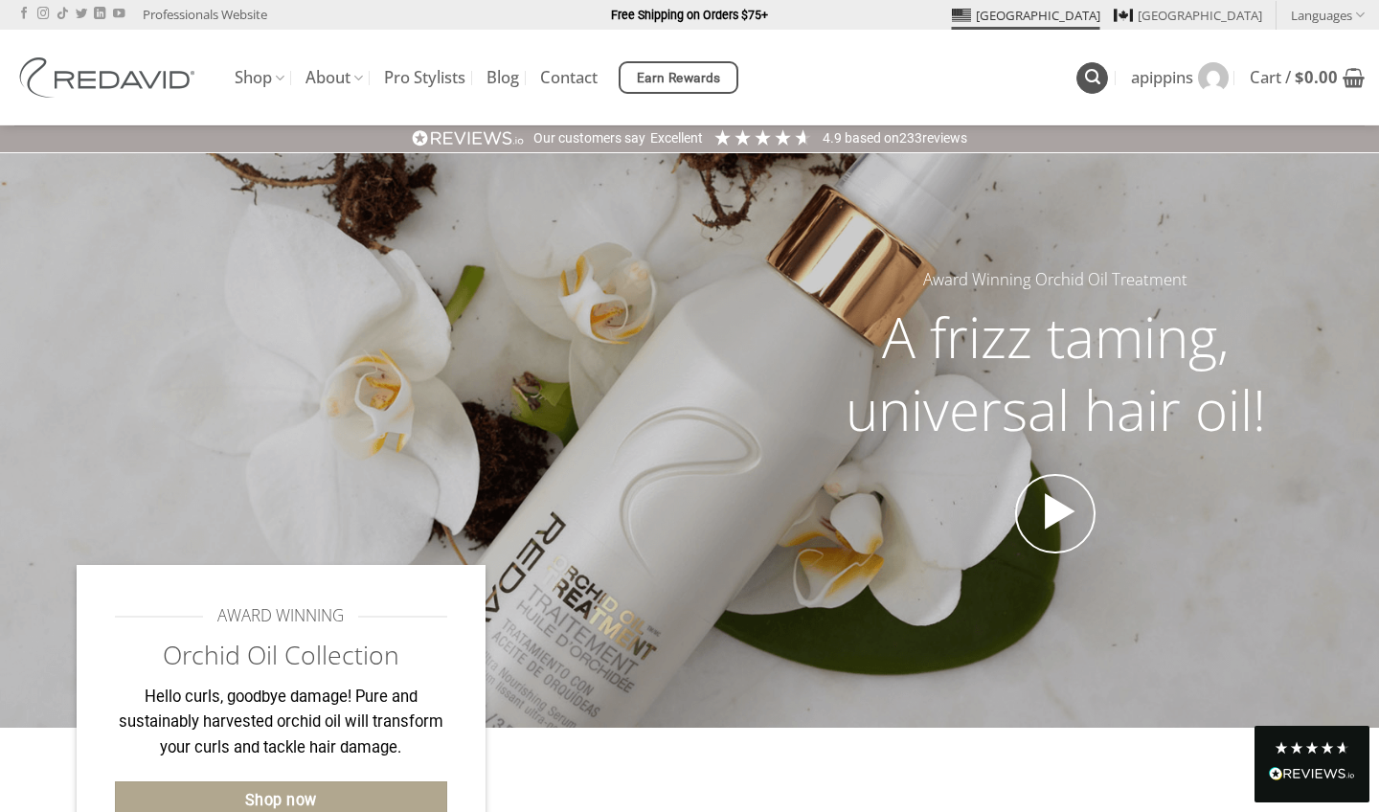
click at [1087, 80] on icon "Search" at bounding box center [1092, 77] width 15 height 18
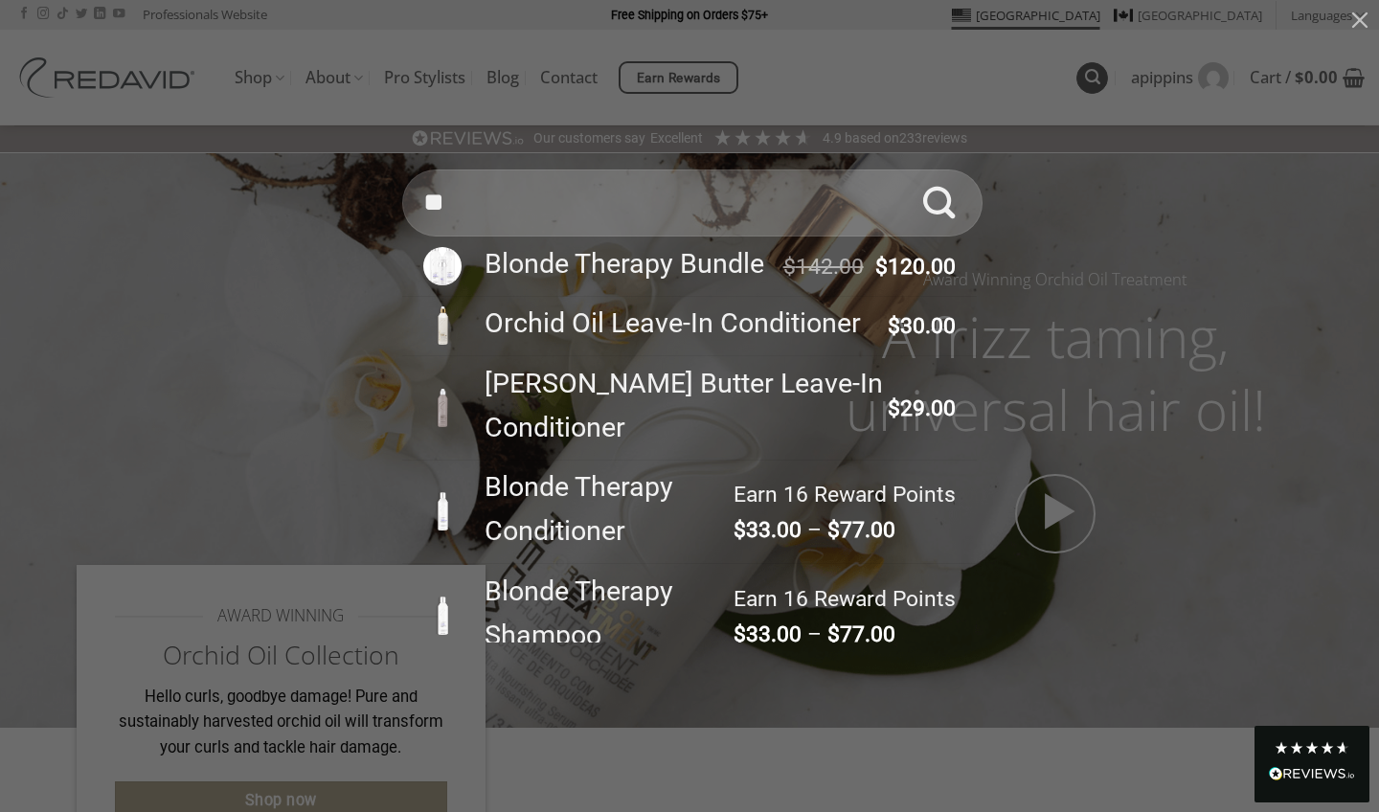
type input "*"
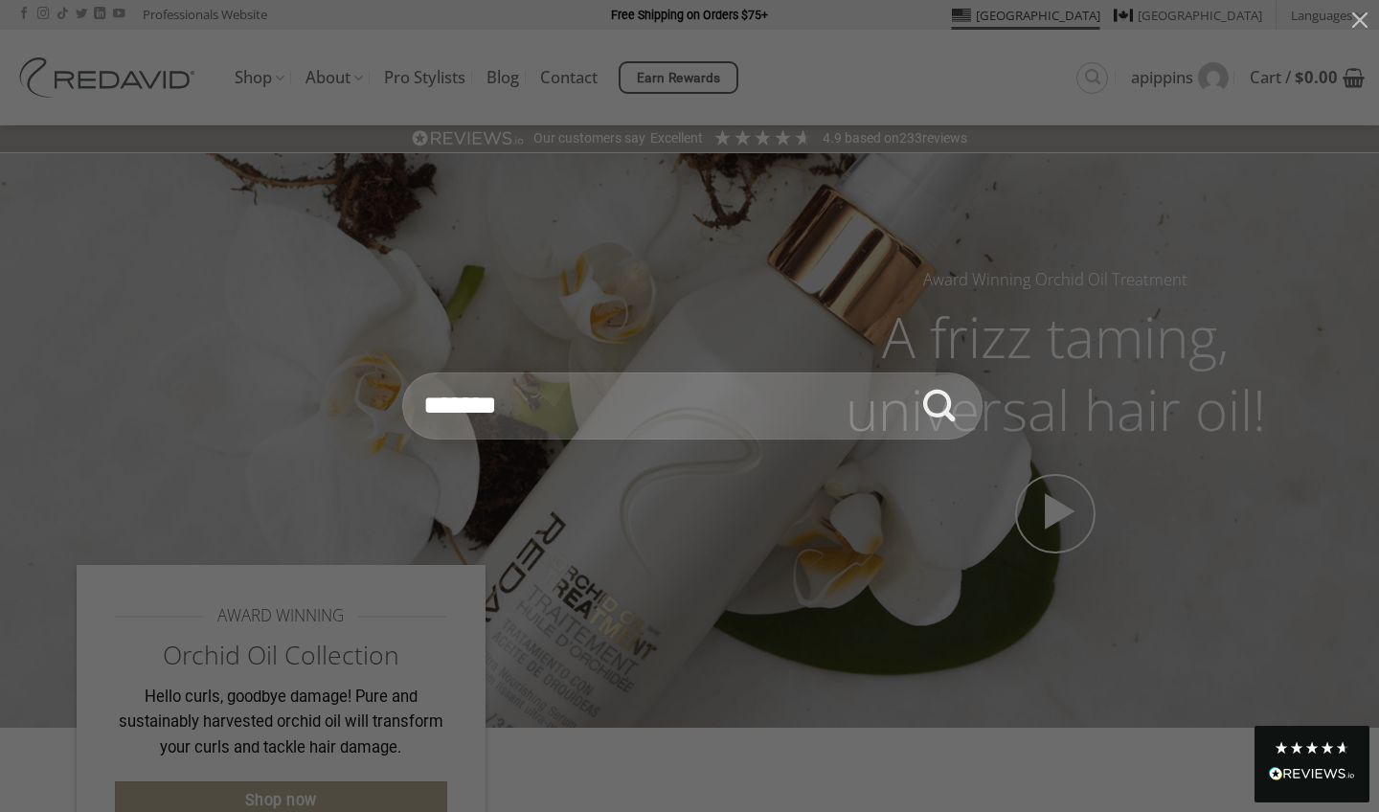
click at [294, 252] on div "Search for: Blonde Therapy Bundle $ 142.00 Original price was: $142.00. $ 120.0…" at bounding box center [689, 406] width 1379 height 812
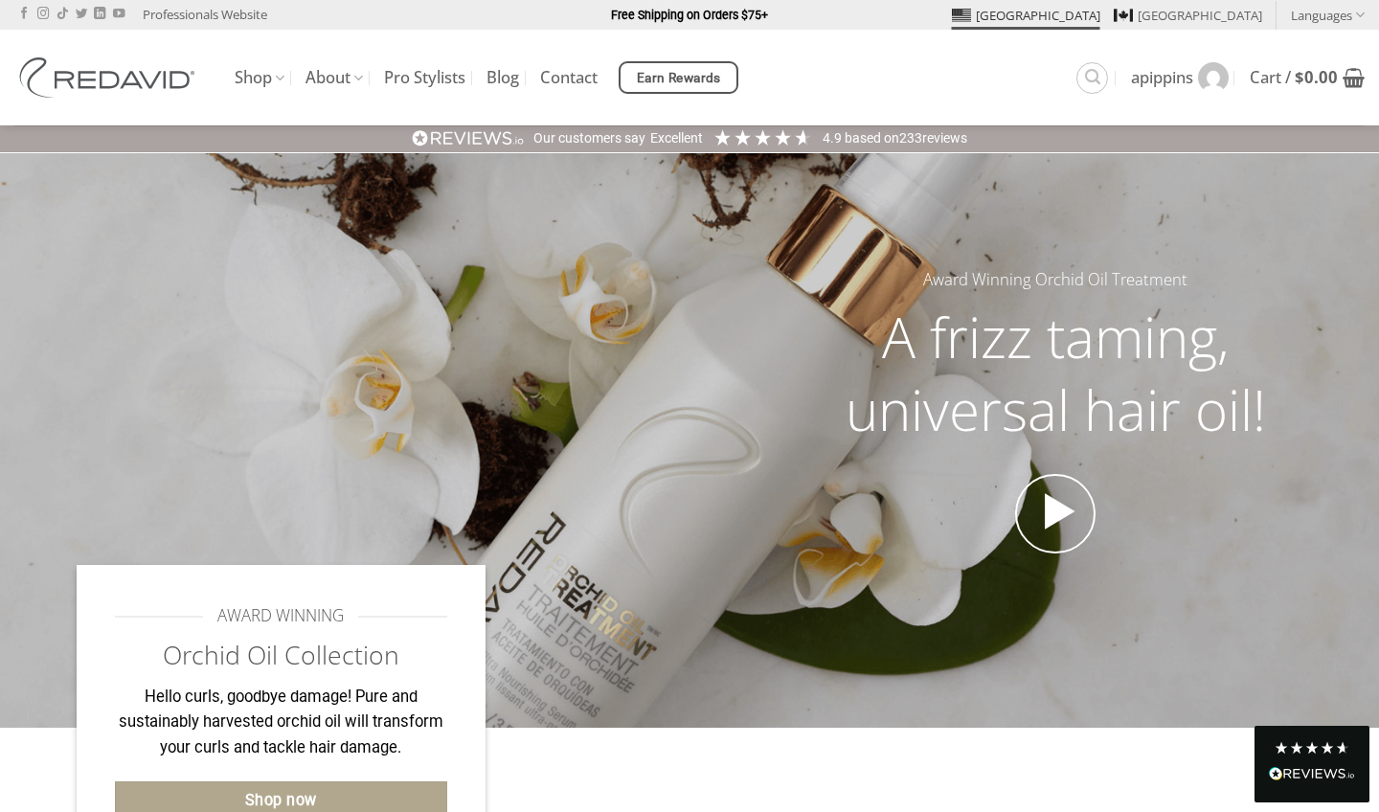
click at [1100, 13] on link "[GEOGRAPHIC_DATA]" at bounding box center [1026, 15] width 148 height 29
click at [1204, 83] on img at bounding box center [1213, 77] width 31 height 31
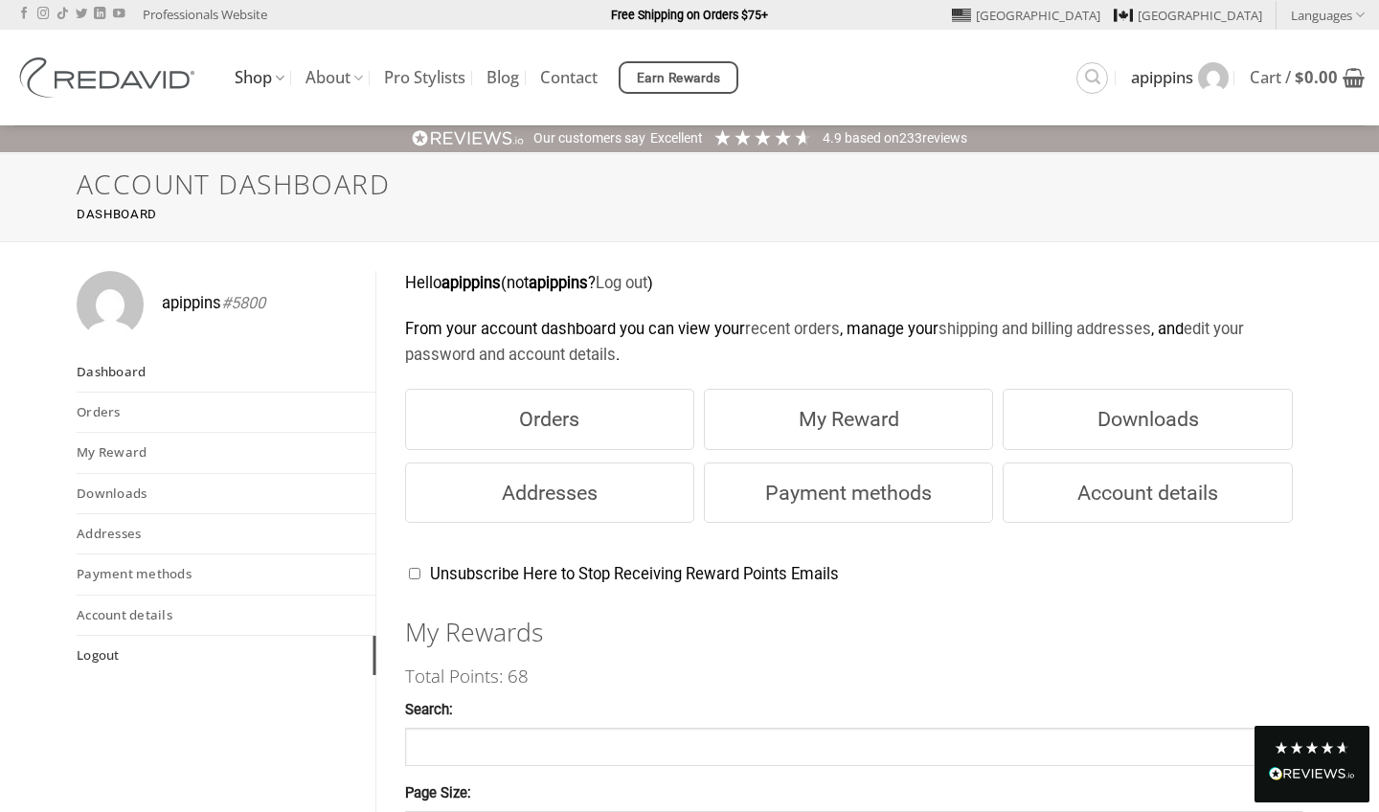
click at [98, 657] on link "Logout" at bounding box center [226, 655] width 299 height 39
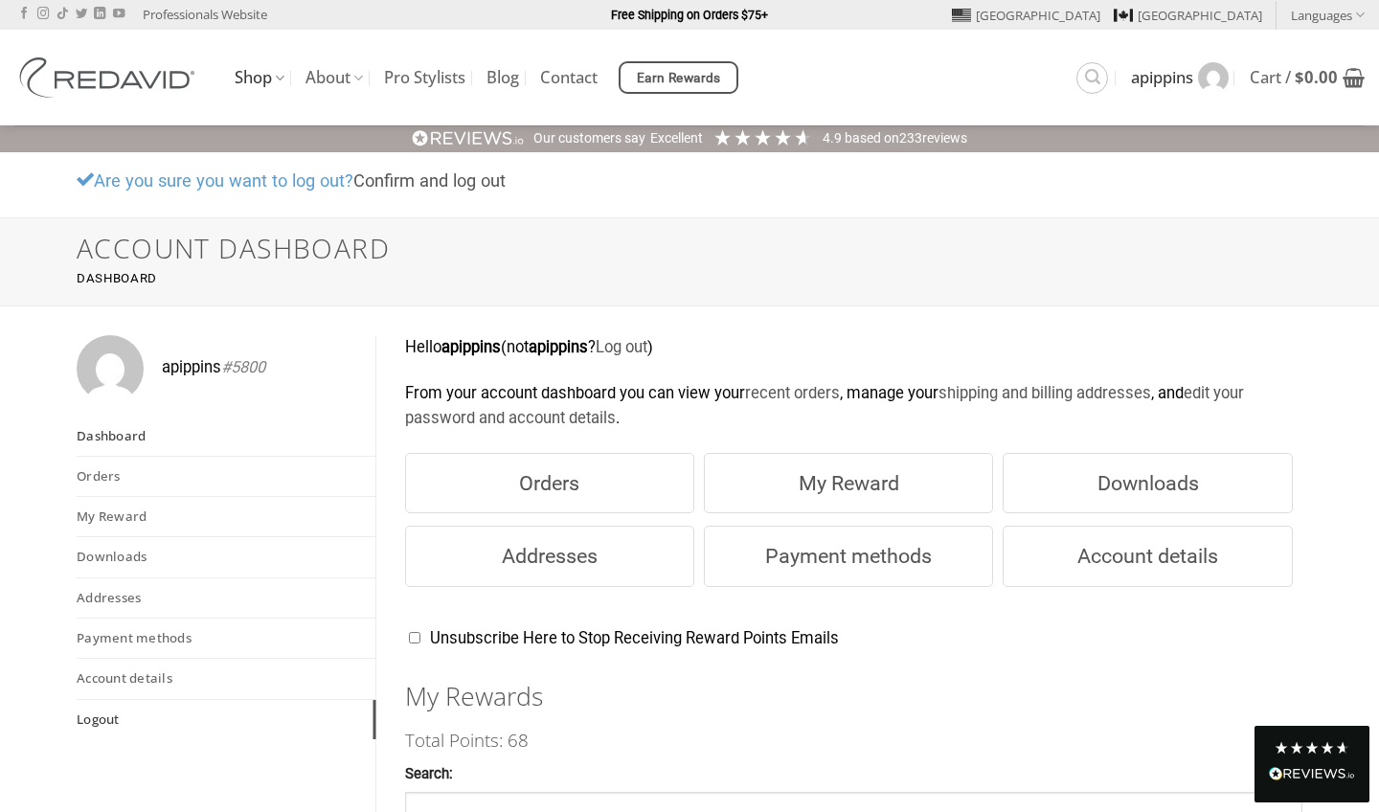
click at [102, 712] on link "Logout" at bounding box center [226, 719] width 299 height 39
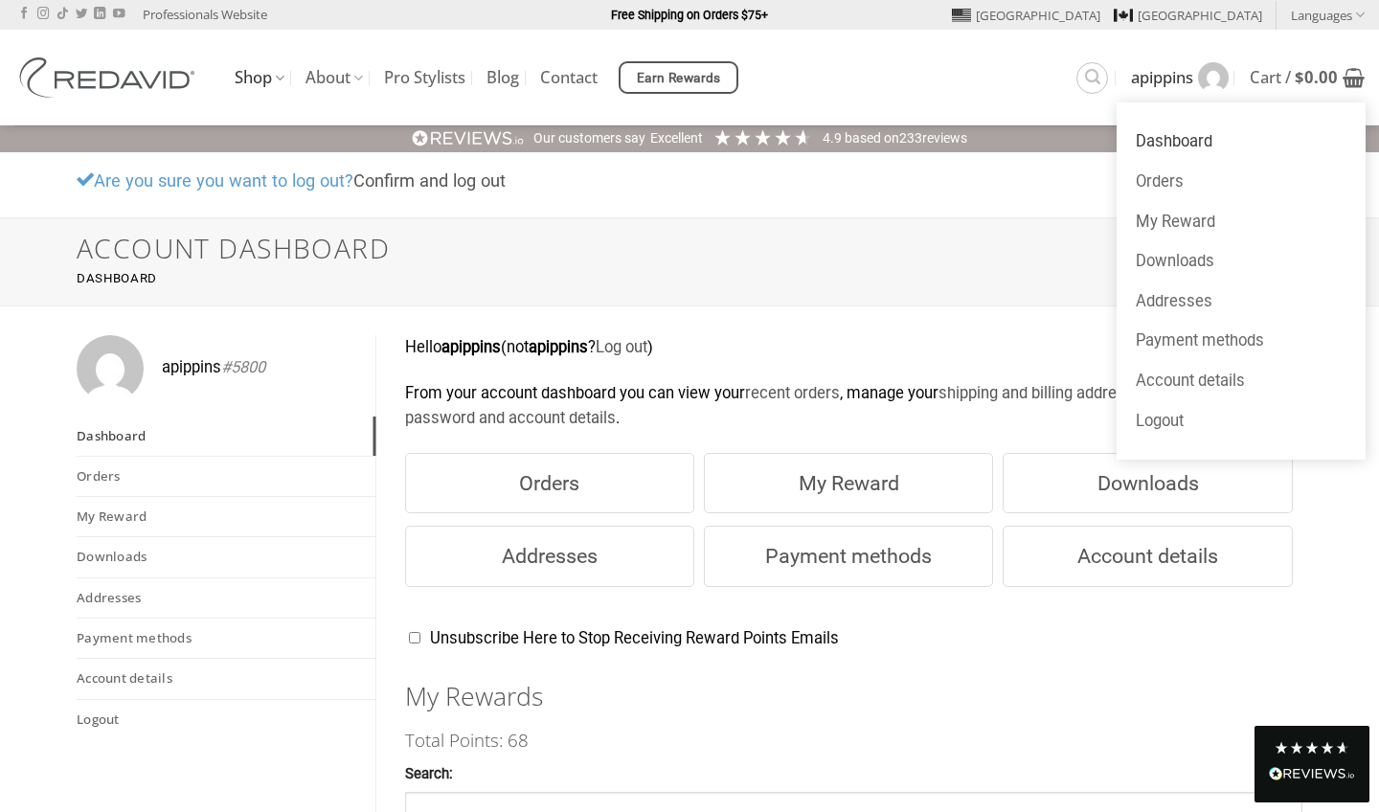
click at [1156, 81] on span "apippins" at bounding box center [1162, 77] width 62 height 15
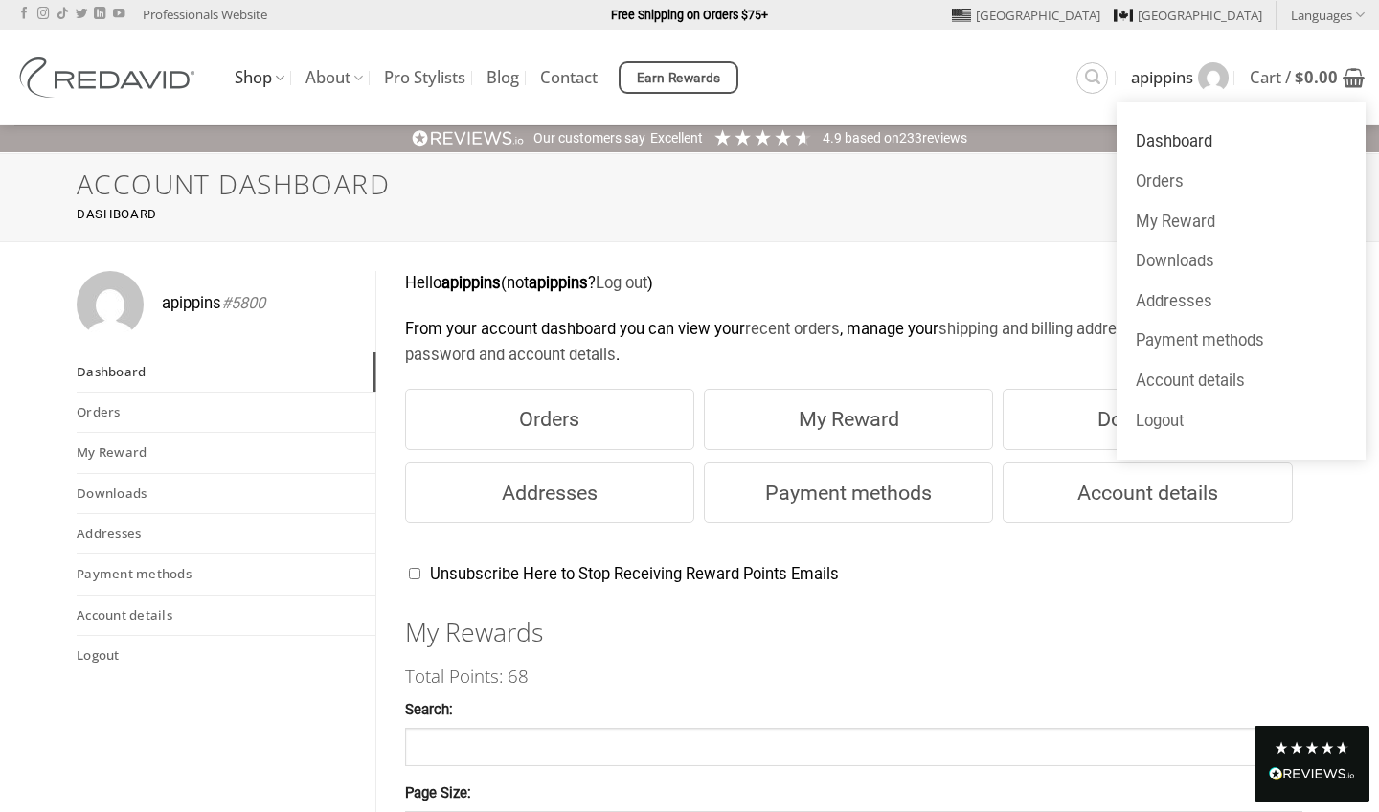
click at [1144, 72] on span "apippins" at bounding box center [1162, 77] width 62 height 15
click at [1161, 417] on link "Logout" at bounding box center [1240, 421] width 249 height 40
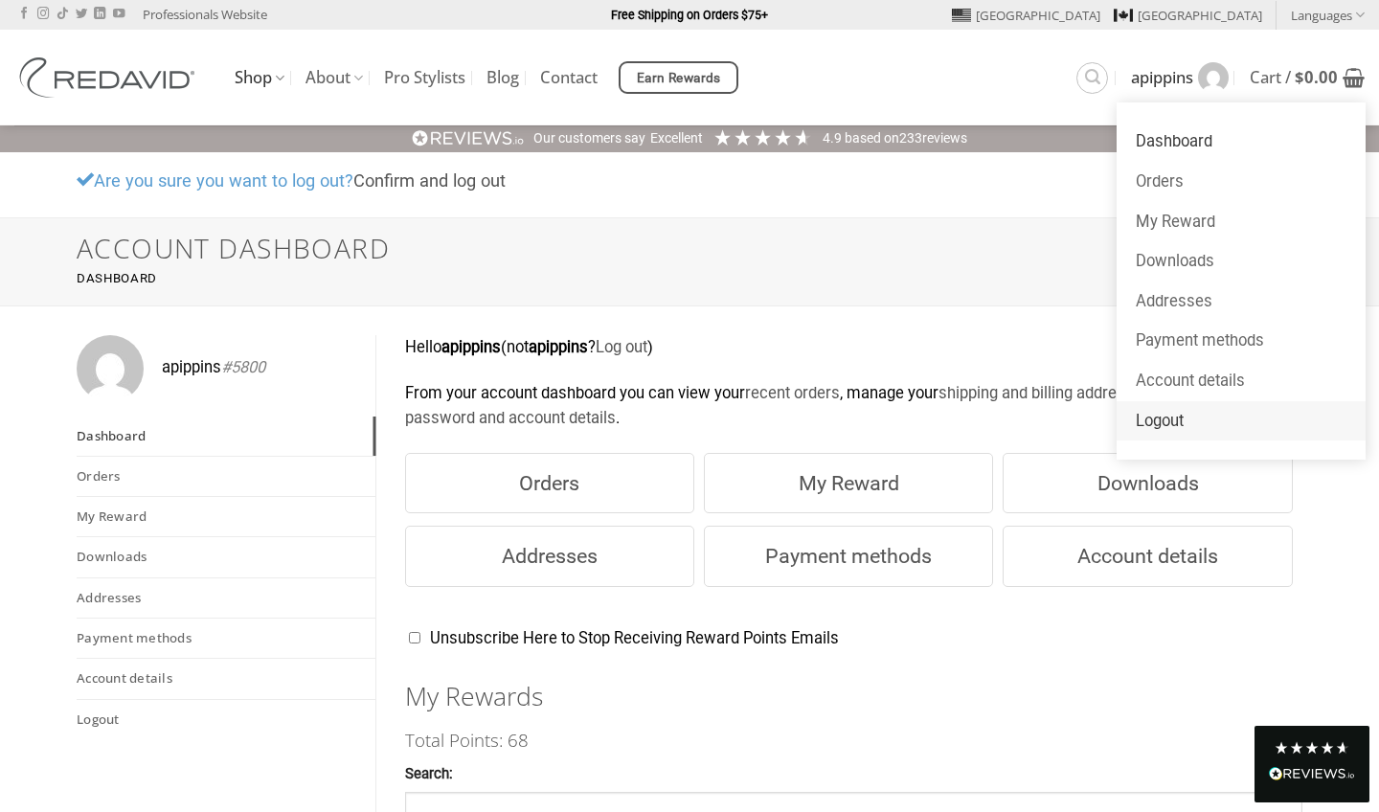
click at [1156, 416] on link "Logout" at bounding box center [1240, 421] width 249 height 40
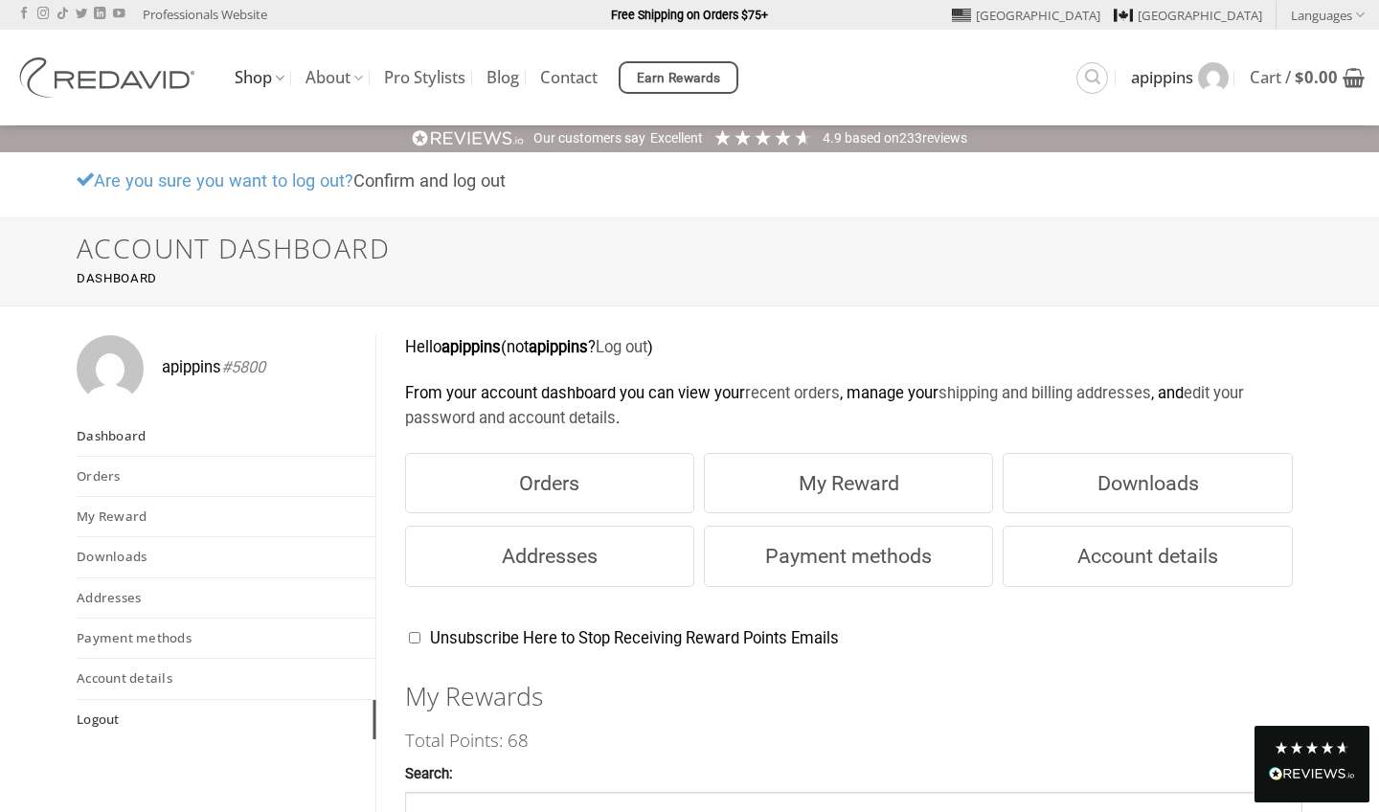
click at [112, 711] on link "Logout" at bounding box center [226, 719] width 299 height 39
click at [435, 178] on link "Confirm and log out" at bounding box center [429, 180] width 152 height 20
